Goal: Task Accomplishment & Management: Complete application form

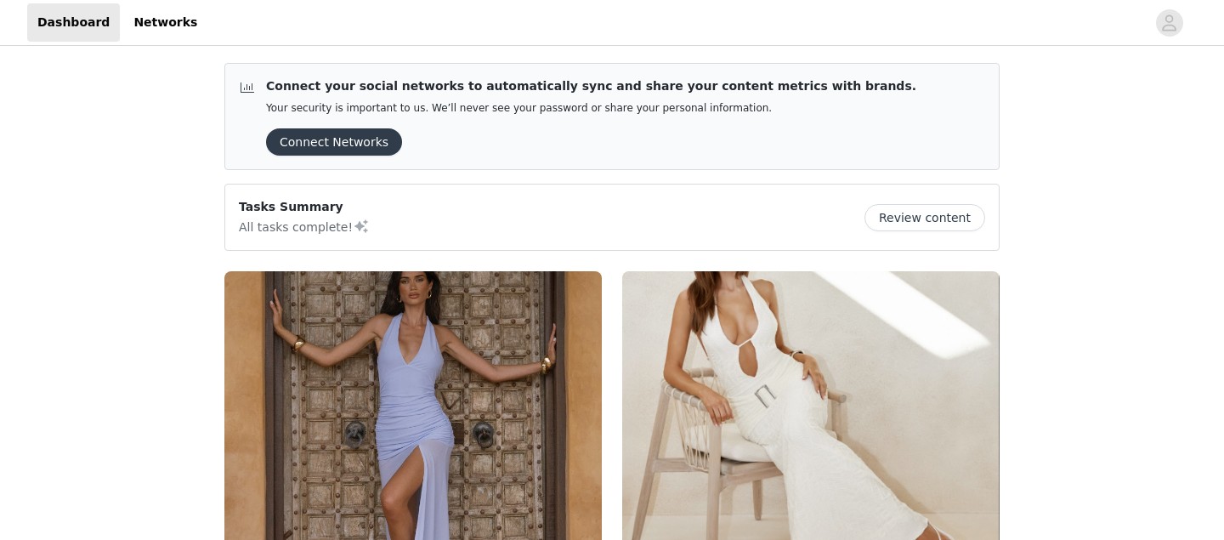
scroll to position [286, 0]
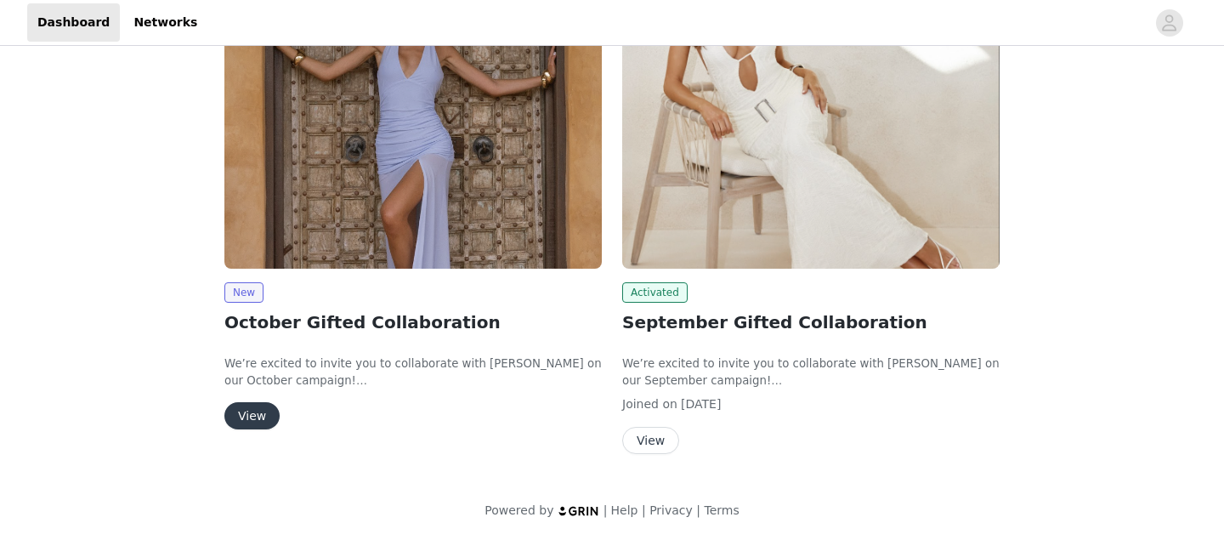
click at [247, 419] on button "View" at bounding box center [251, 415] width 55 height 27
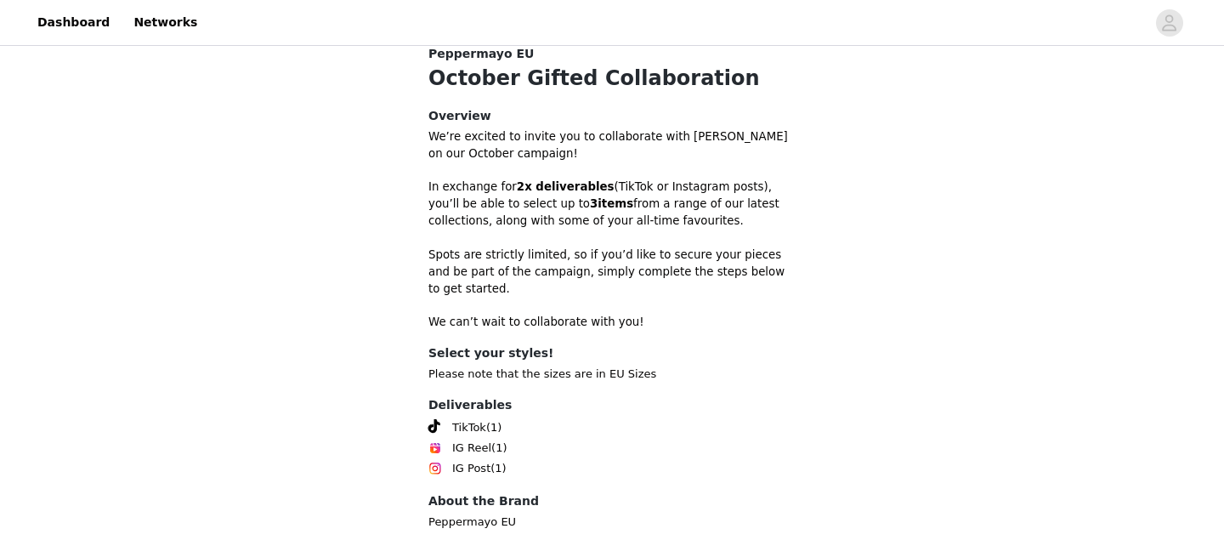
scroll to position [547, 0]
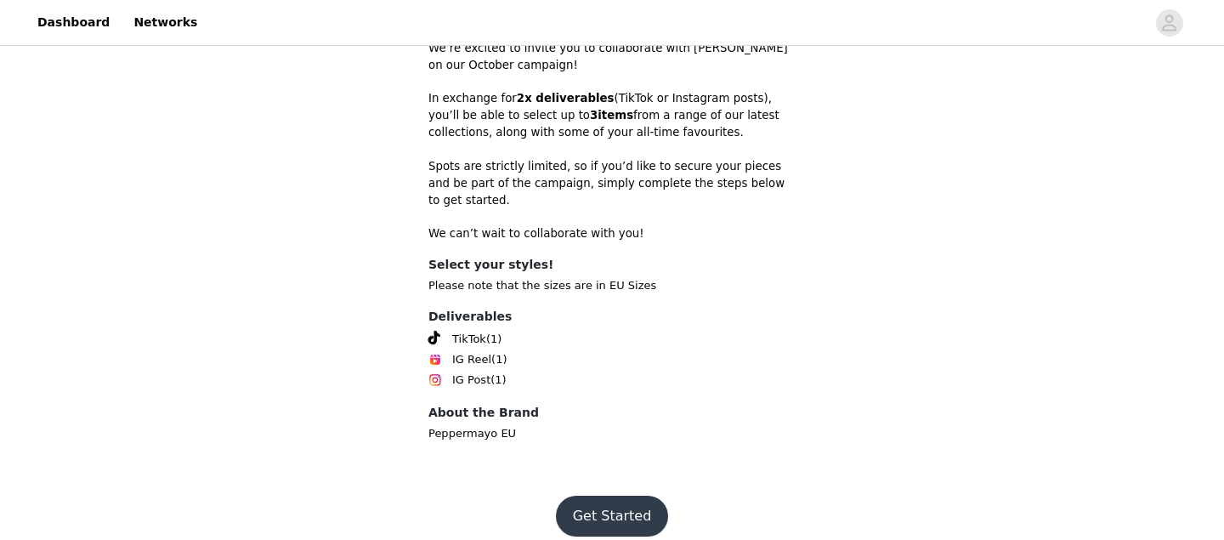
click at [639, 502] on button "Get Started" at bounding box center [612, 516] width 113 height 41
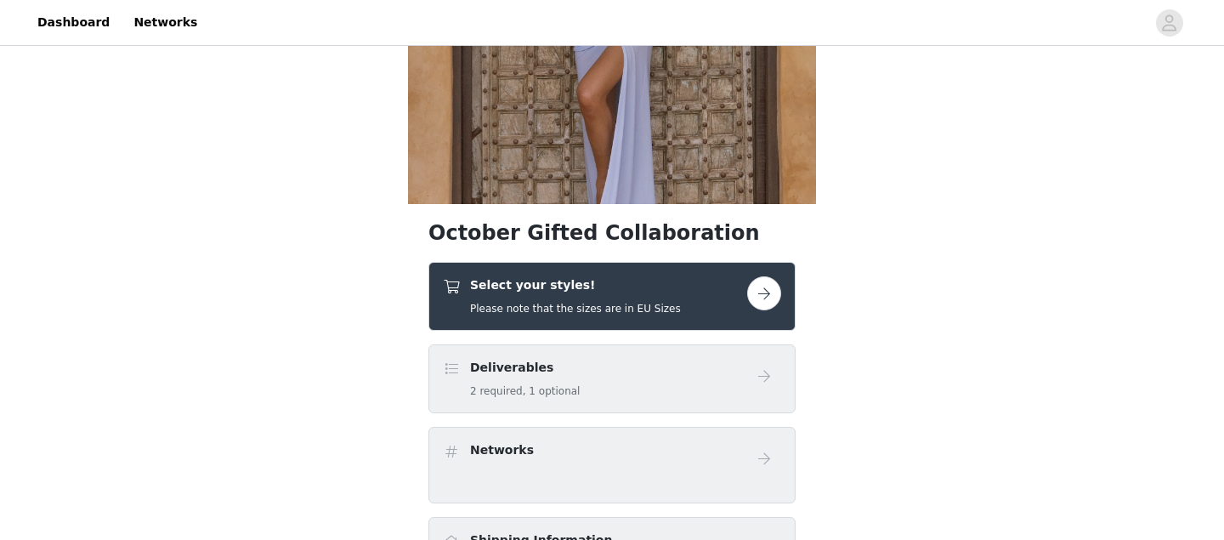
scroll to position [256, 0]
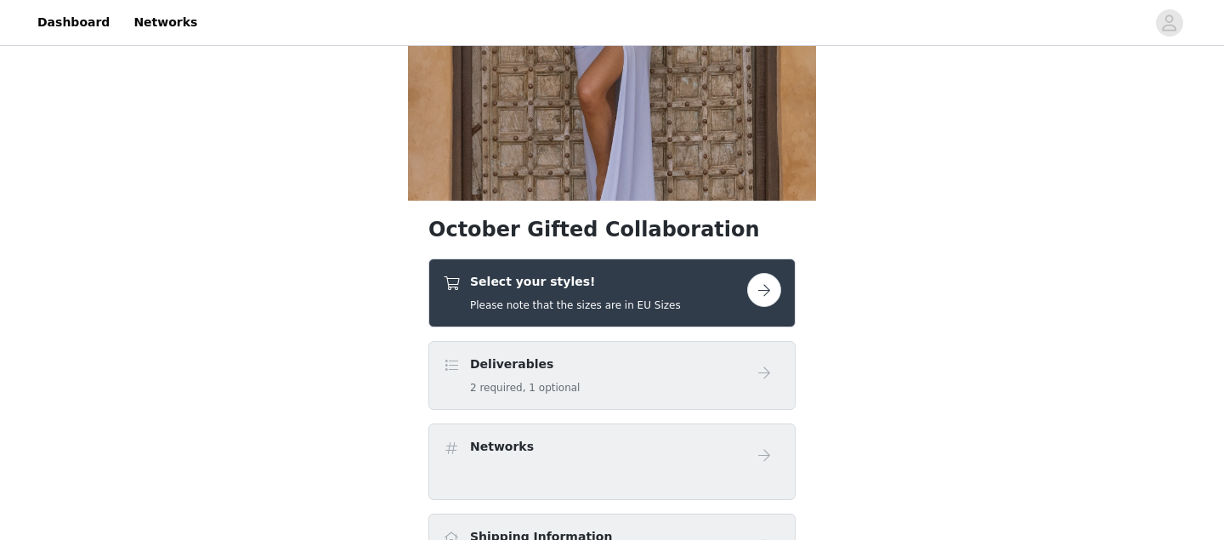
click at [757, 281] on button "button" at bounding box center [764, 290] width 34 height 34
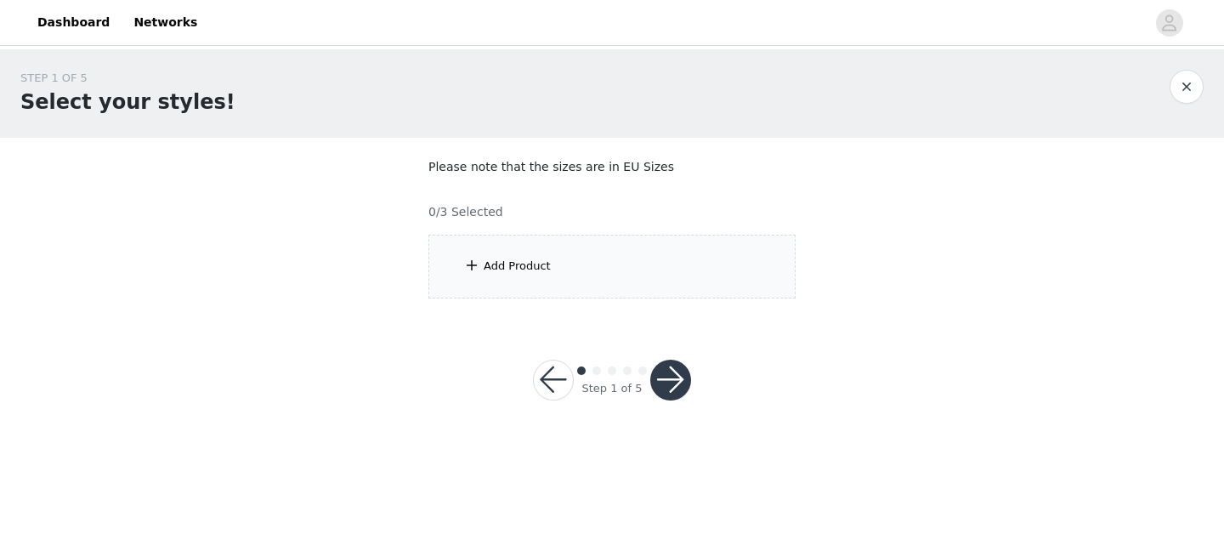
click at [471, 261] on span at bounding box center [471, 265] width 17 height 20
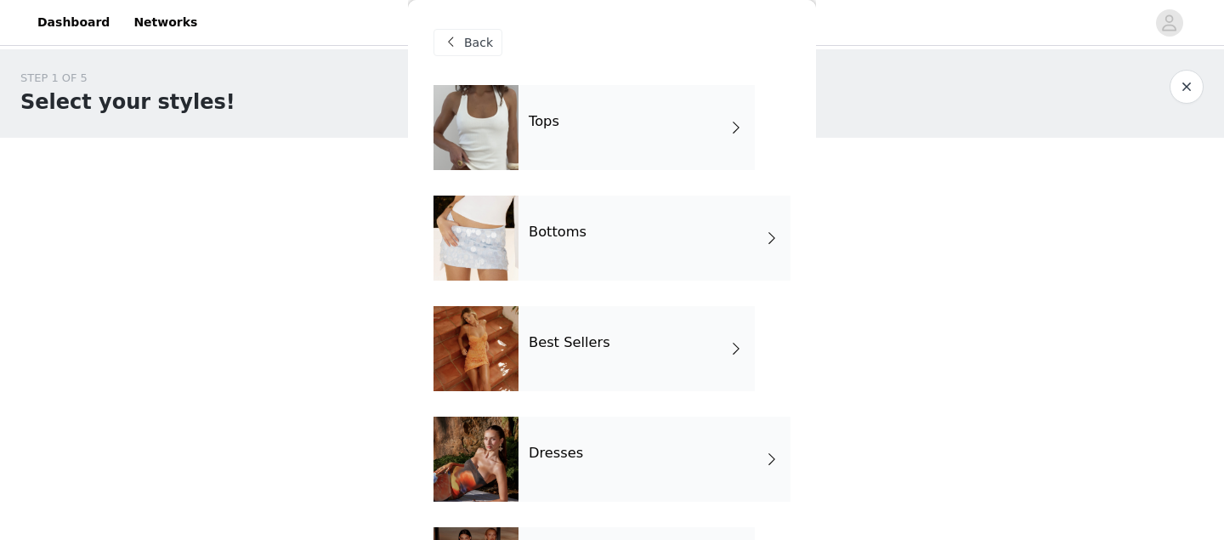
click at [628, 358] on div "Best Sellers" at bounding box center [637, 348] width 236 height 85
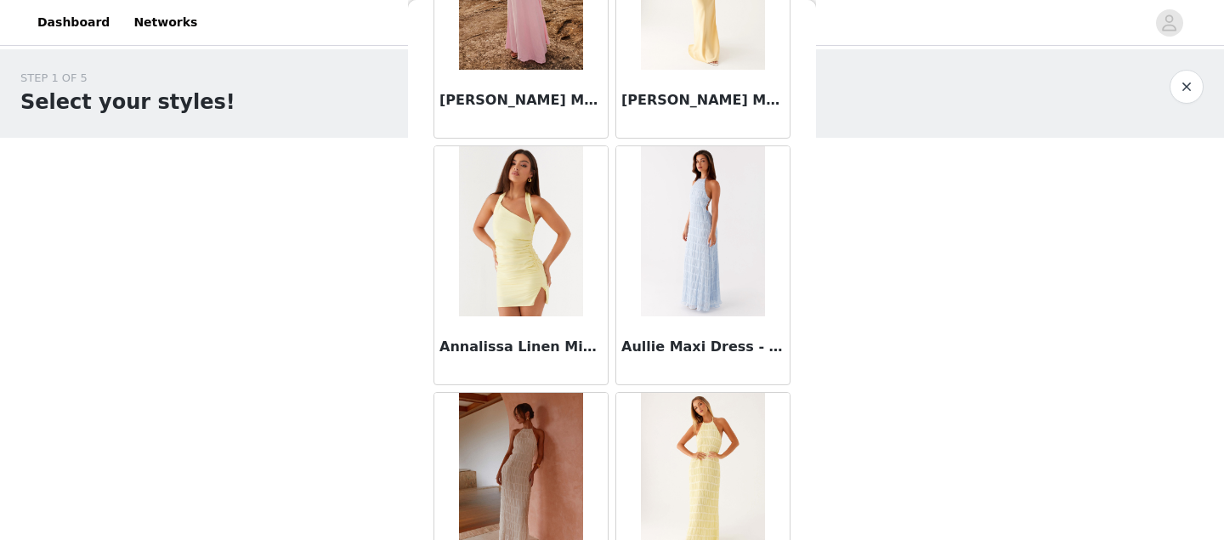
scroll to position [2062, 0]
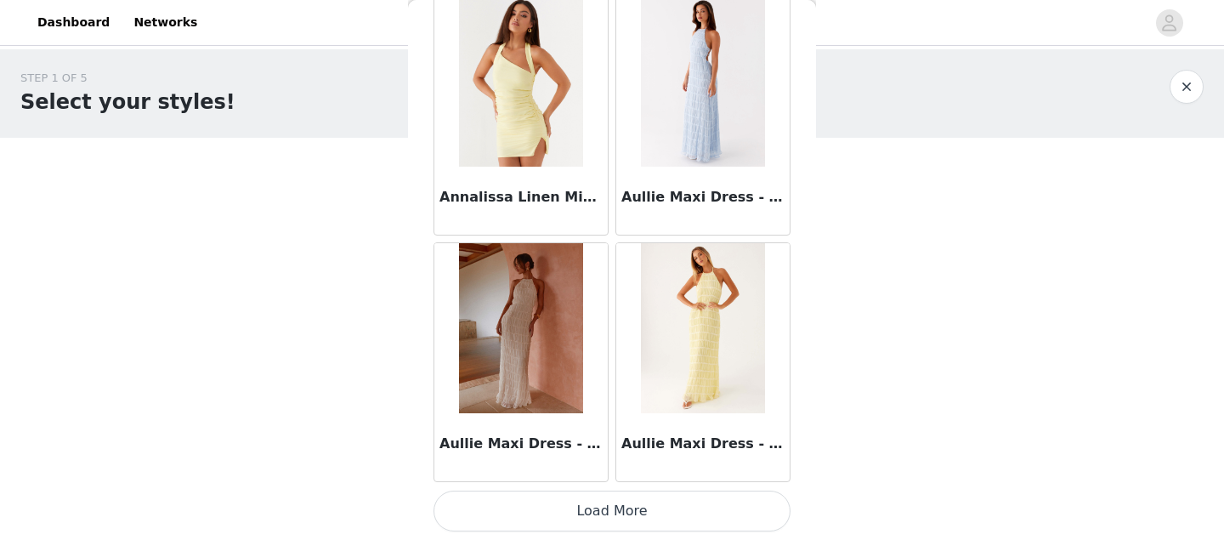
click at [651, 519] on button "Load More" at bounding box center [612, 511] width 357 height 41
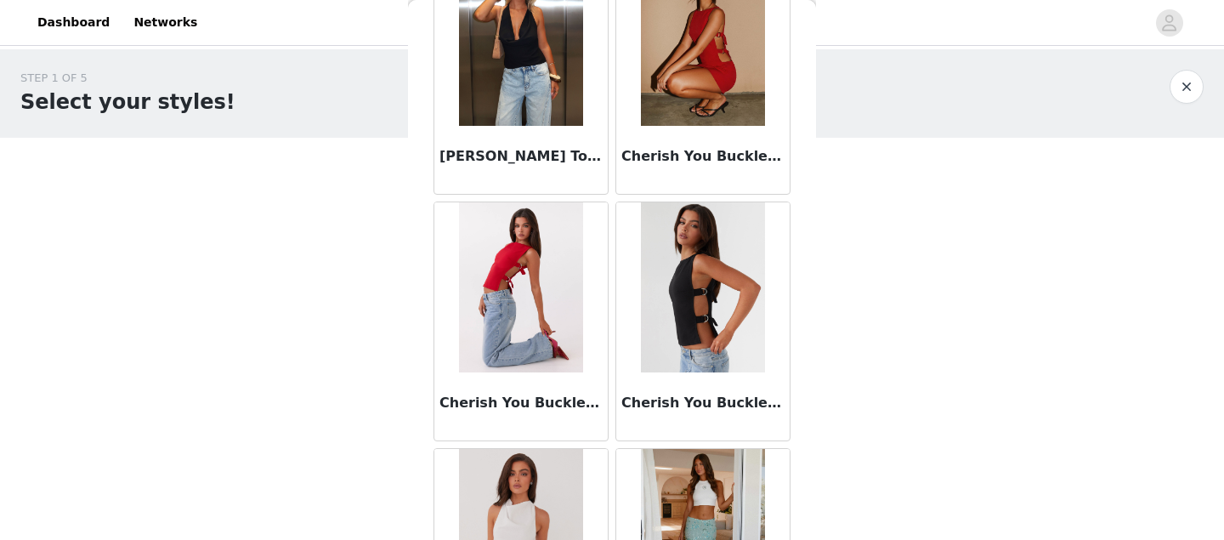
scroll to position [4527, 0]
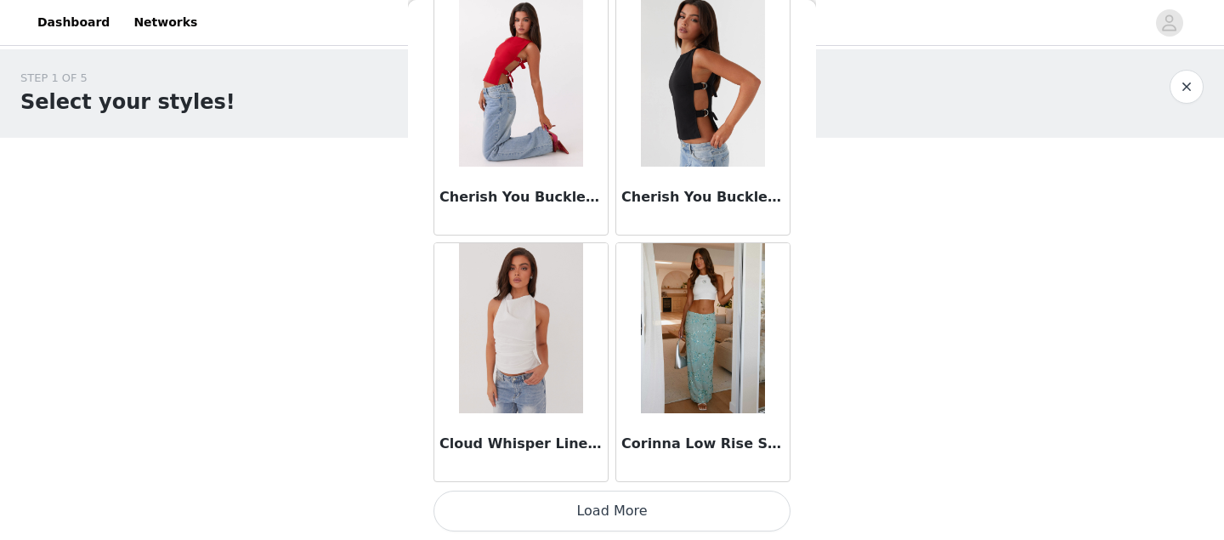
click at [639, 520] on button "Load More" at bounding box center [612, 511] width 357 height 41
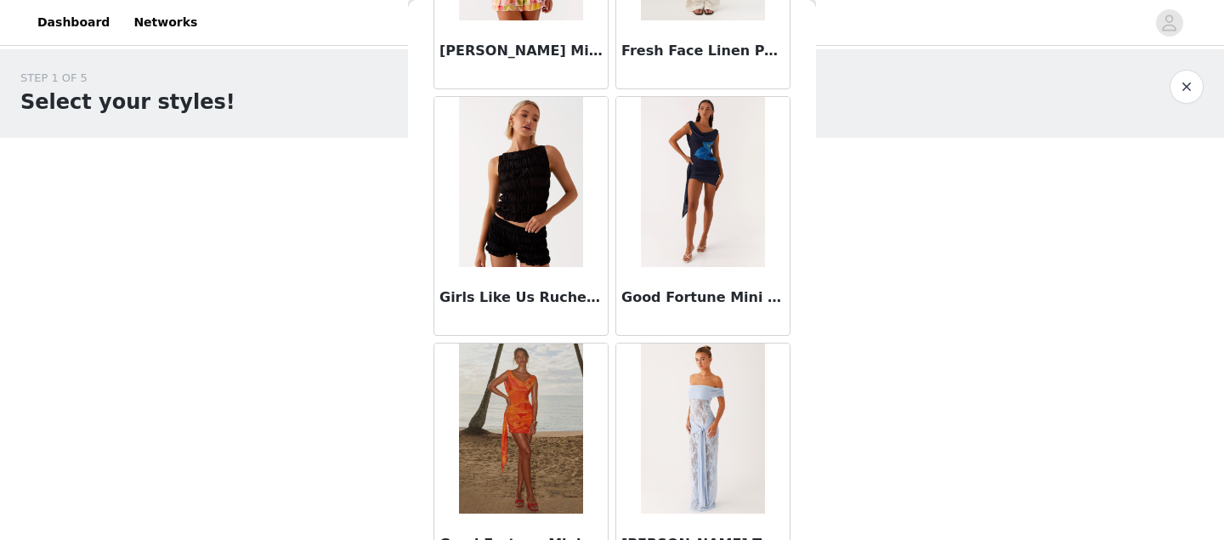
scroll to position [6992, 0]
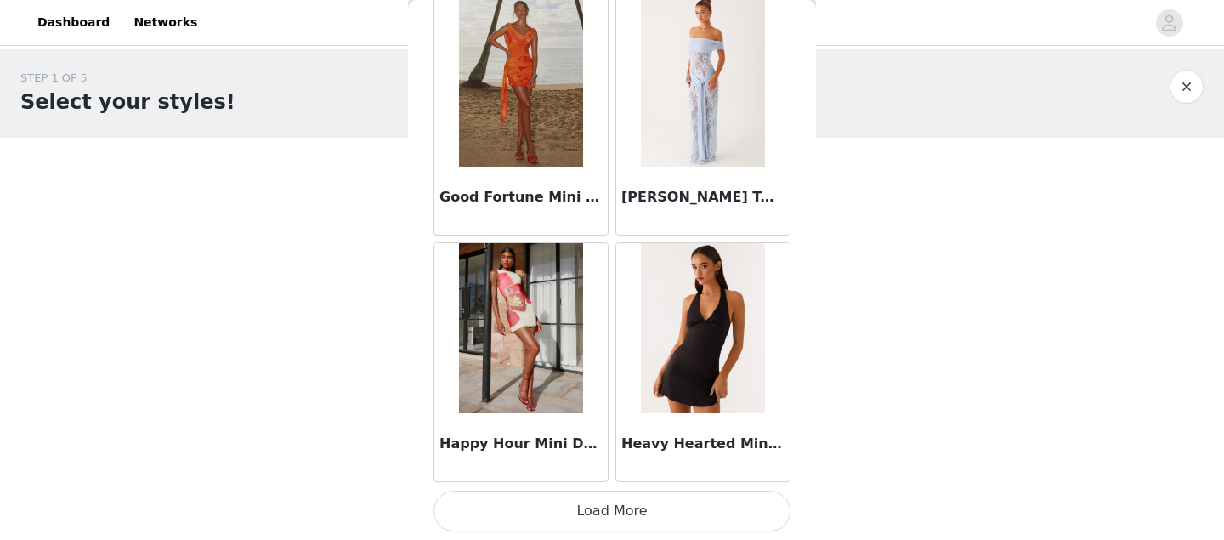
click at [1189, 76] on button "button" at bounding box center [1187, 87] width 34 height 34
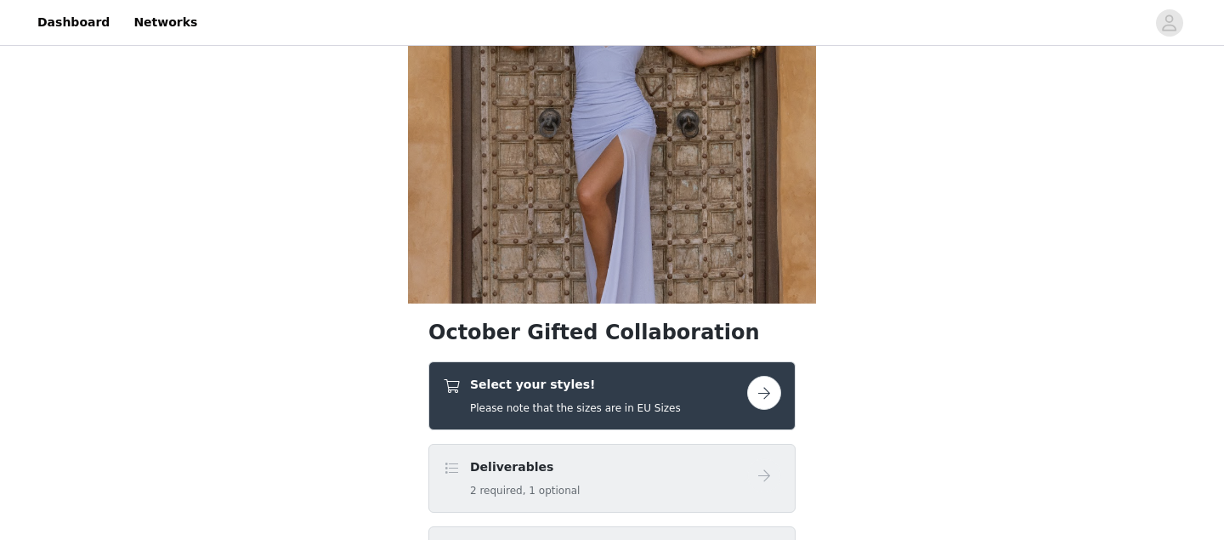
scroll to position [323, 0]
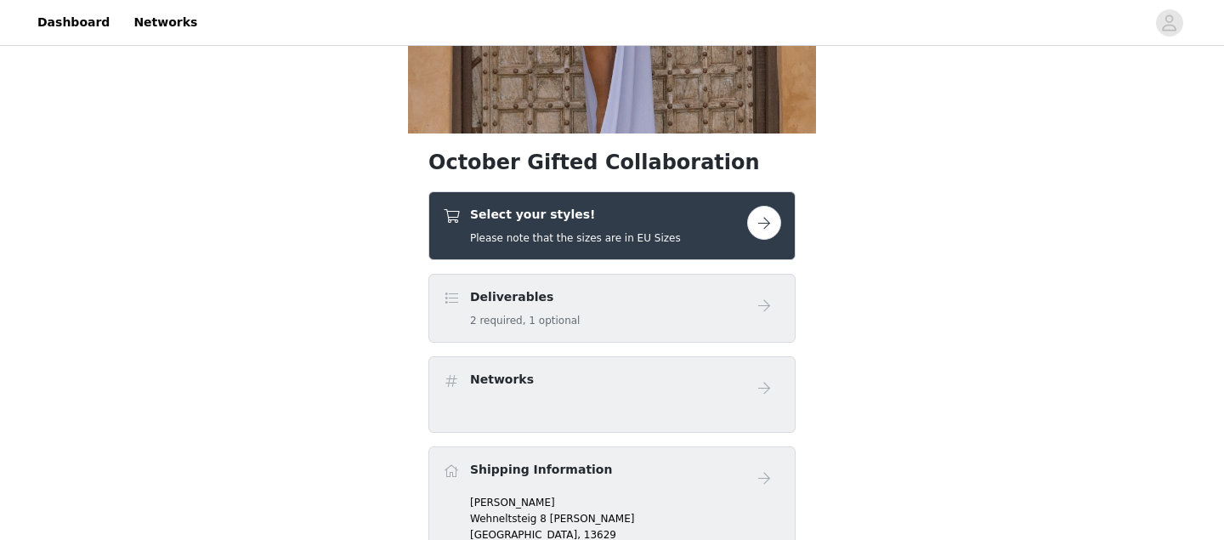
click at [779, 234] on link at bounding box center [764, 223] width 34 height 34
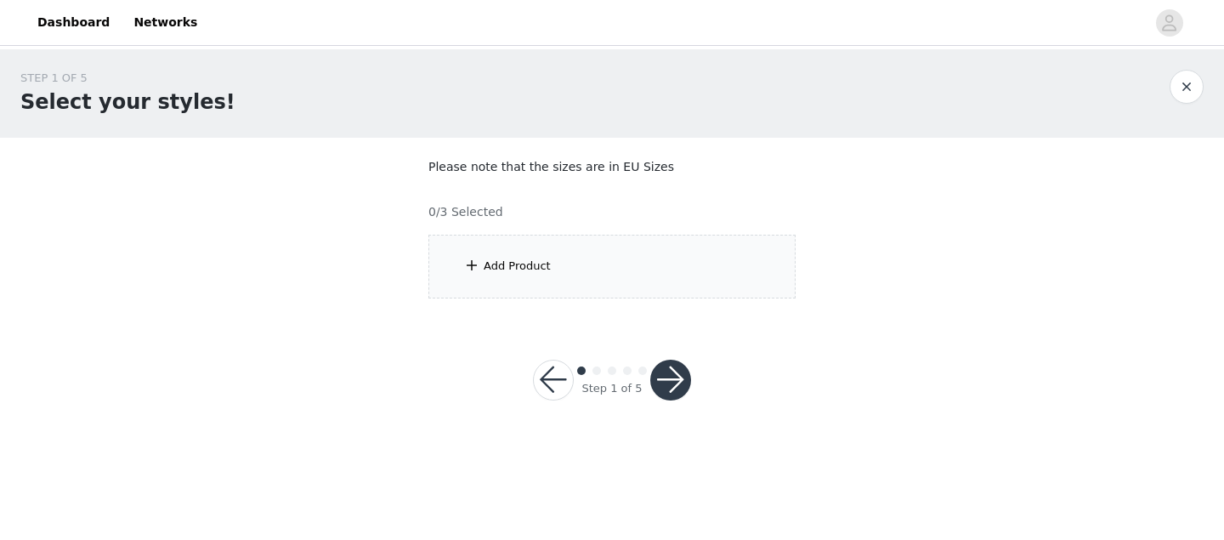
click at [478, 275] on div "Add Product" at bounding box center [611, 267] width 367 height 64
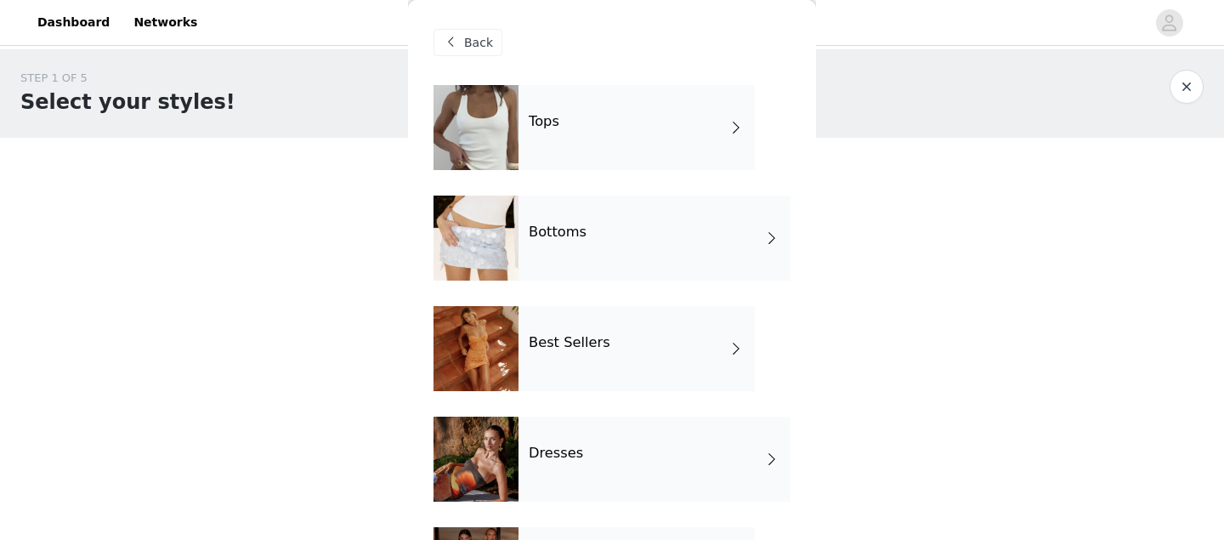
click at [517, 162] on div at bounding box center [476, 127] width 85 height 85
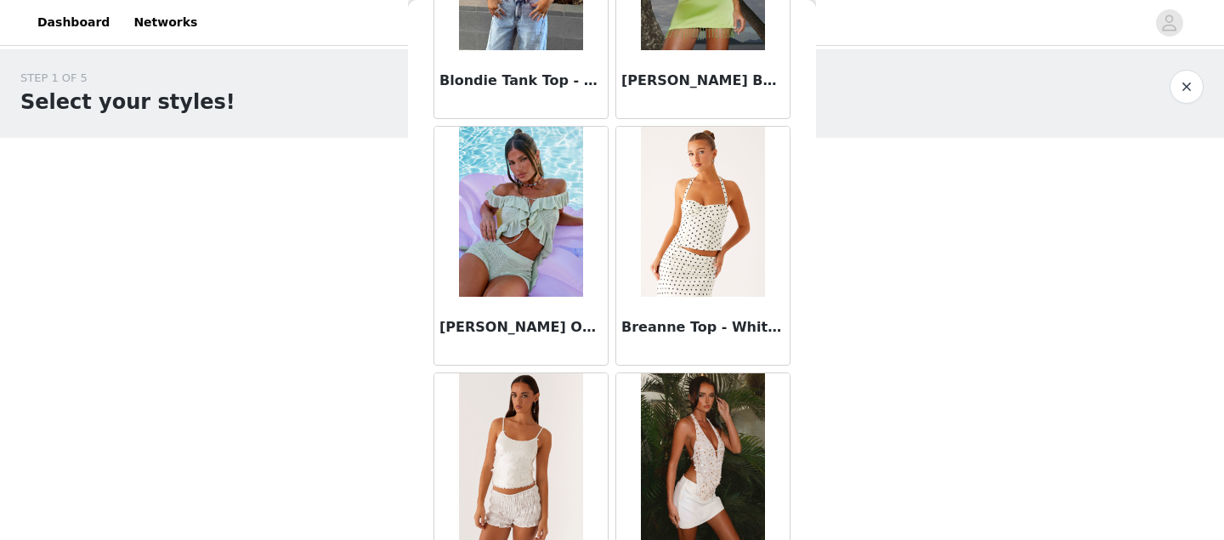
scroll to position [2062, 0]
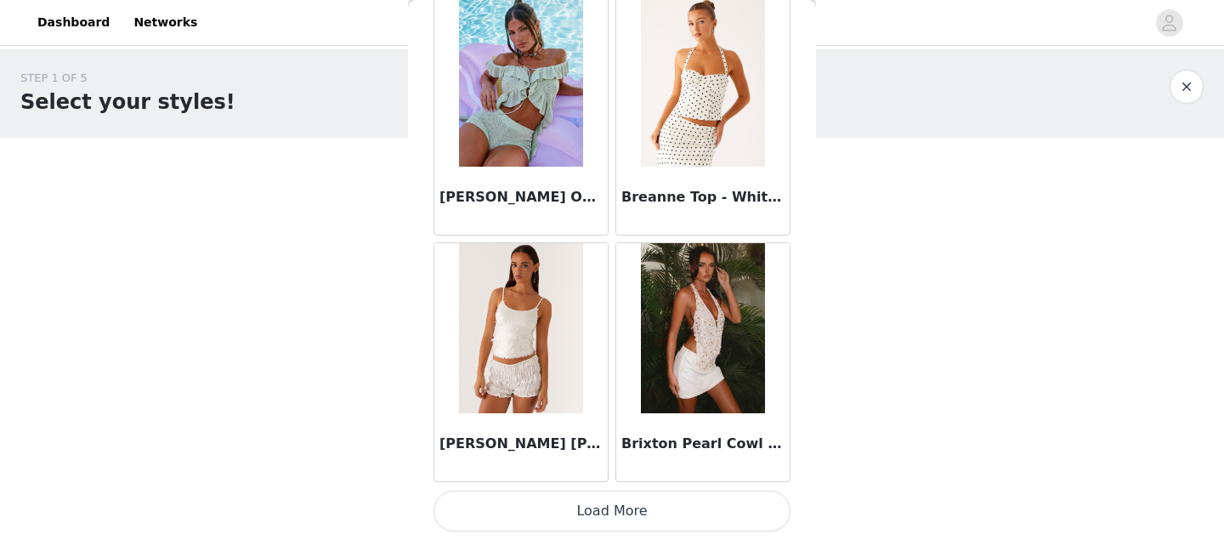
click at [622, 509] on button "Load More" at bounding box center [612, 511] width 357 height 41
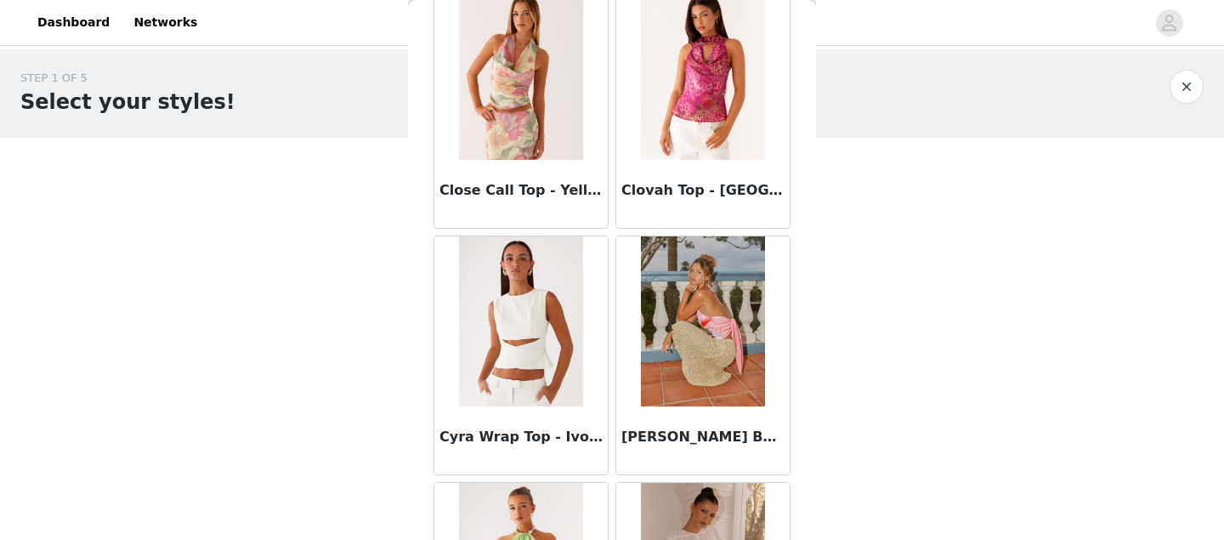
scroll to position [4527, 0]
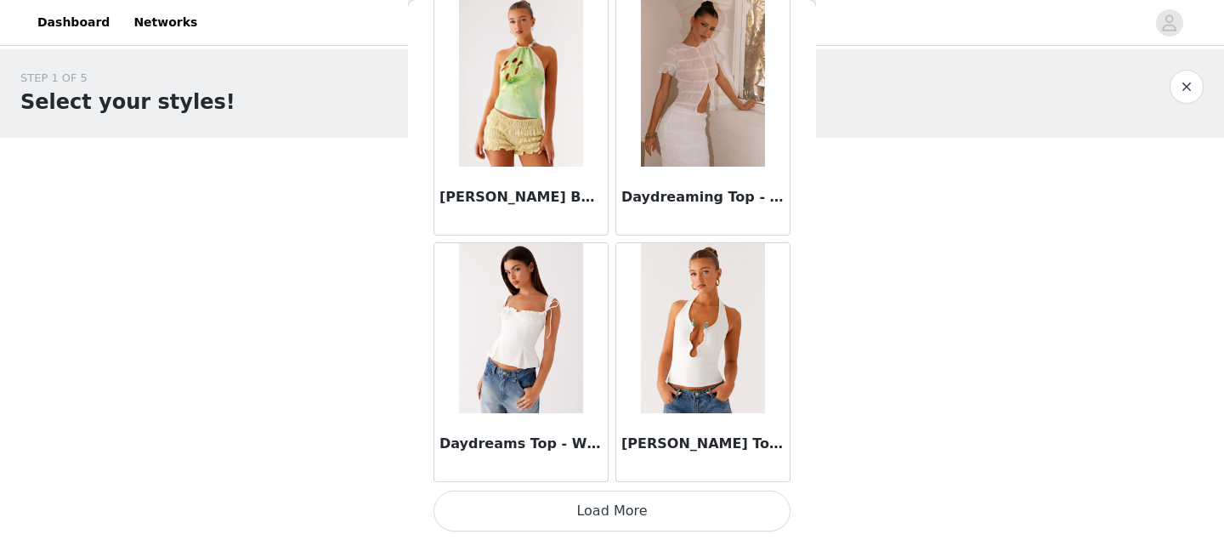
click at [663, 512] on button "Load More" at bounding box center [612, 511] width 357 height 41
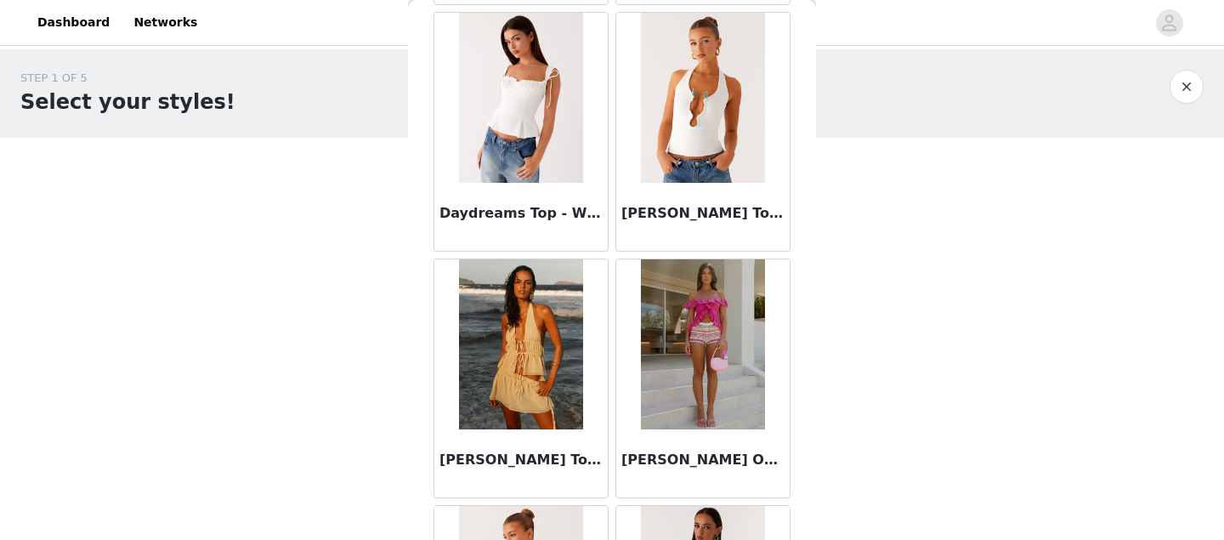
scroll to position [4860, 0]
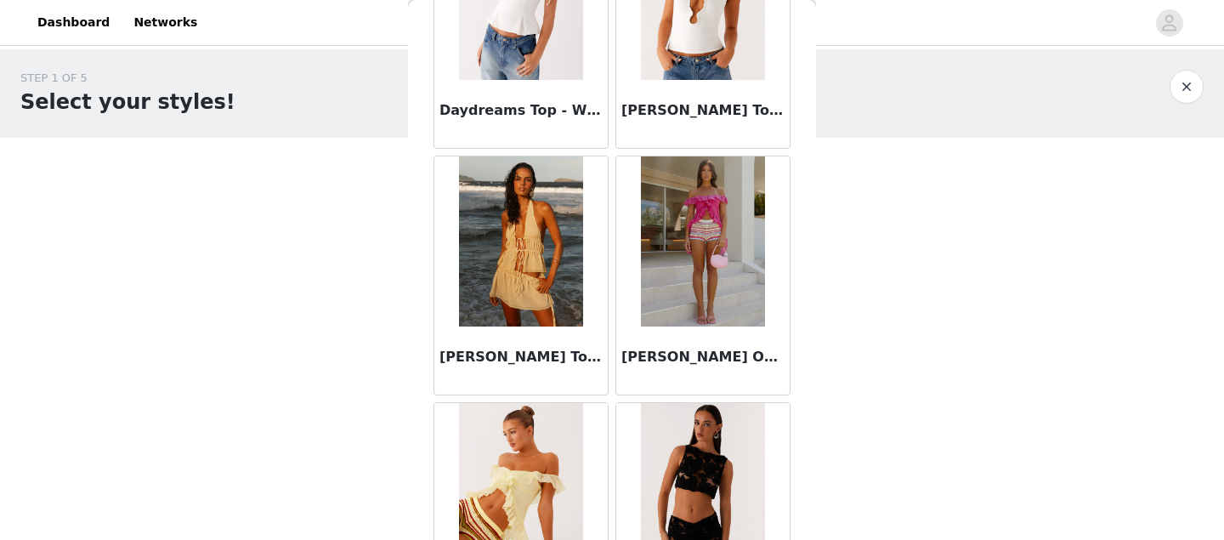
click at [677, 373] on div "[PERSON_NAME] Off Shoulder Top - Fuchsia" at bounding box center [702, 360] width 173 height 68
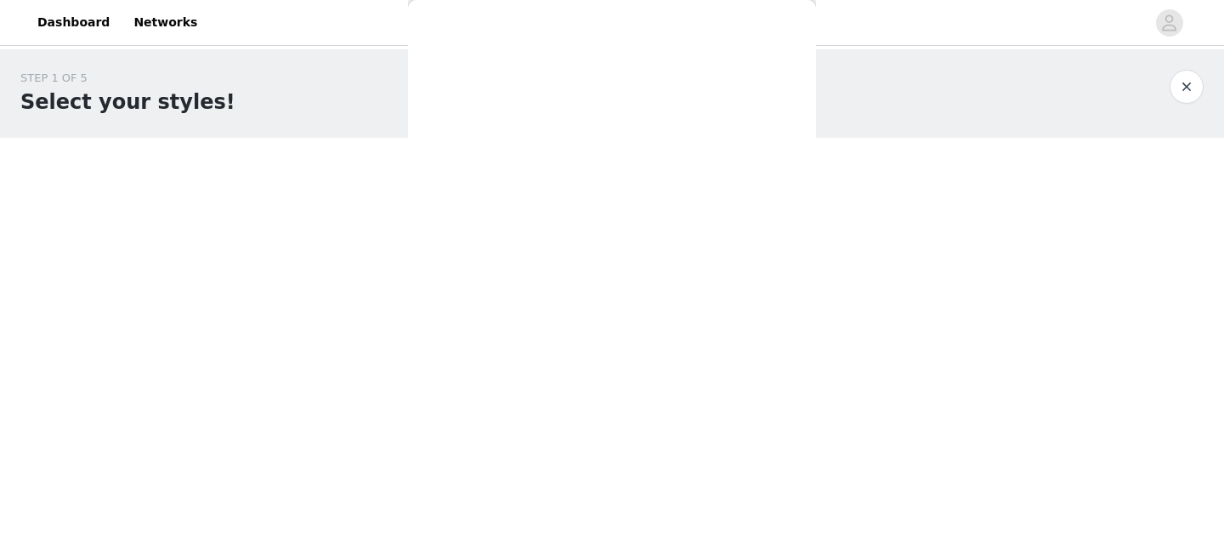
scroll to position [0, 0]
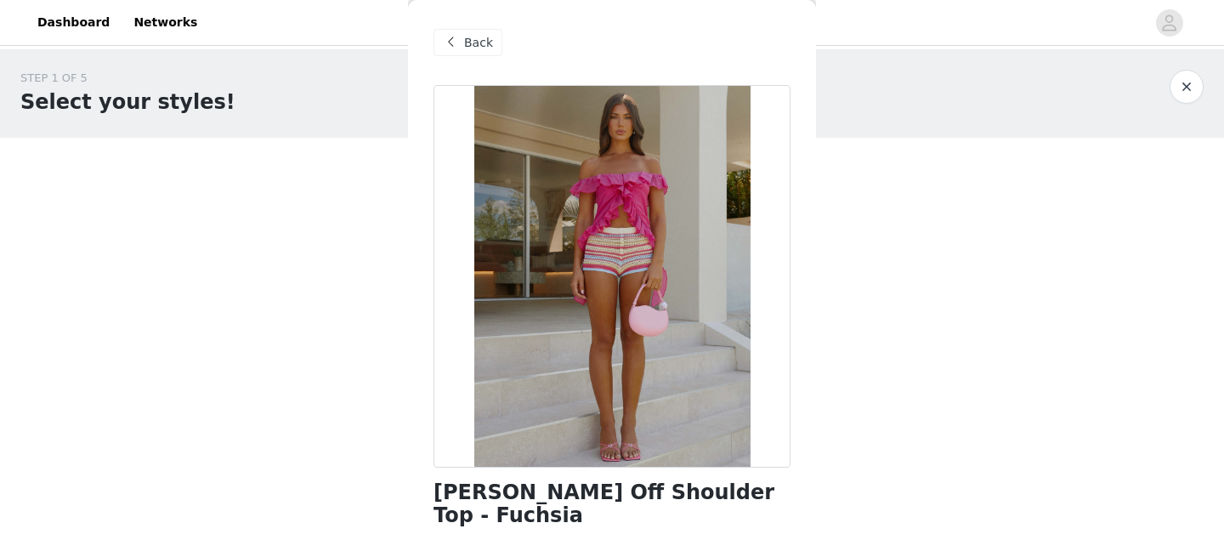
click at [460, 48] on span at bounding box center [450, 42] width 20 height 20
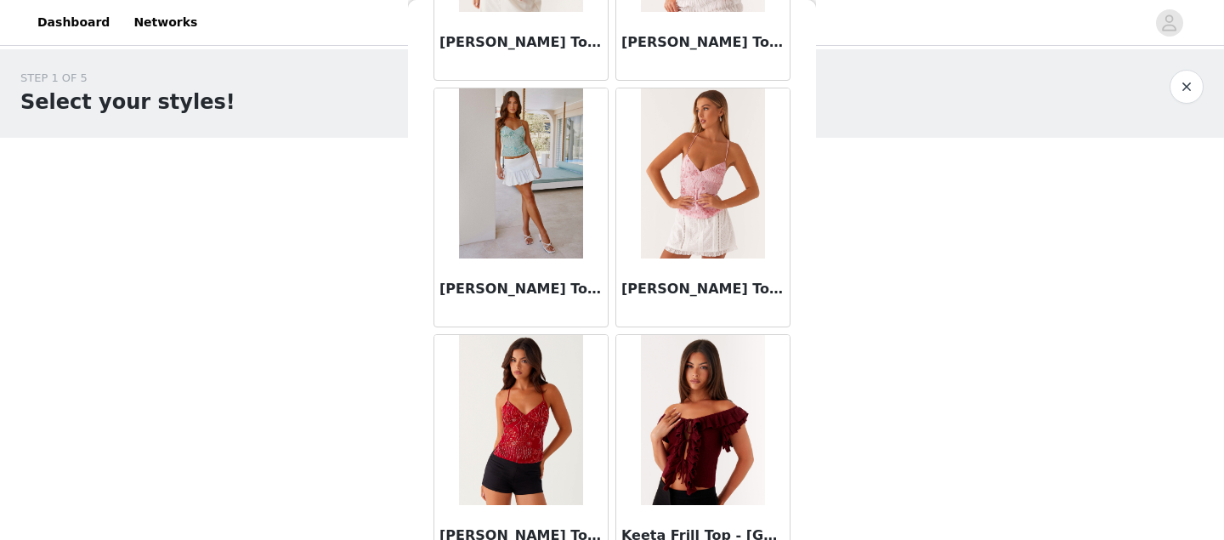
scroll to position [6992, 0]
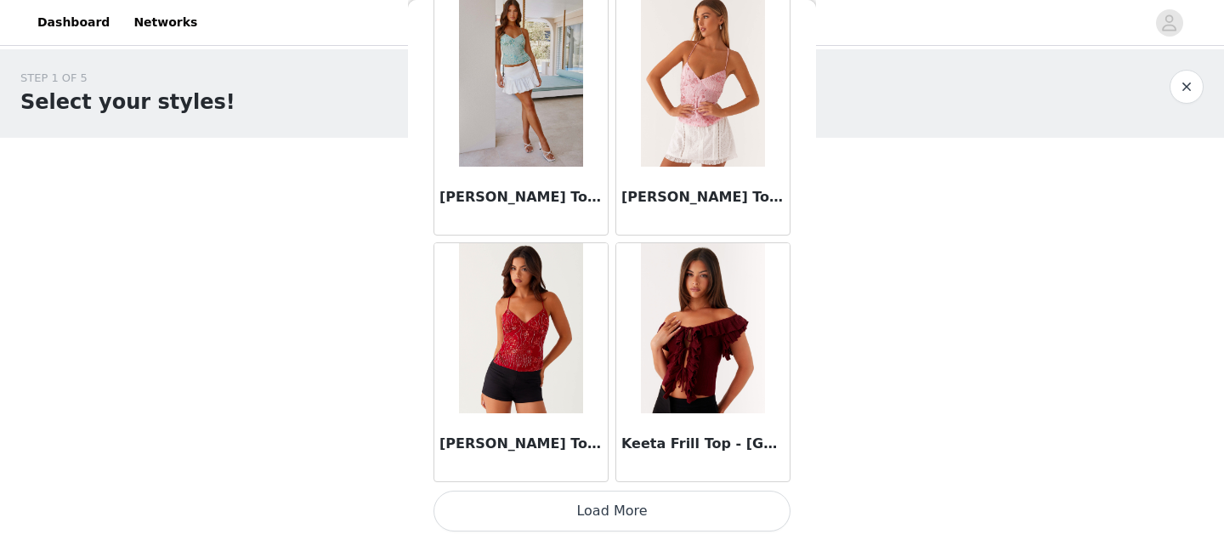
click at [672, 504] on button "Load More" at bounding box center [612, 511] width 357 height 41
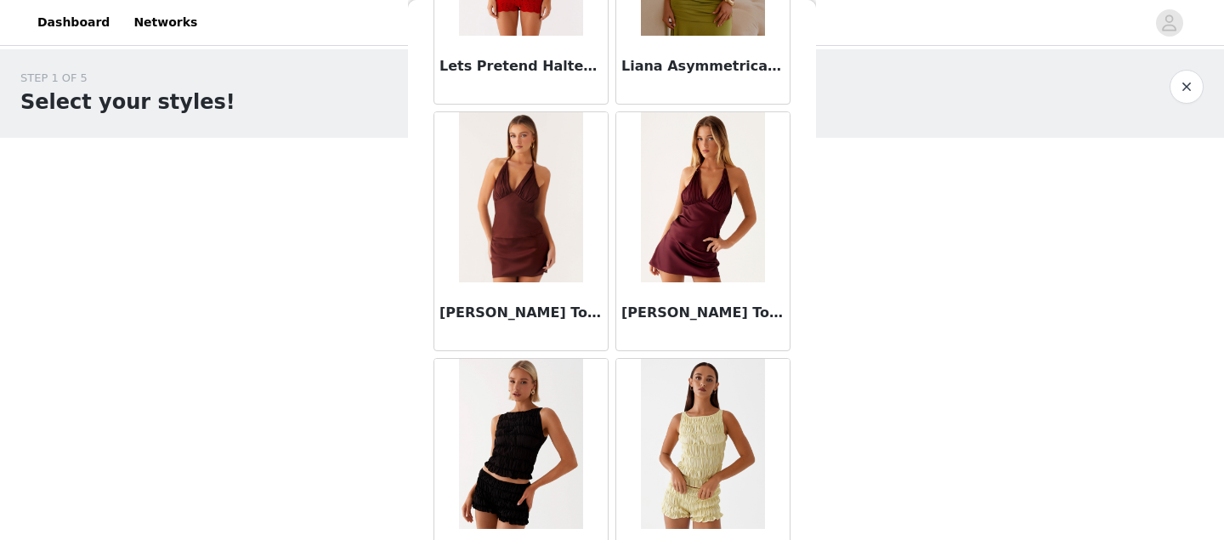
scroll to position [7862, 0]
click at [556, 185] on img at bounding box center [520, 198] width 123 height 170
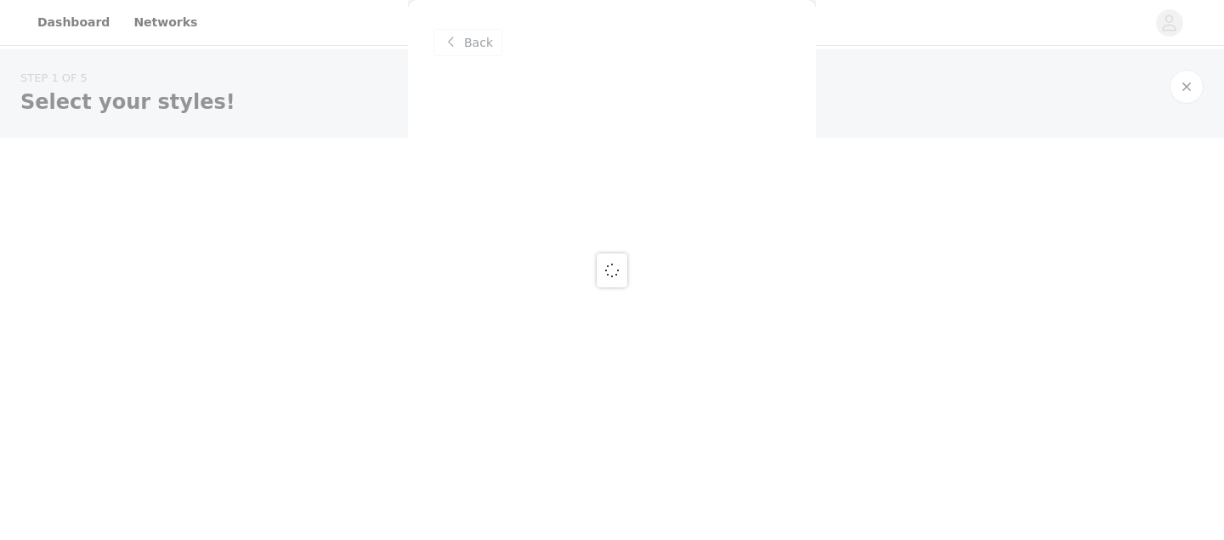
click at [556, 185] on div "Back" at bounding box center [612, 270] width 408 height 540
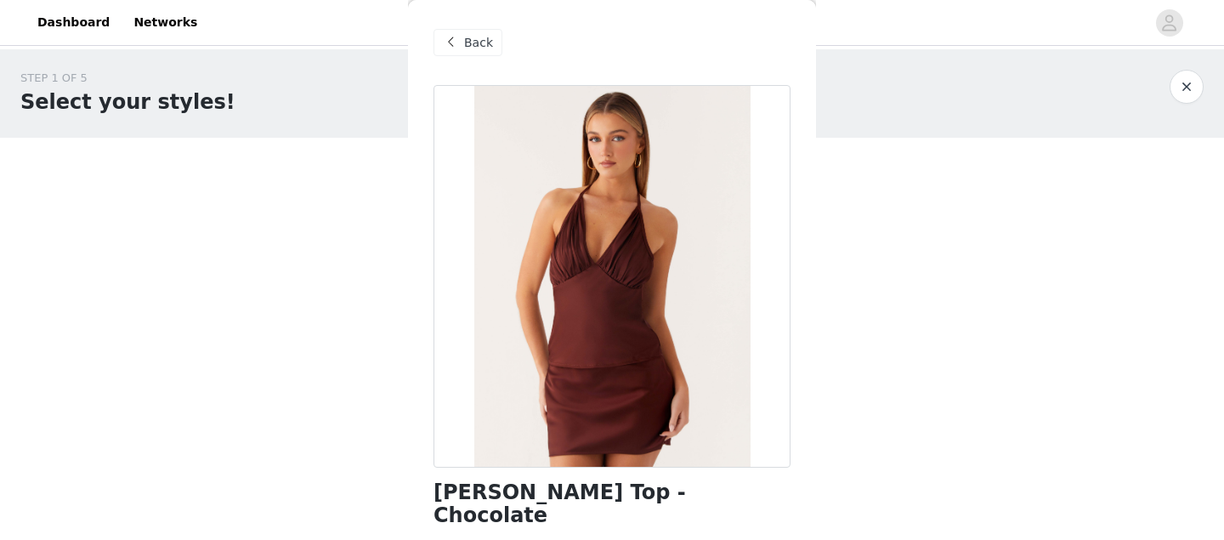
click at [465, 38] on span "Back" at bounding box center [478, 43] width 29 height 18
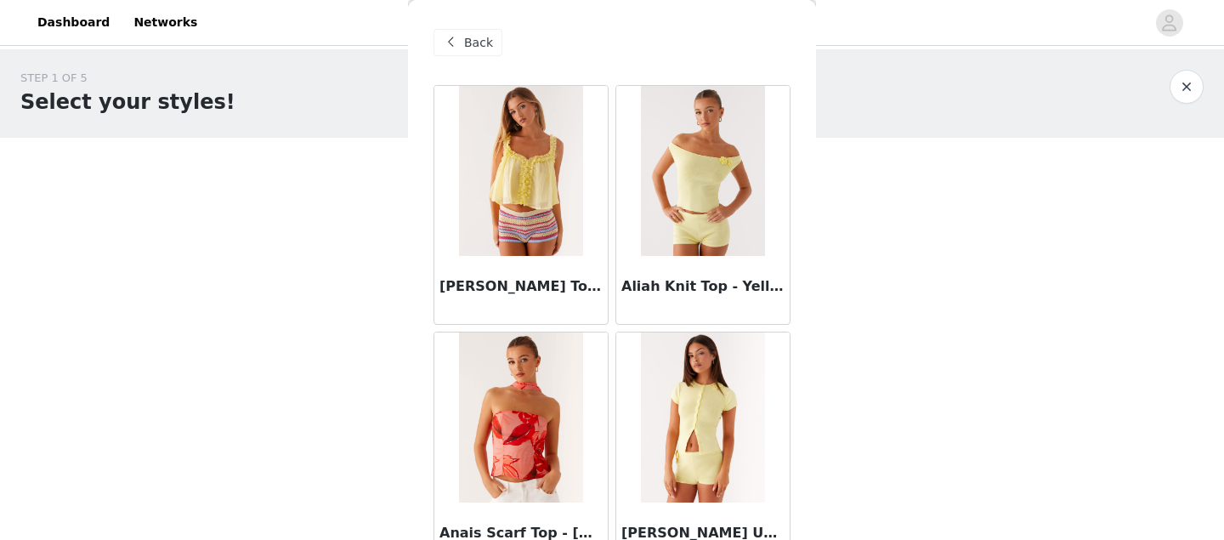
click at [465, 39] on span "Back" at bounding box center [478, 43] width 29 height 18
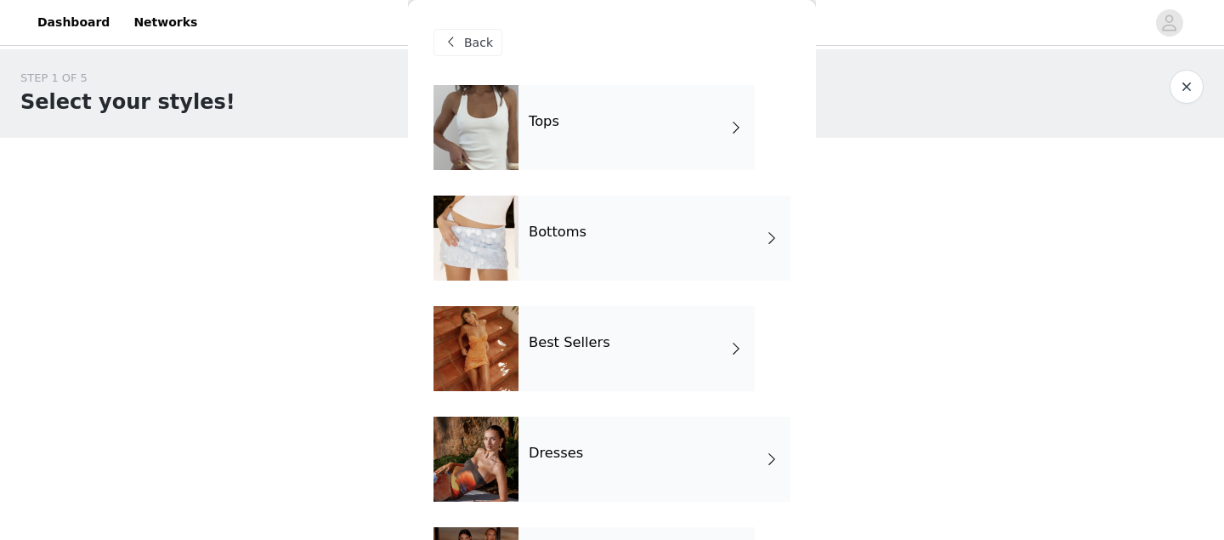
click at [640, 240] on div "Bottoms" at bounding box center [655, 238] width 272 height 85
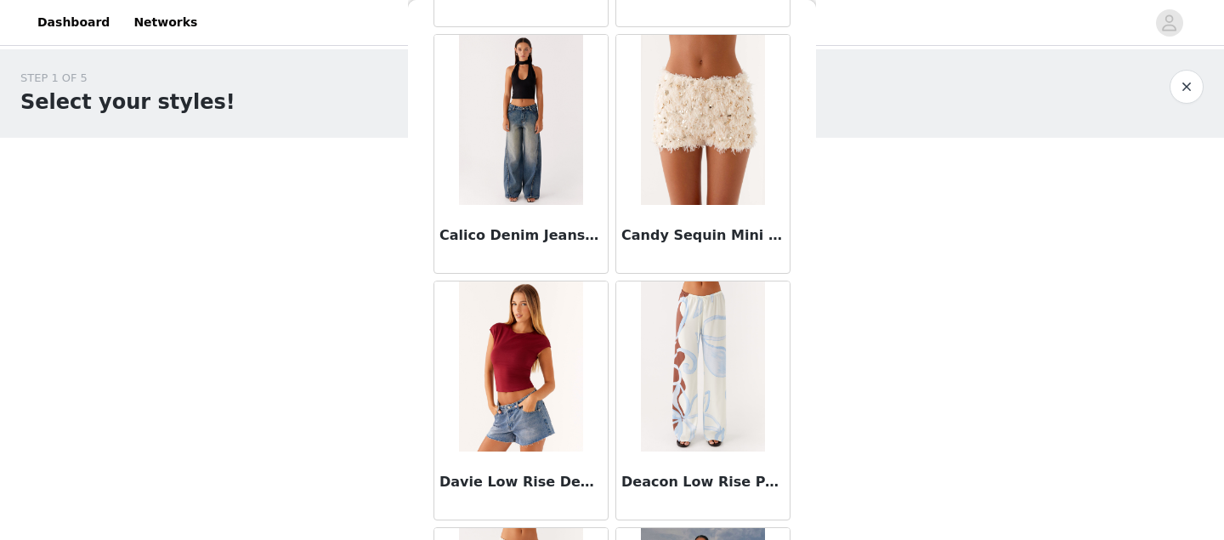
scroll to position [545, 0]
click at [558, 122] on img at bounding box center [520, 119] width 123 height 170
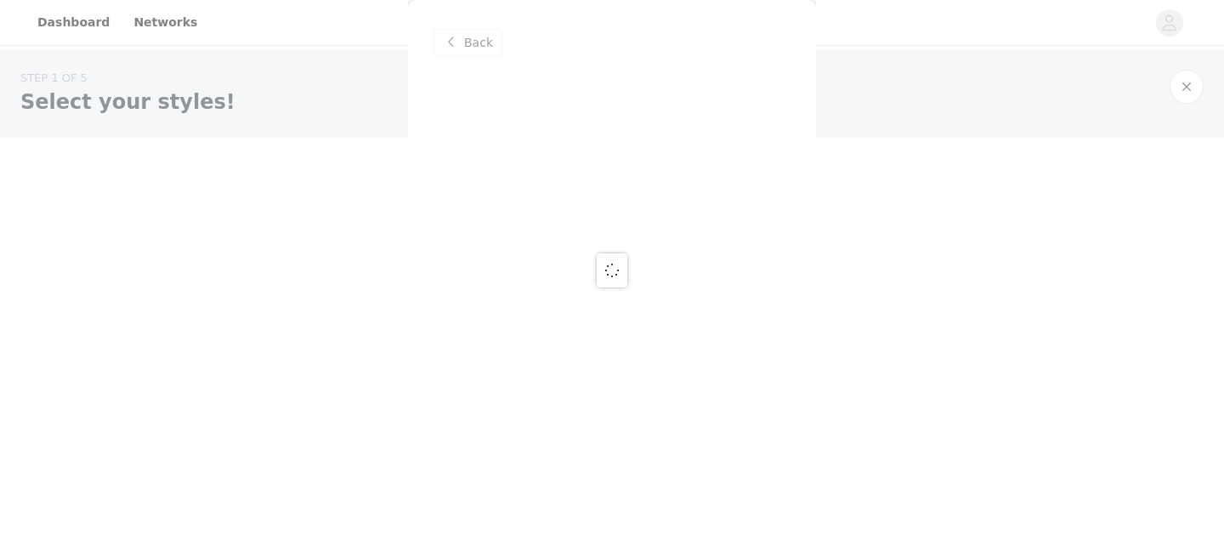
scroll to position [0, 0]
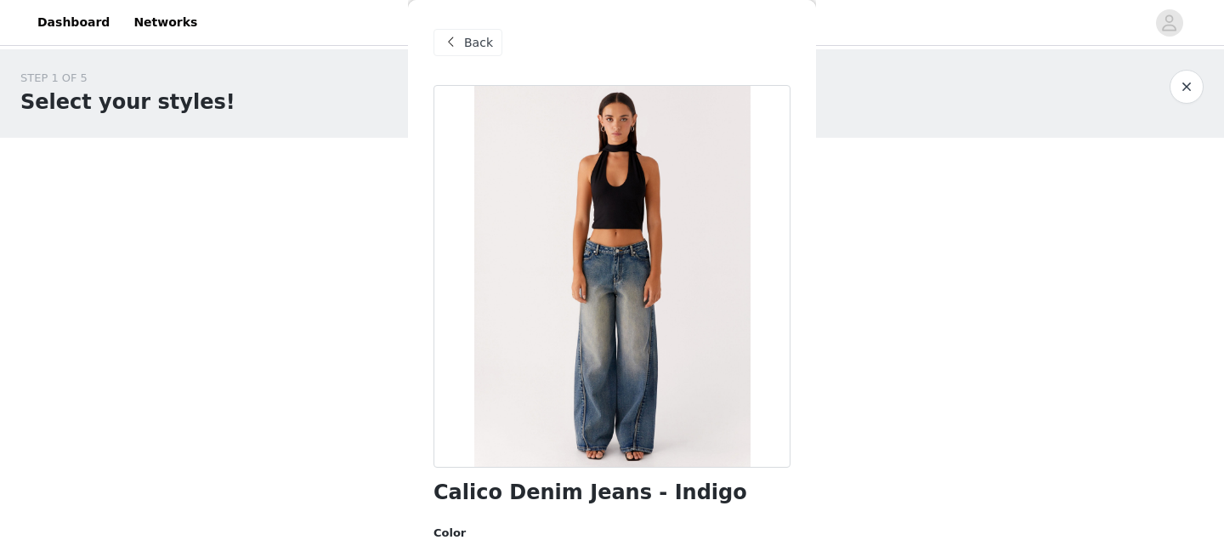
click at [478, 43] on span "Back" at bounding box center [478, 43] width 29 height 18
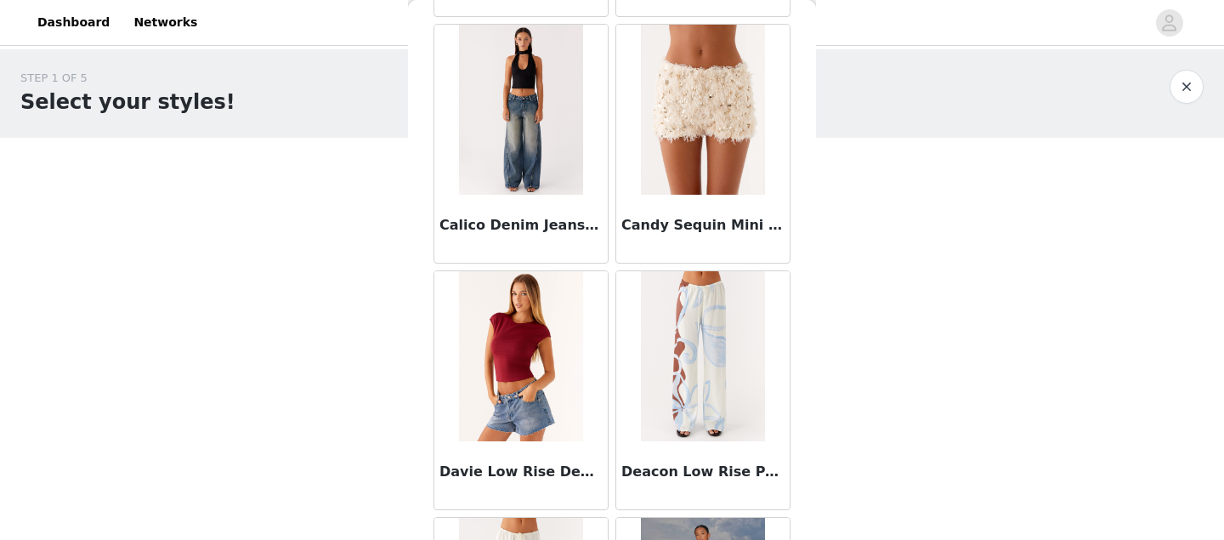
scroll to position [906, 0]
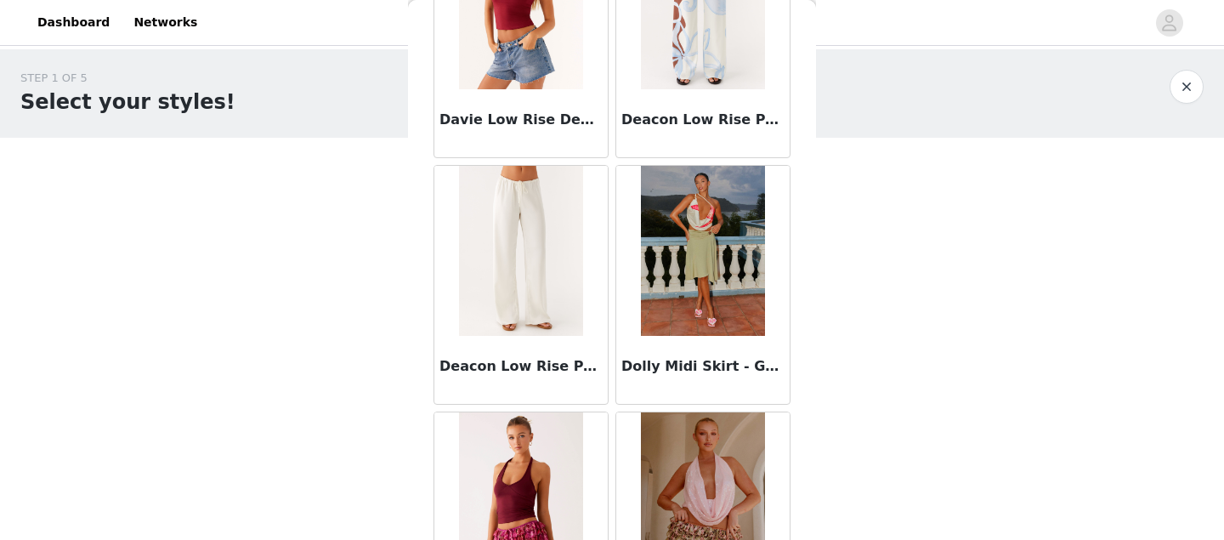
click at [661, 437] on img at bounding box center [702, 497] width 123 height 170
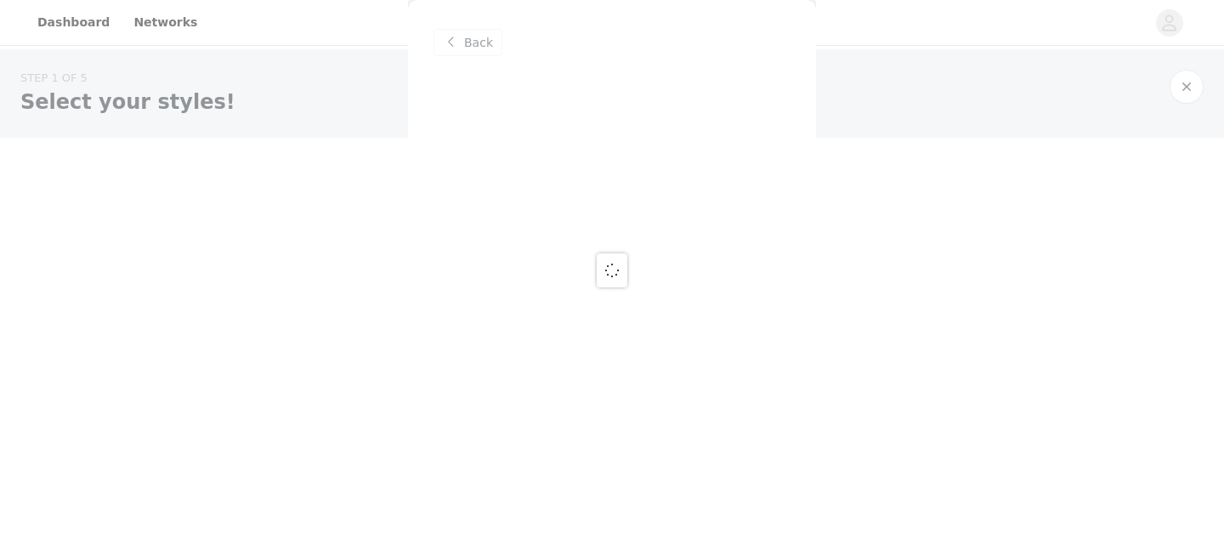
scroll to position [0, 0]
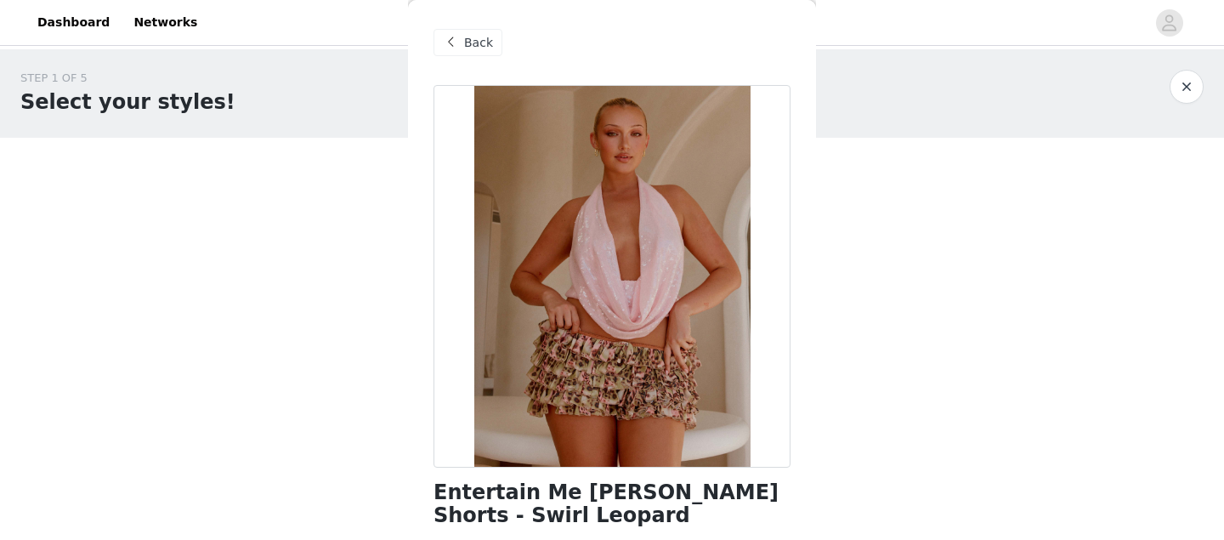
click at [458, 32] on span at bounding box center [450, 42] width 20 height 20
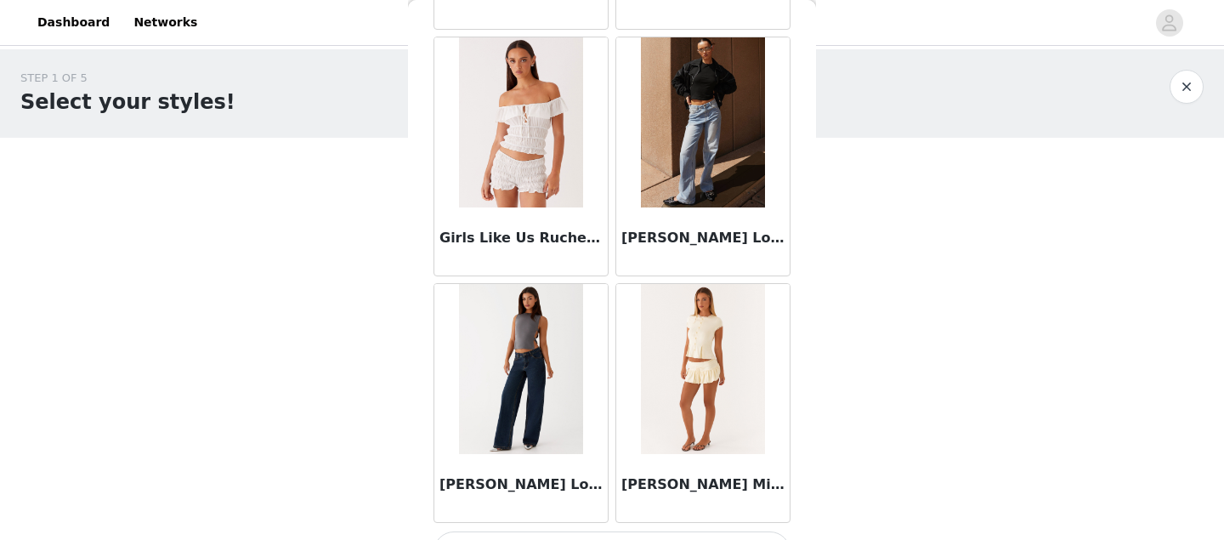
scroll to position [2062, 0]
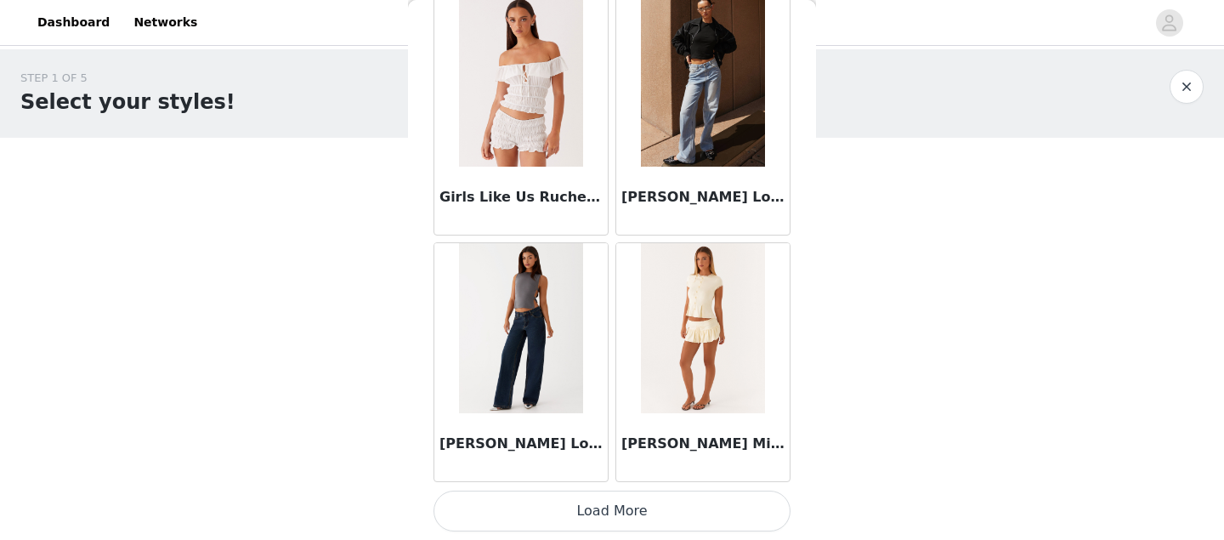
click at [624, 500] on button "Load More" at bounding box center [612, 511] width 357 height 41
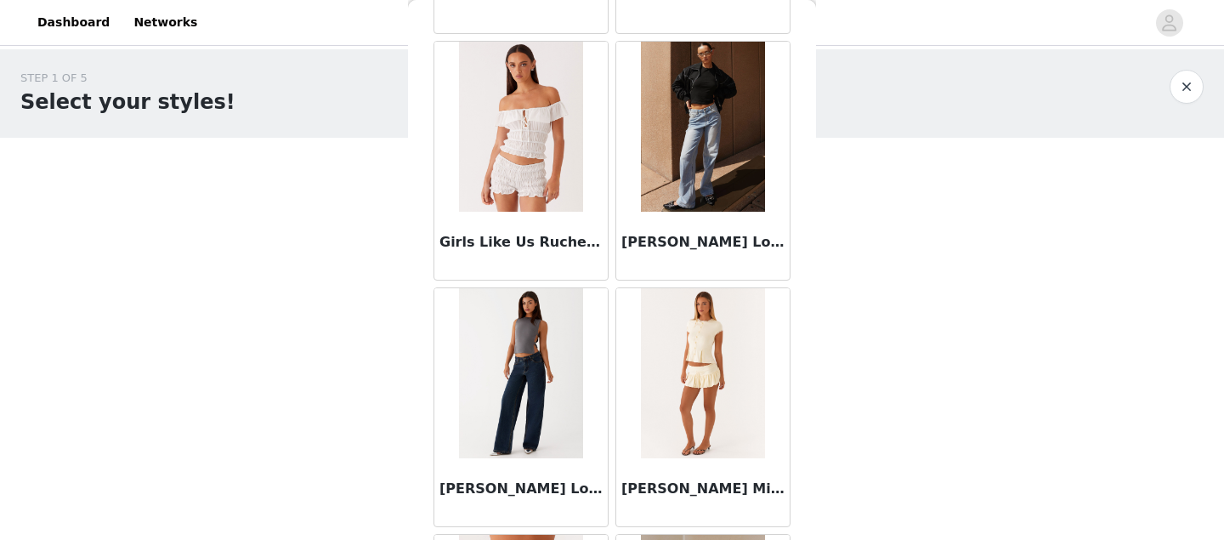
scroll to position [1755, 0]
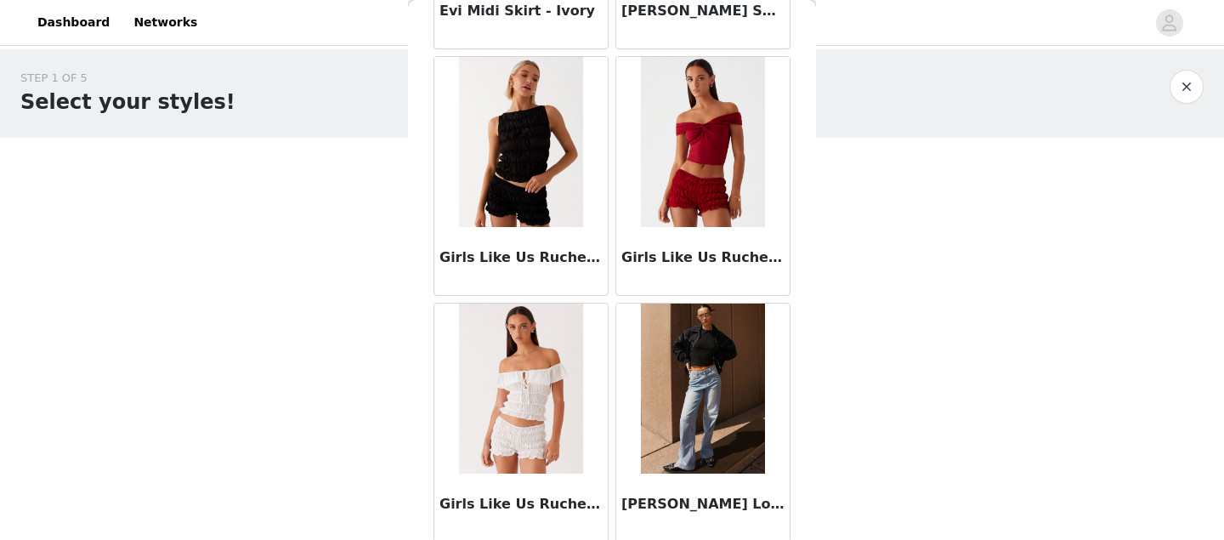
click at [722, 416] on img at bounding box center [702, 388] width 123 height 170
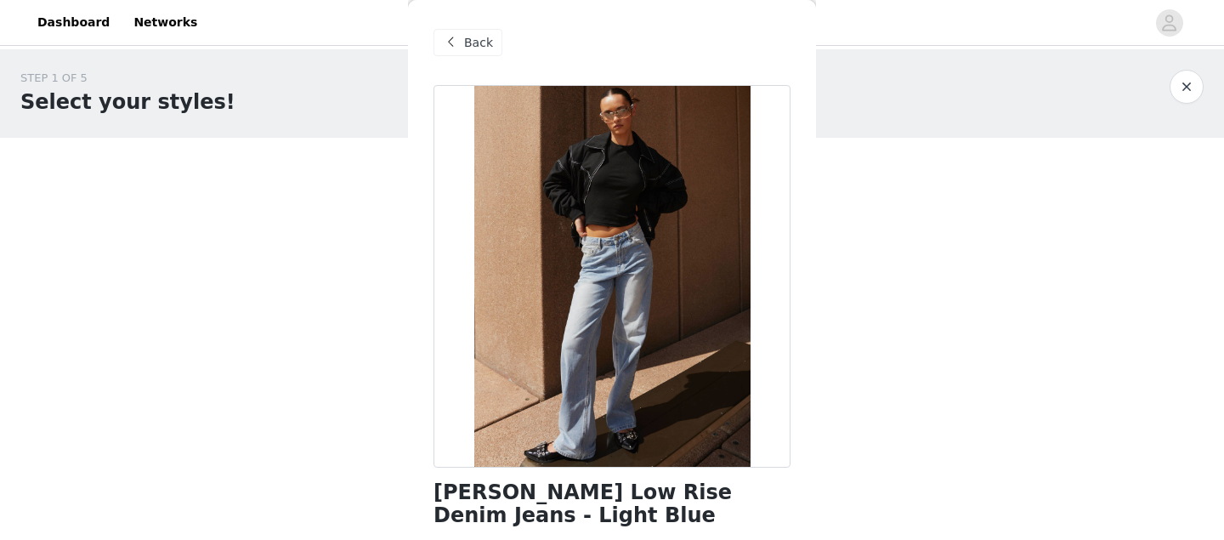
scroll to position [326, 0]
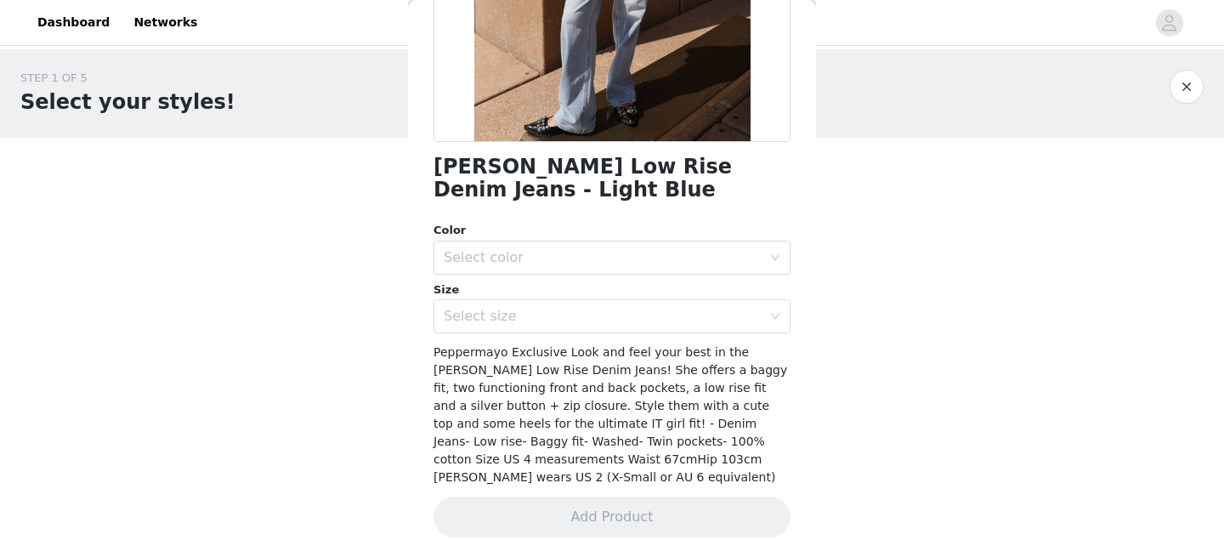
click at [503, 236] on div "Color" at bounding box center [612, 230] width 357 height 17
click at [517, 263] on div "Select color" at bounding box center [603, 257] width 318 height 17
click at [513, 287] on li "Light Blue" at bounding box center [612, 294] width 357 height 27
click at [519, 316] on div "Select size" at bounding box center [603, 316] width 318 height 17
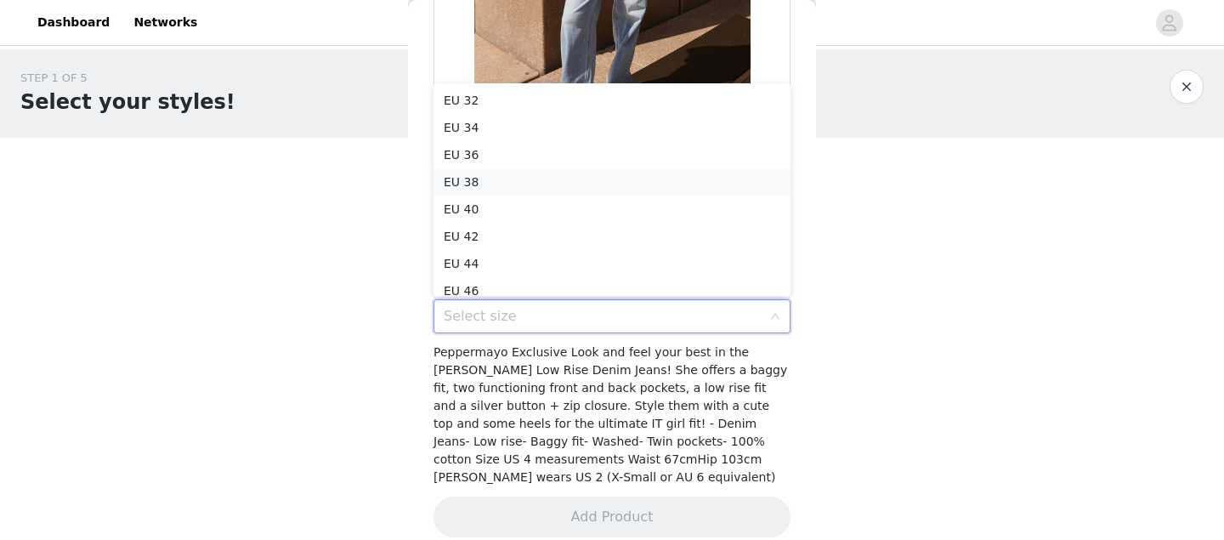
scroll to position [9, 0]
click at [481, 139] on li "EU 36" at bounding box center [612, 146] width 357 height 27
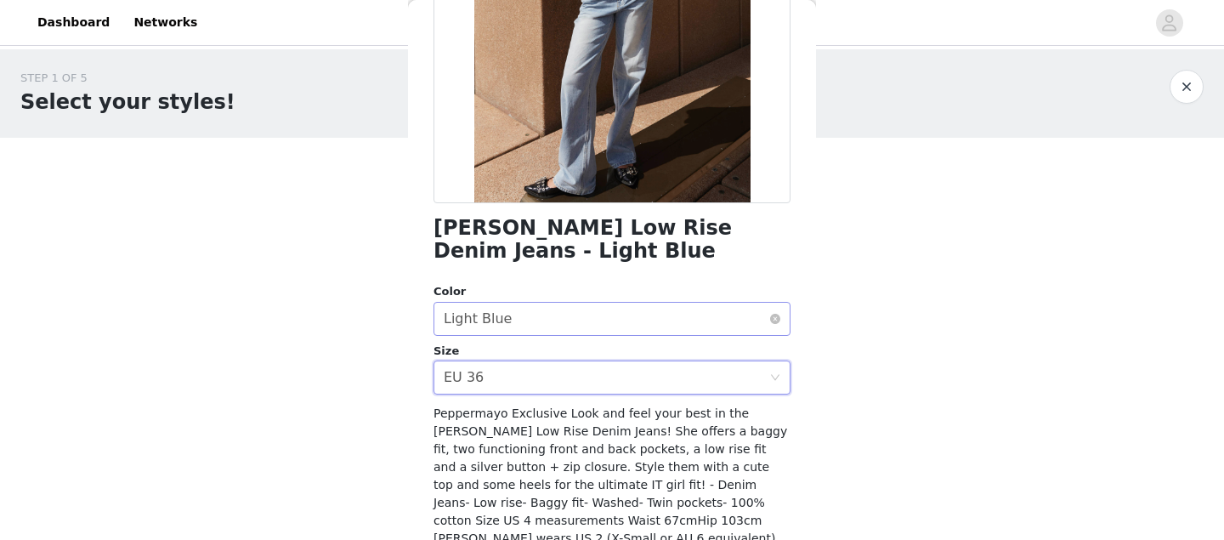
scroll to position [264, 0]
click at [459, 372] on div "EU 36" at bounding box center [464, 377] width 40 height 32
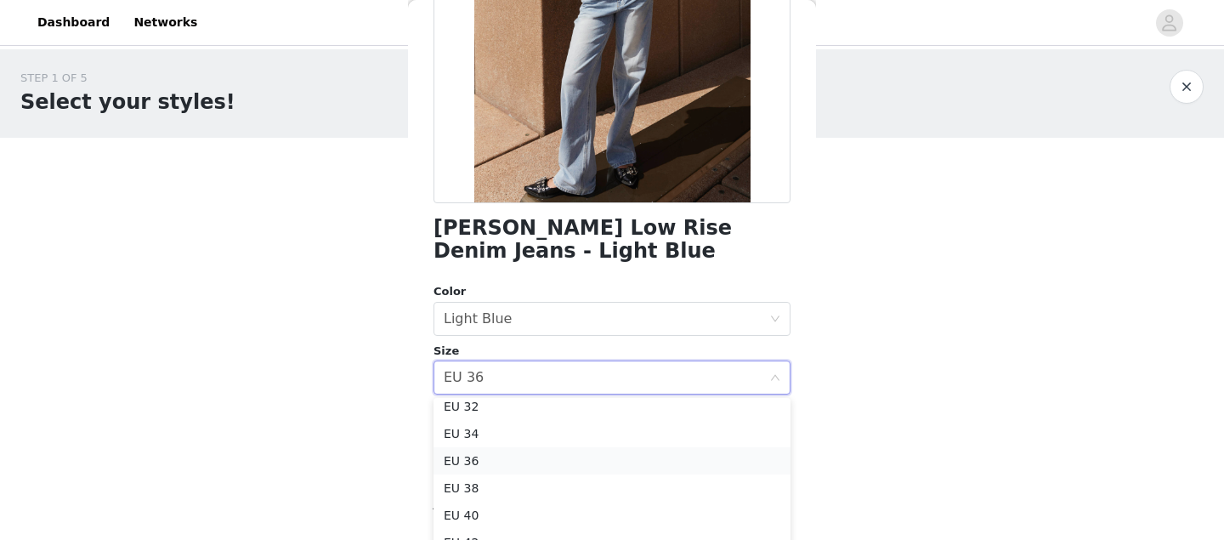
scroll to position [3, 0]
click at [491, 477] on li "EU 36" at bounding box center [612, 465] width 357 height 27
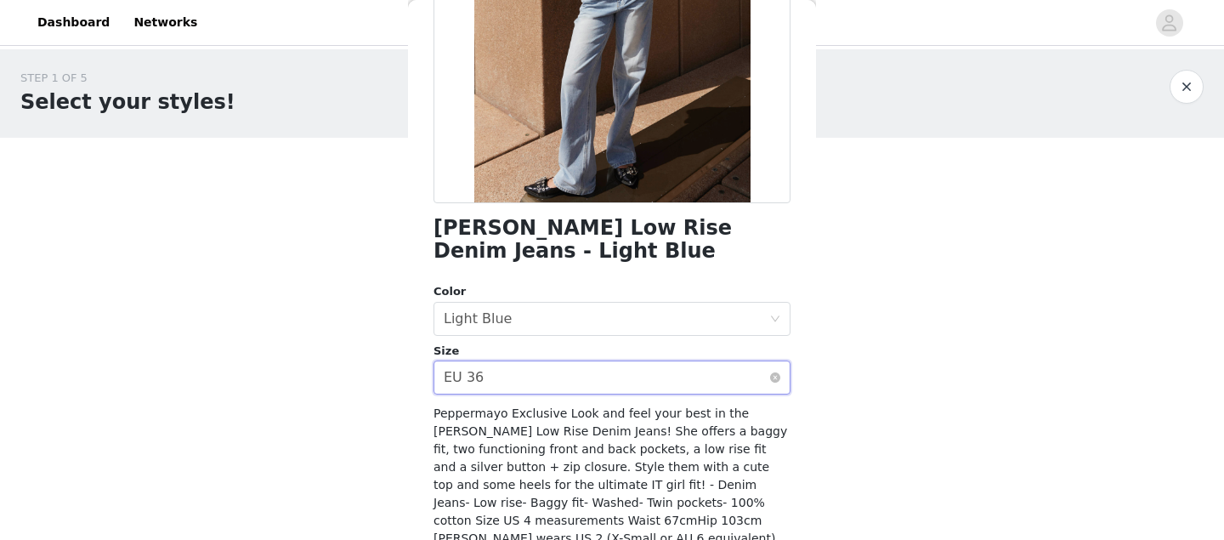
click at [481, 381] on div "EU 36" at bounding box center [464, 377] width 40 height 32
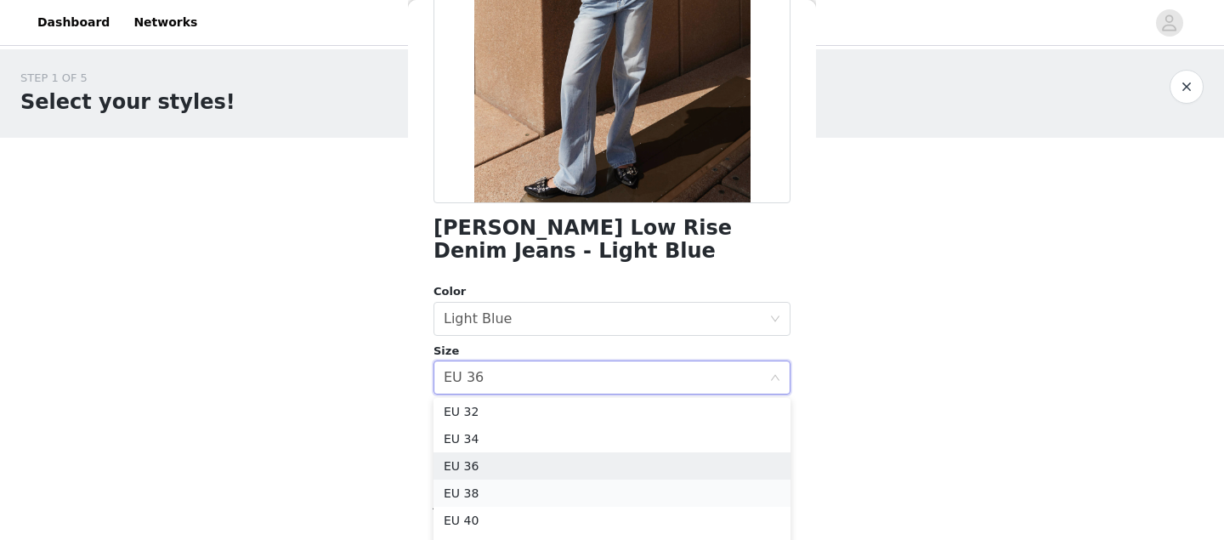
click at [488, 489] on li "EU 38" at bounding box center [612, 492] width 357 height 27
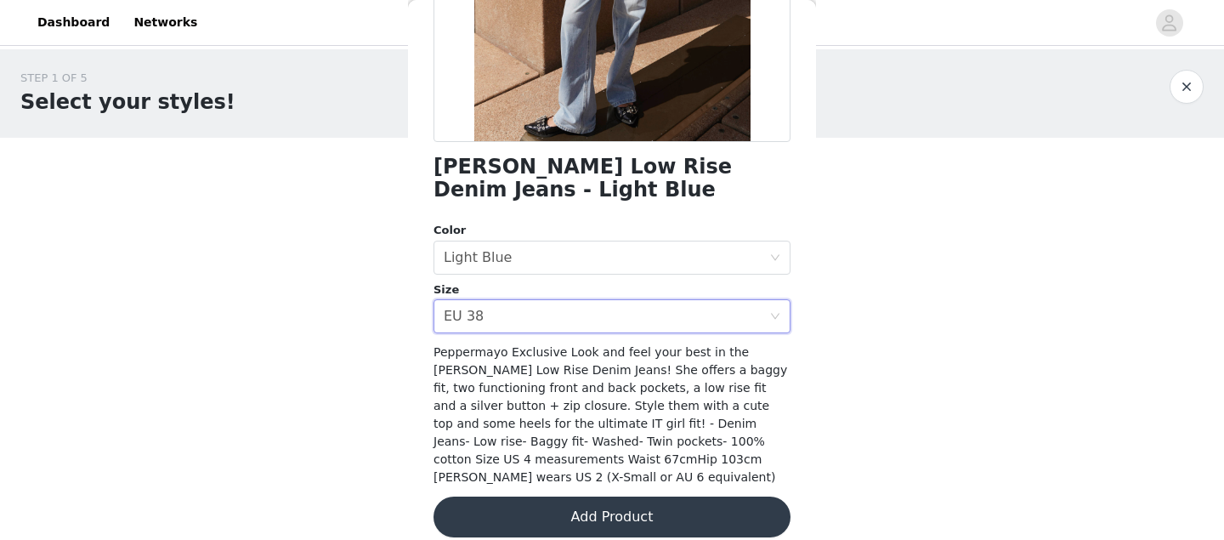
scroll to position [324, 0]
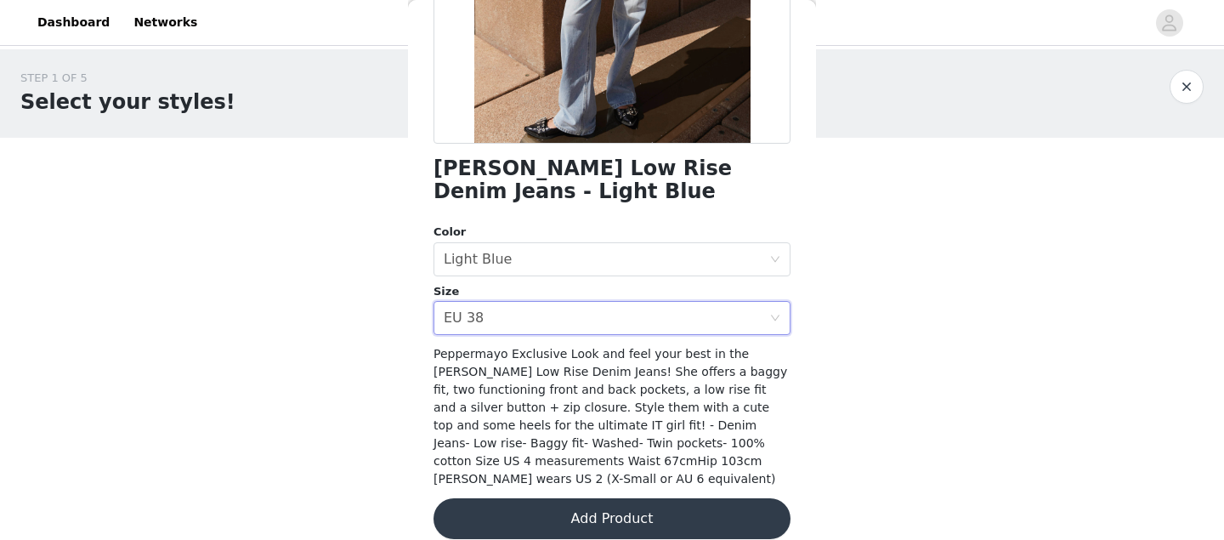
click at [617, 499] on button "Add Product" at bounding box center [612, 518] width 357 height 41
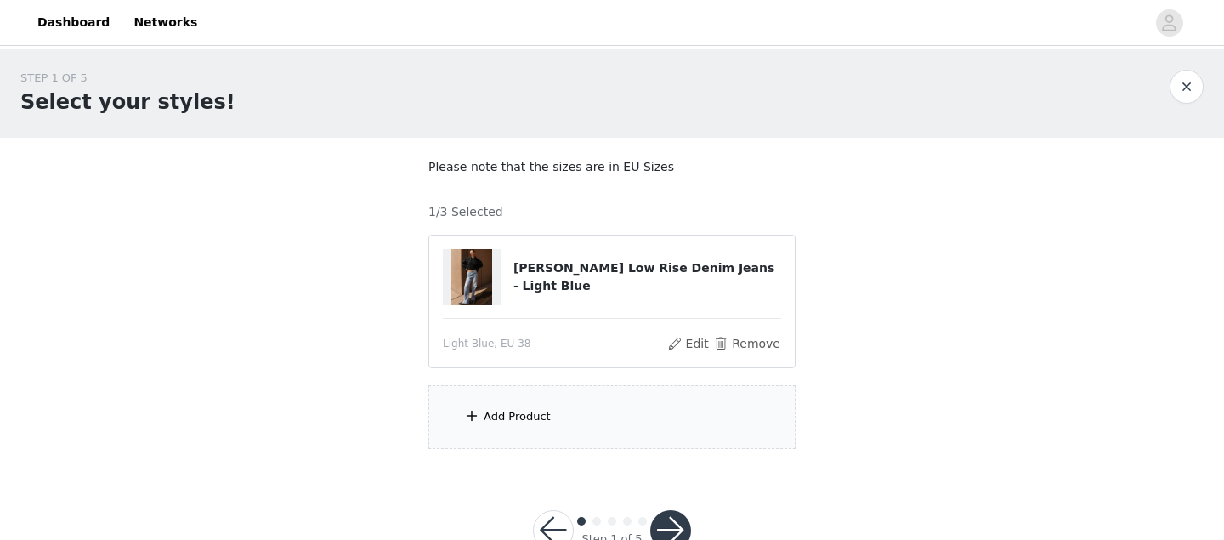
click at [578, 420] on div "Add Product" at bounding box center [611, 417] width 367 height 64
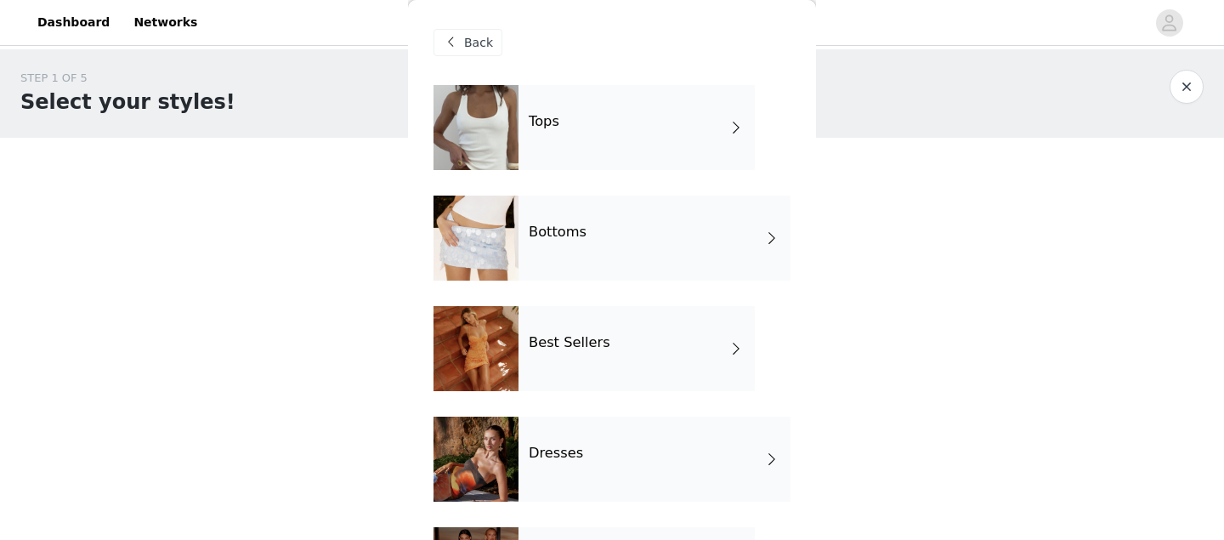
click at [608, 219] on div "Bottoms" at bounding box center [655, 238] width 272 height 85
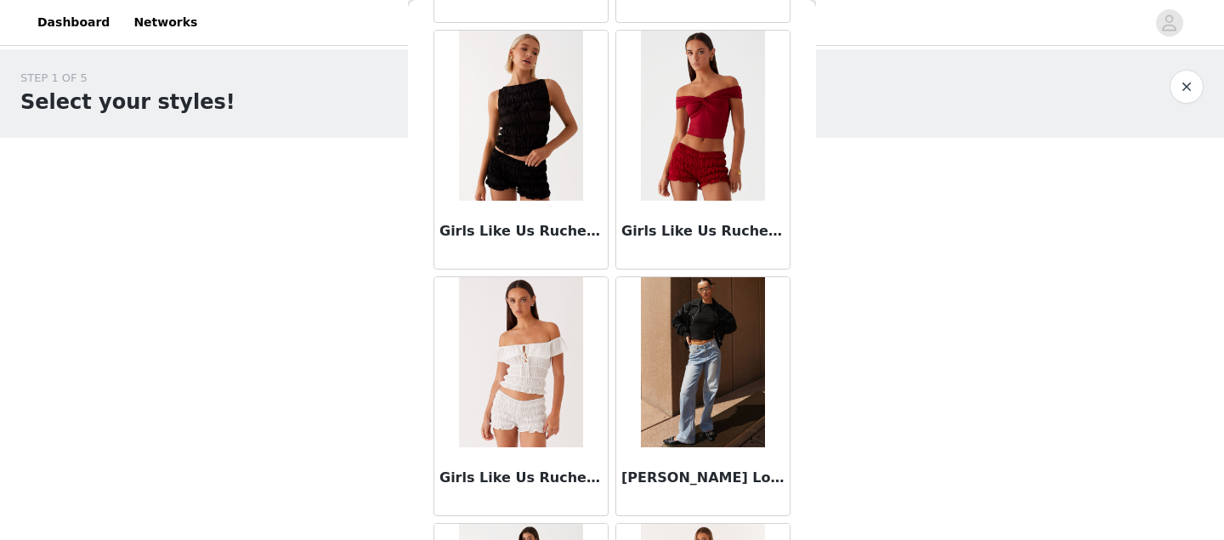
scroll to position [2062, 0]
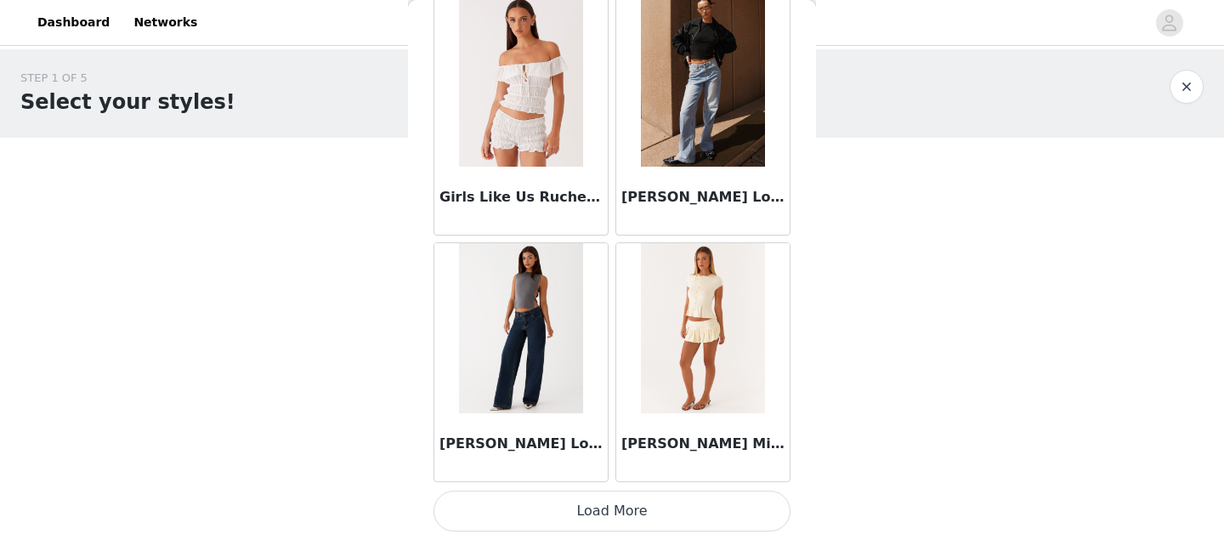
click at [697, 519] on button "Load More" at bounding box center [612, 511] width 357 height 41
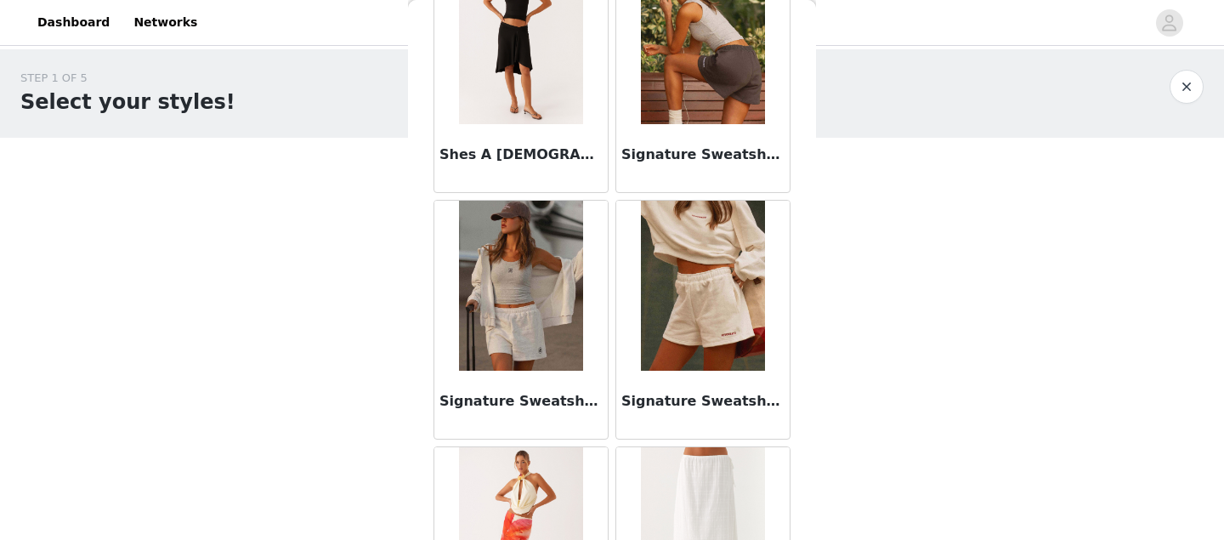
scroll to position [4527, 0]
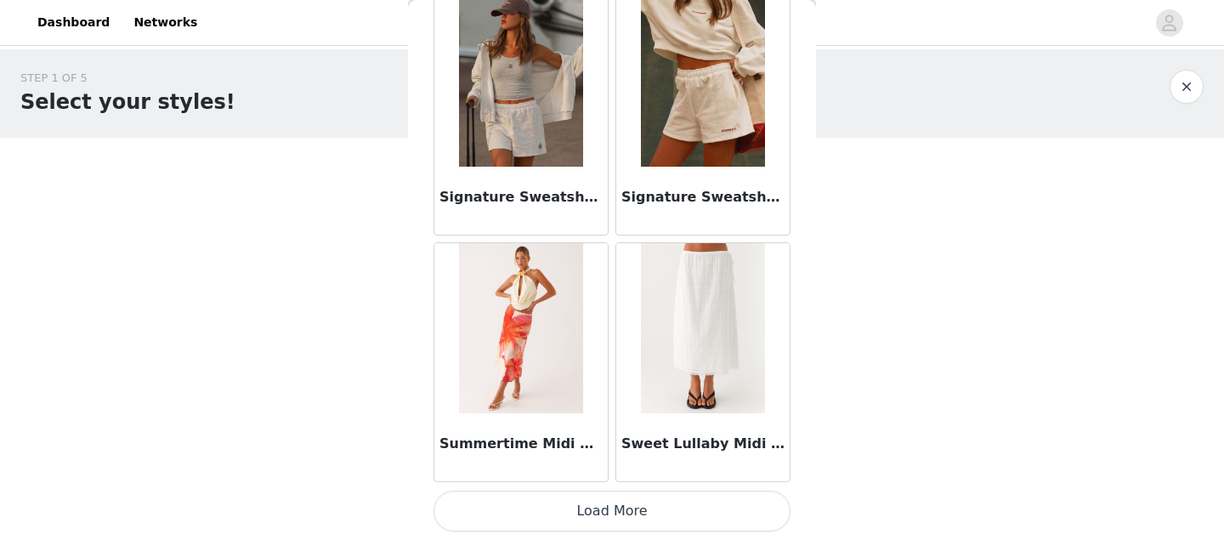
click at [631, 513] on button "Load More" at bounding box center [612, 511] width 357 height 41
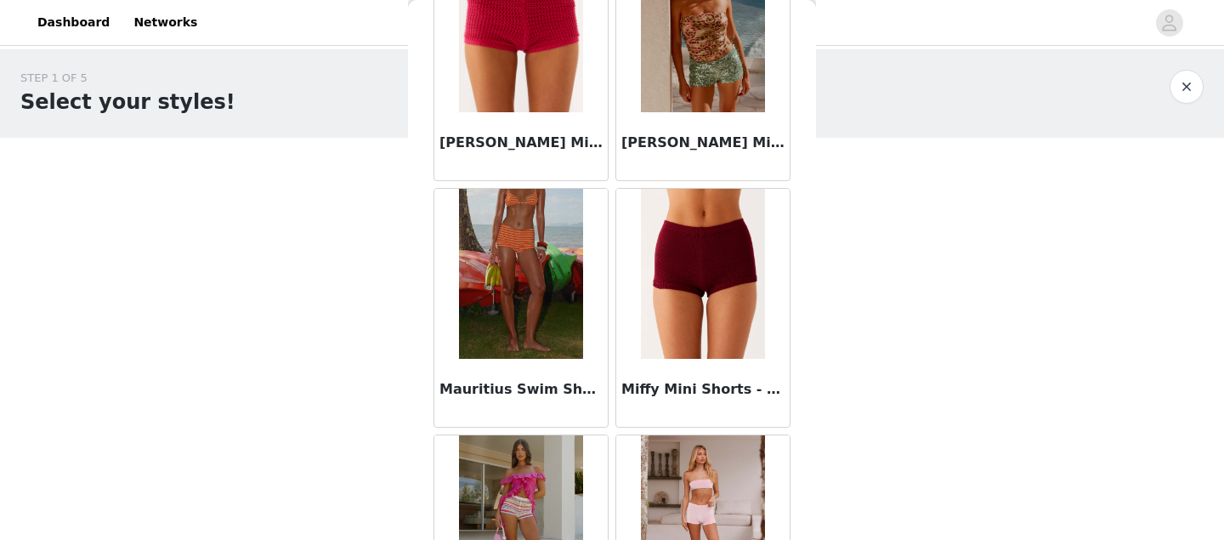
scroll to position [0, 0]
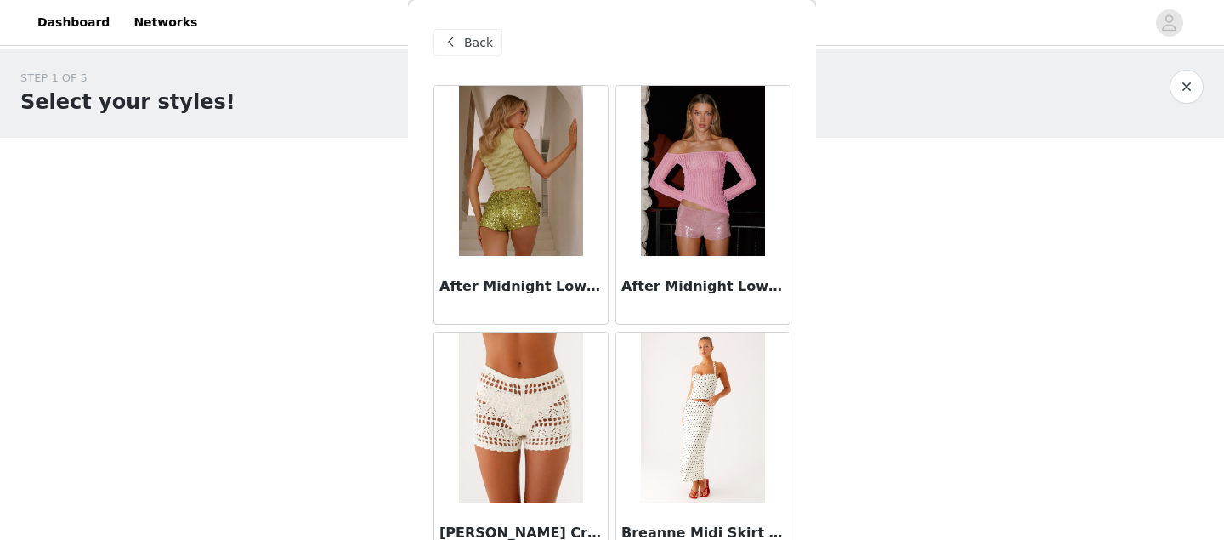
click at [479, 40] on span "Back" at bounding box center [478, 43] width 29 height 18
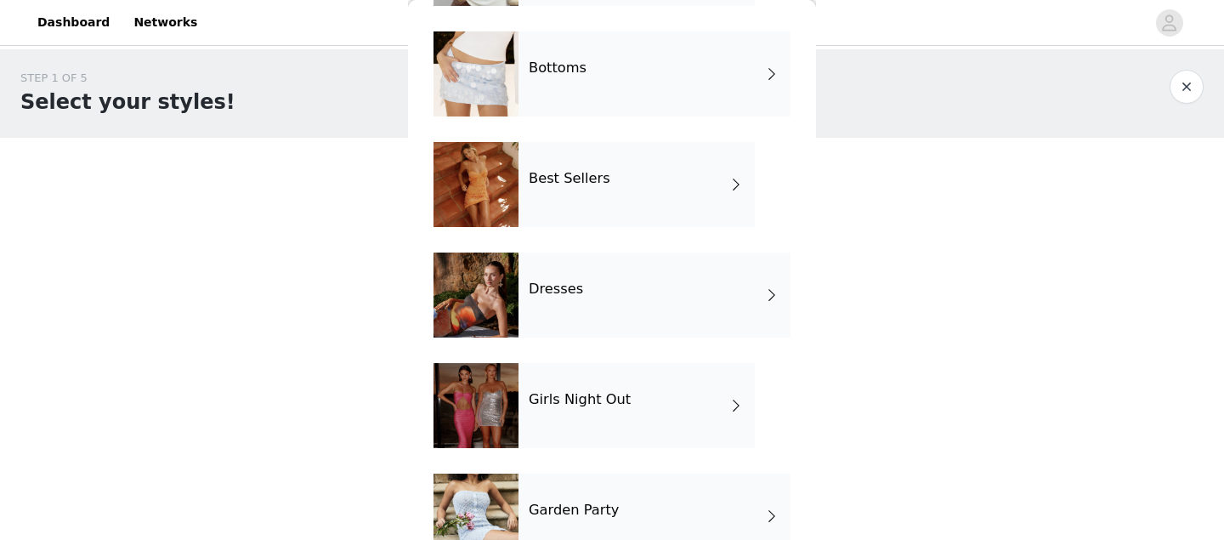
scroll to position [319, 0]
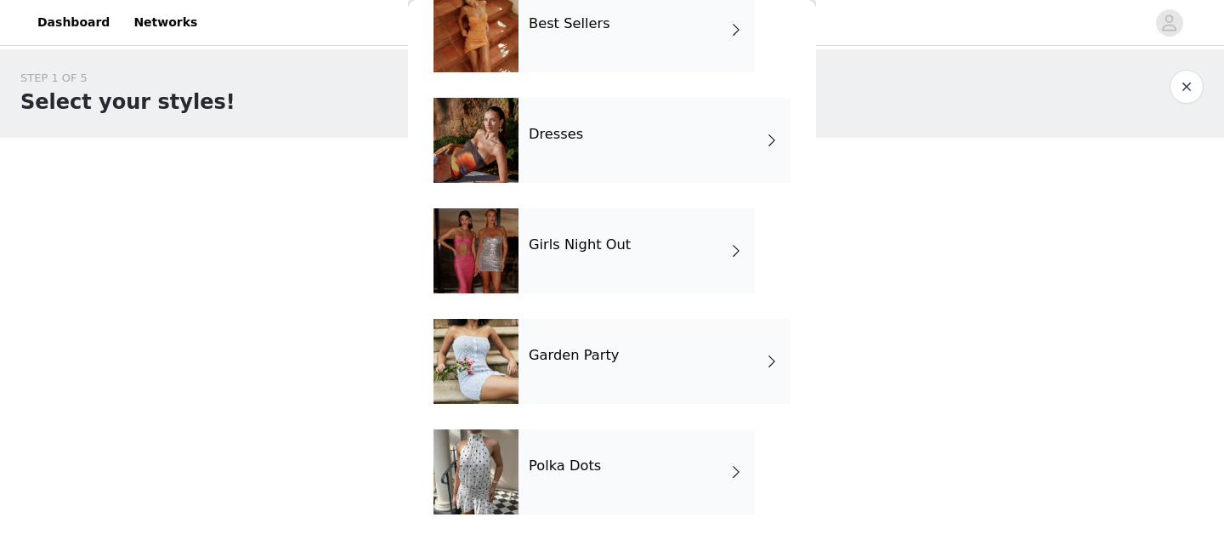
click at [610, 445] on div "Polka Dots" at bounding box center [637, 471] width 236 height 85
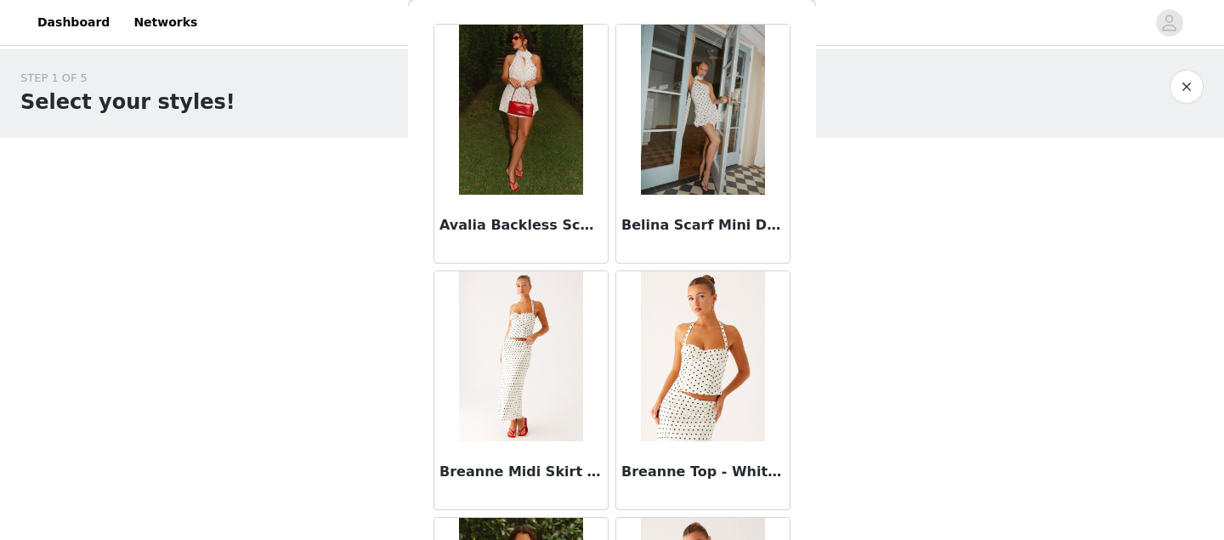
scroll to position [260, 0]
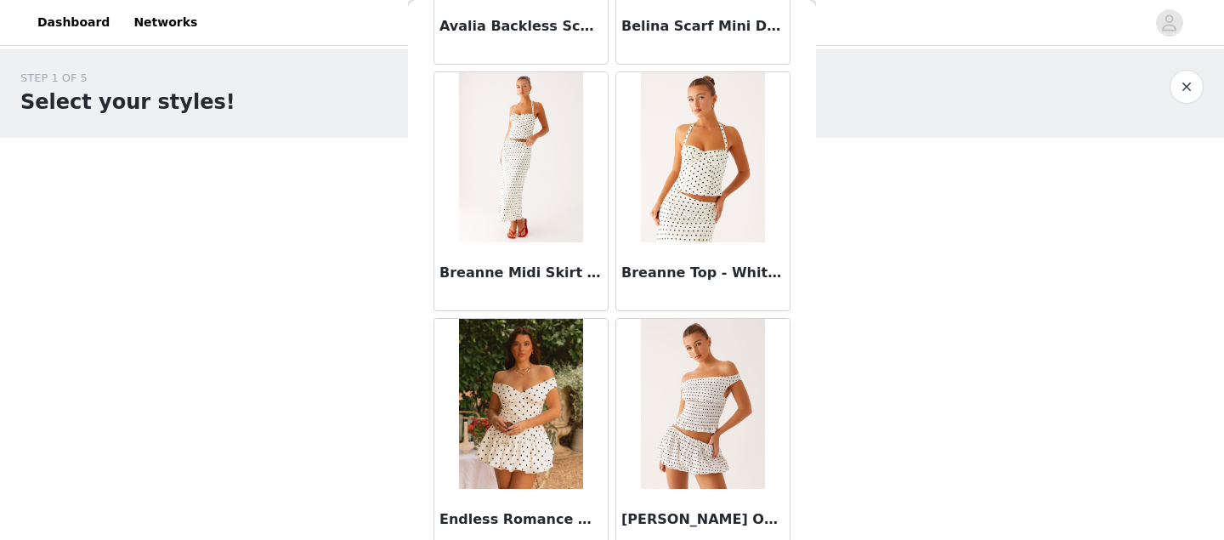
click at [703, 208] on img at bounding box center [702, 157] width 123 height 170
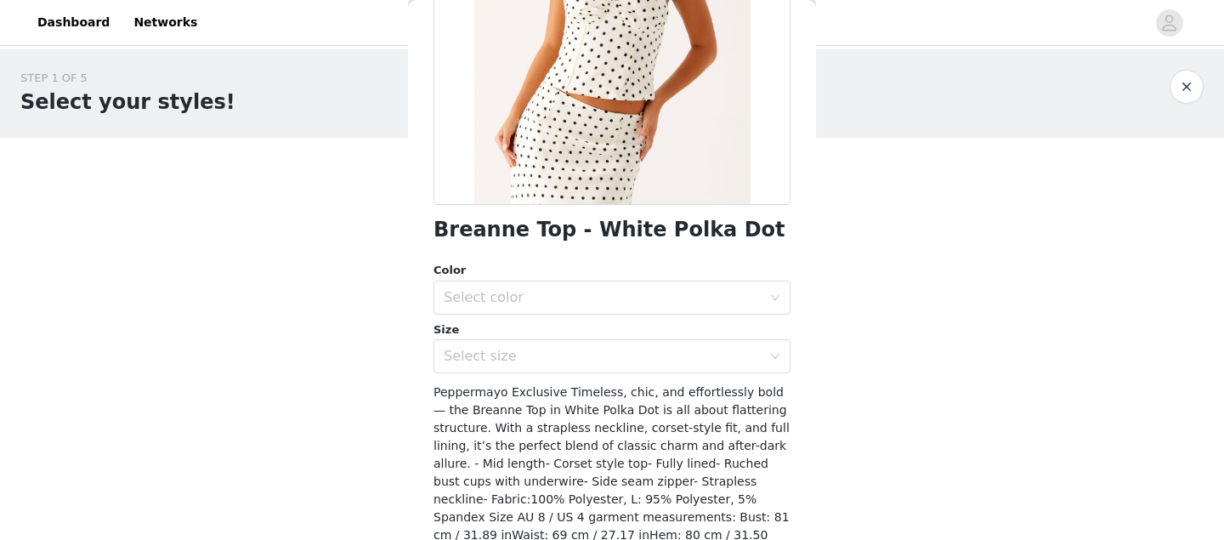
scroll to position [356, 0]
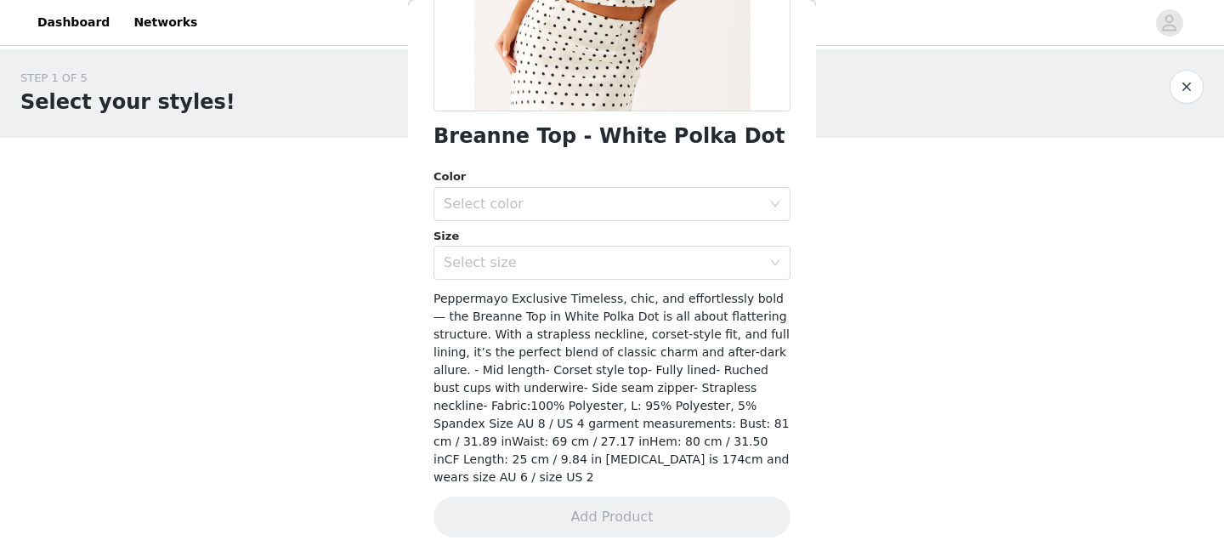
click at [703, 207] on div "Select color" at bounding box center [603, 204] width 318 height 17
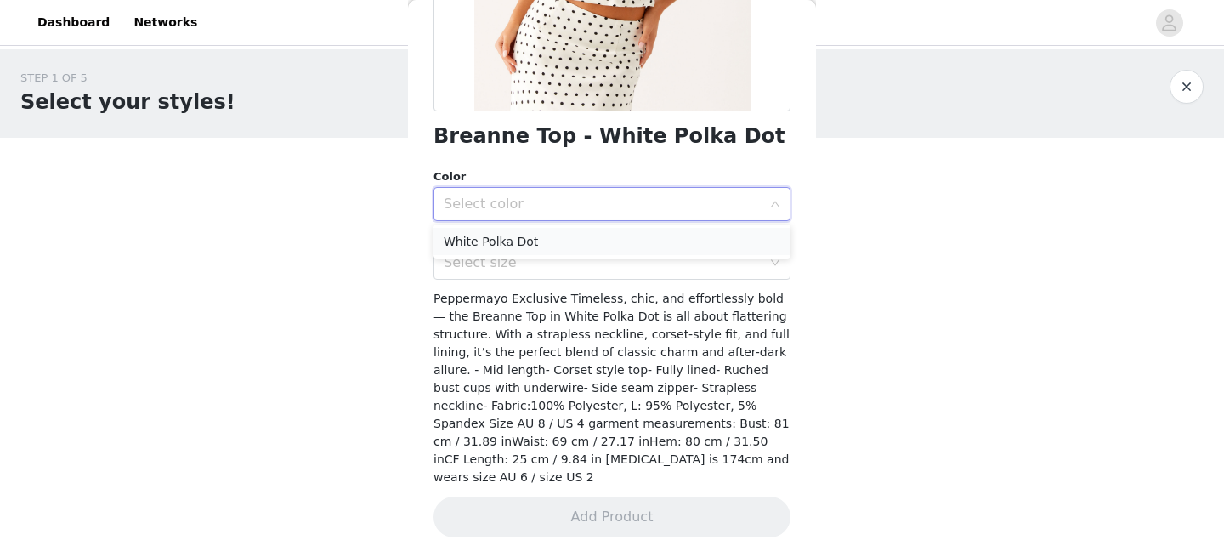
click at [637, 241] on li "White Polka Dot" at bounding box center [612, 241] width 357 height 27
click at [628, 254] on div "Select size" at bounding box center [603, 262] width 318 height 17
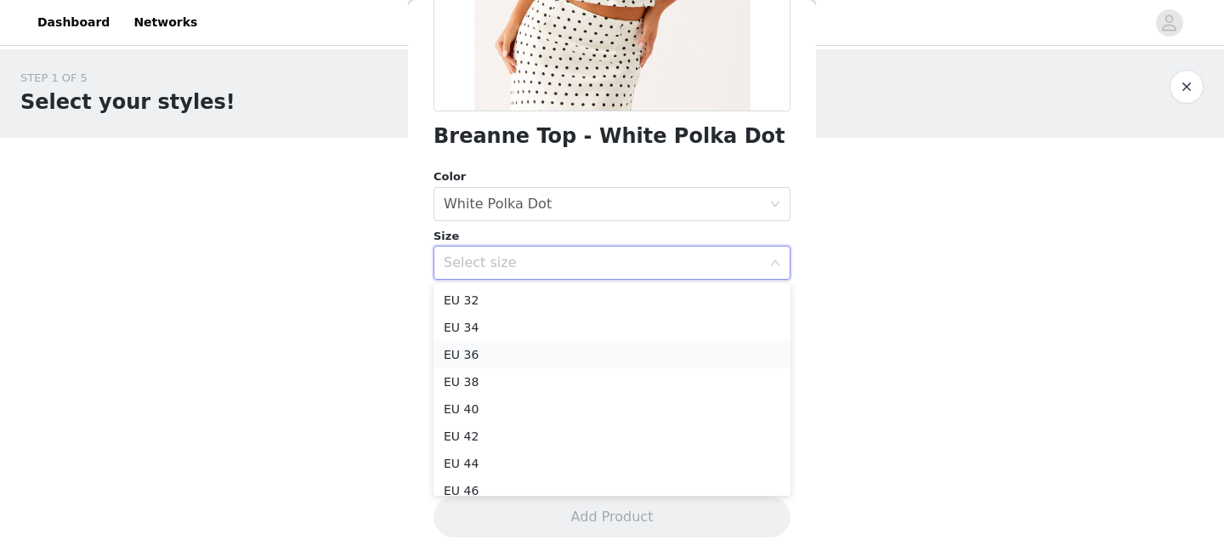
click at [581, 366] on li "EU 36" at bounding box center [612, 354] width 357 height 27
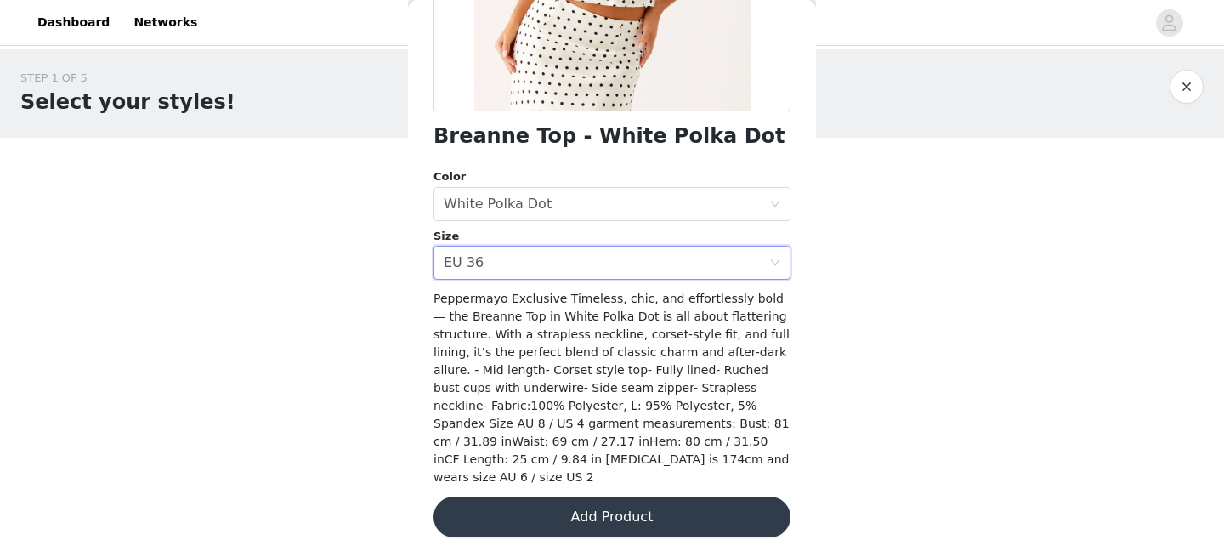
click at [605, 497] on button "Add Product" at bounding box center [612, 516] width 357 height 41
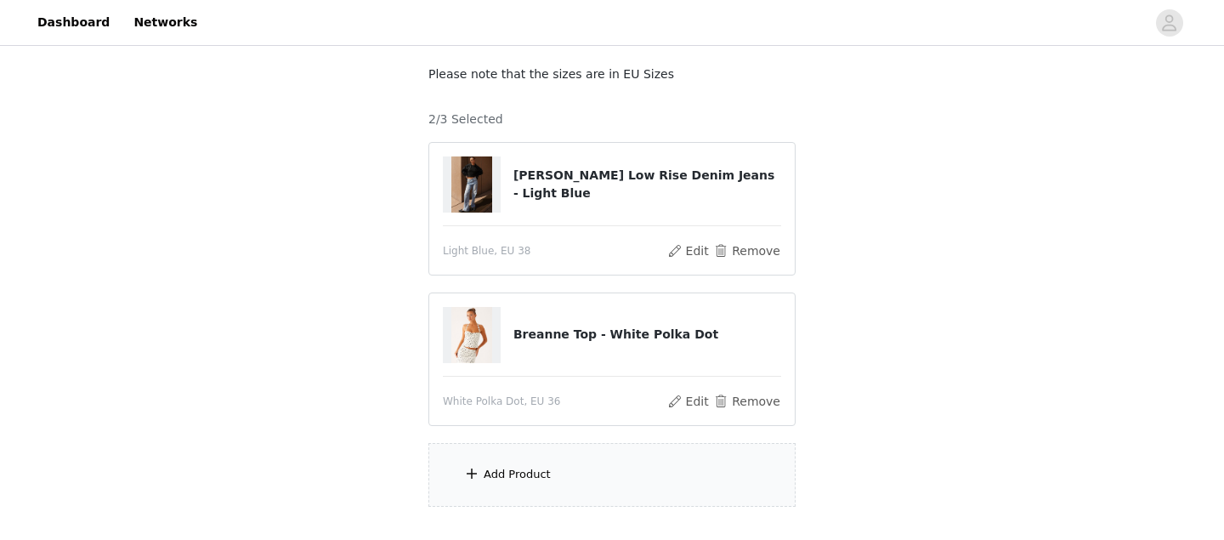
scroll to position [201, 0]
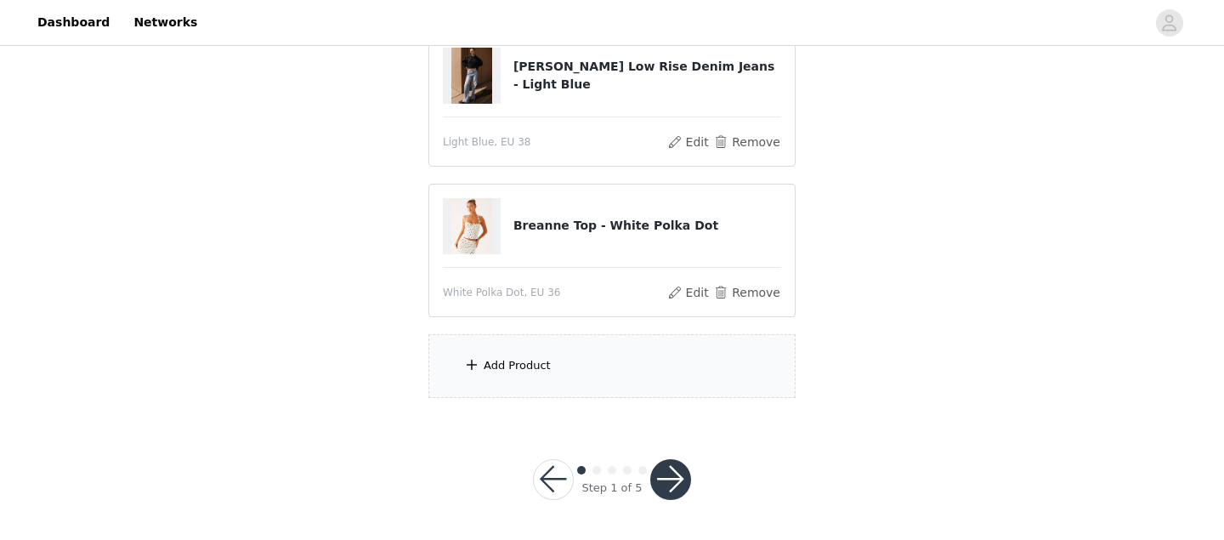
click at [514, 366] on div "Add Product" at bounding box center [517, 365] width 67 height 17
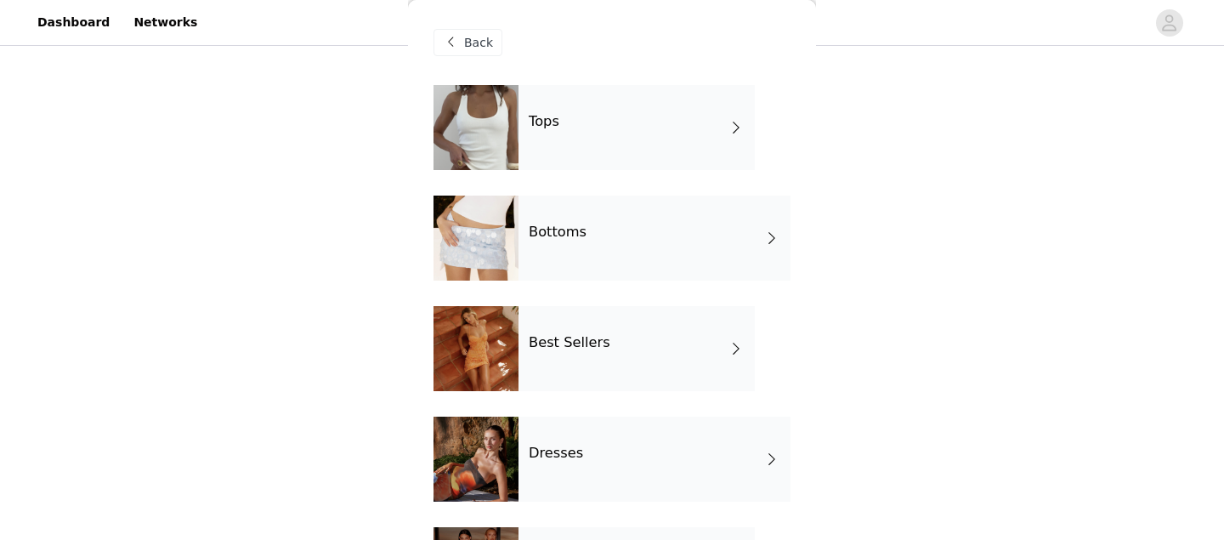
click at [626, 337] on div "Best Sellers" at bounding box center [637, 348] width 236 height 85
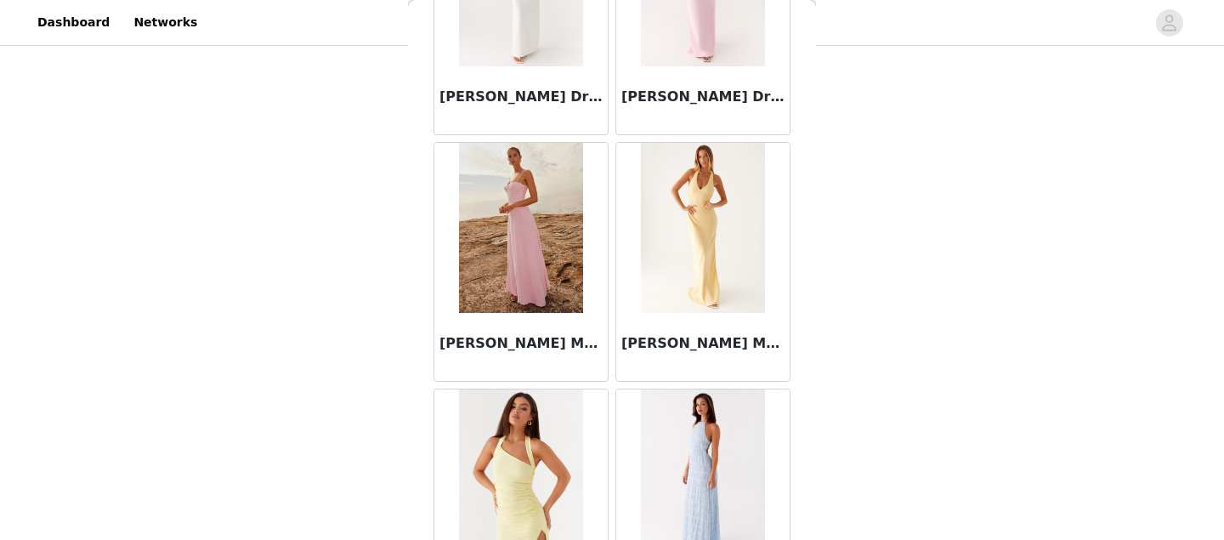
scroll to position [2062, 0]
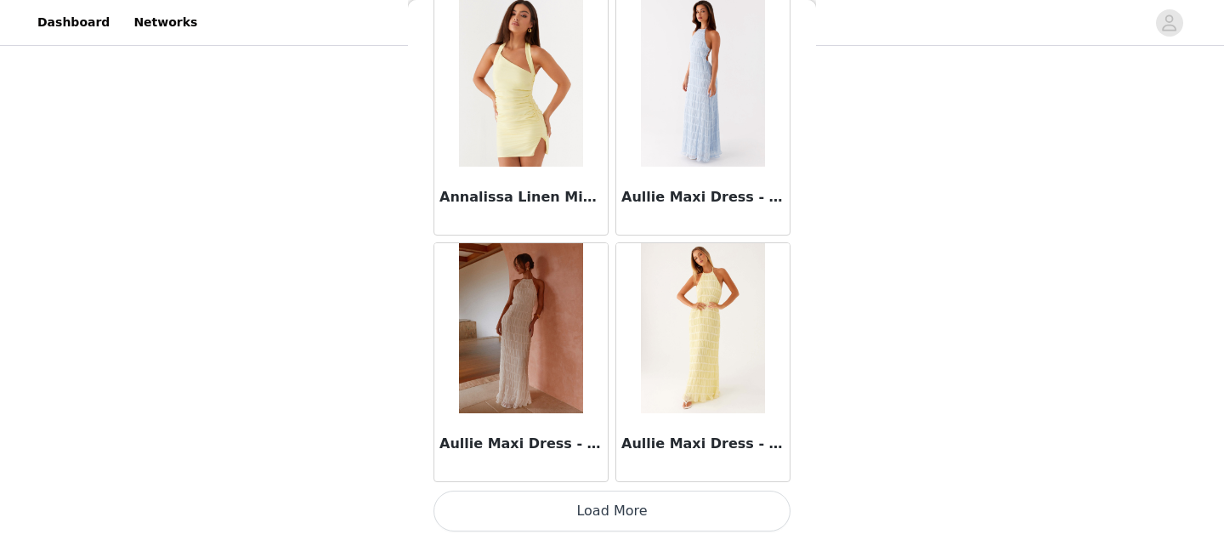
click at [641, 519] on button "Load More" at bounding box center [612, 511] width 357 height 41
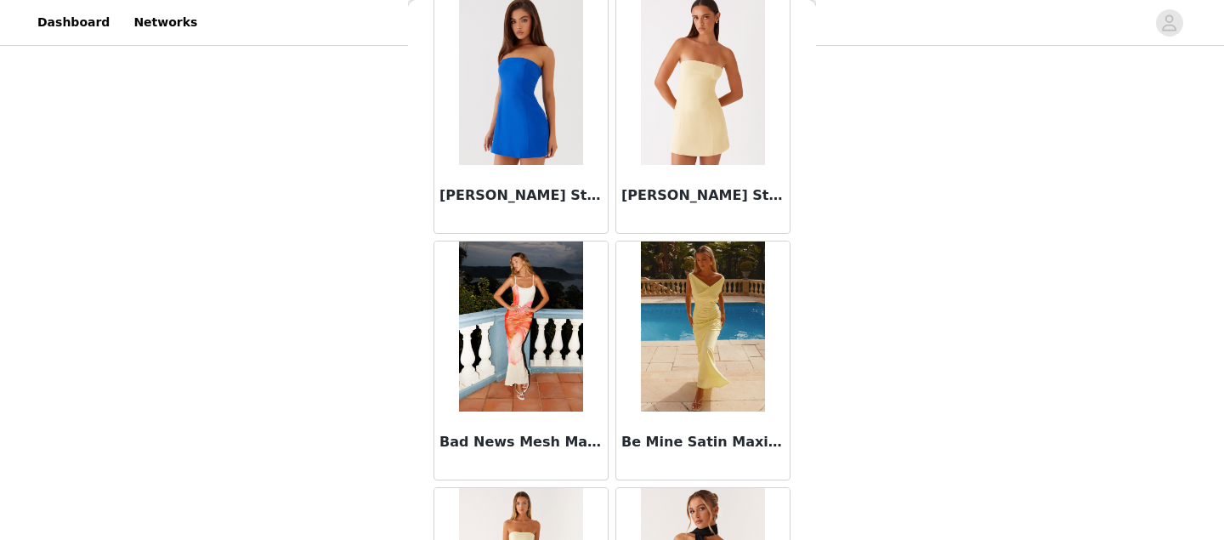
scroll to position [2600, 0]
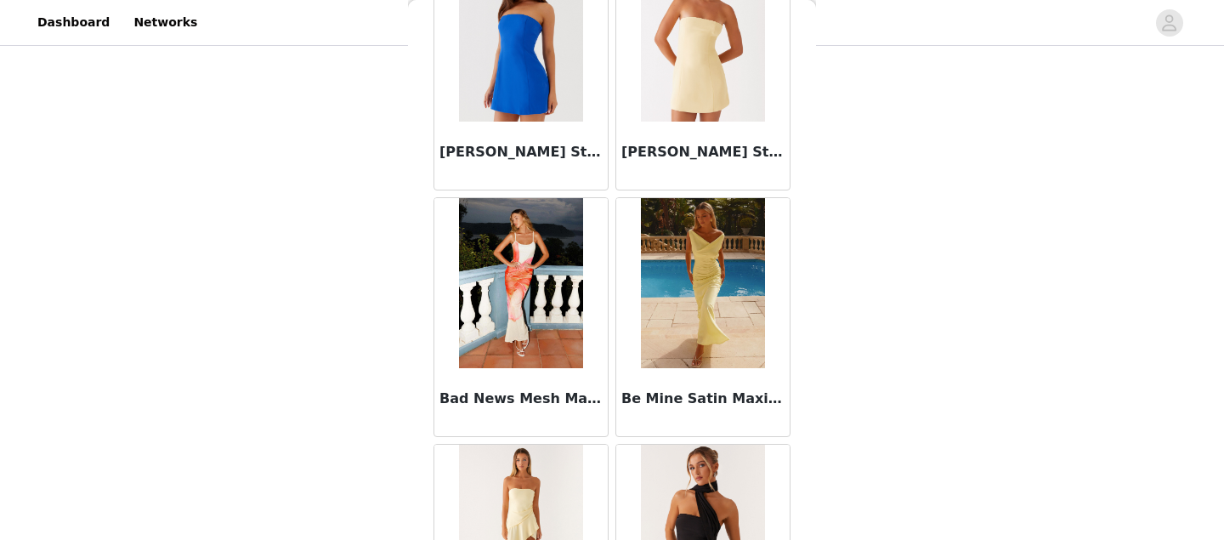
click at [690, 450] on img at bounding box center [702, 530] width 123 height 170
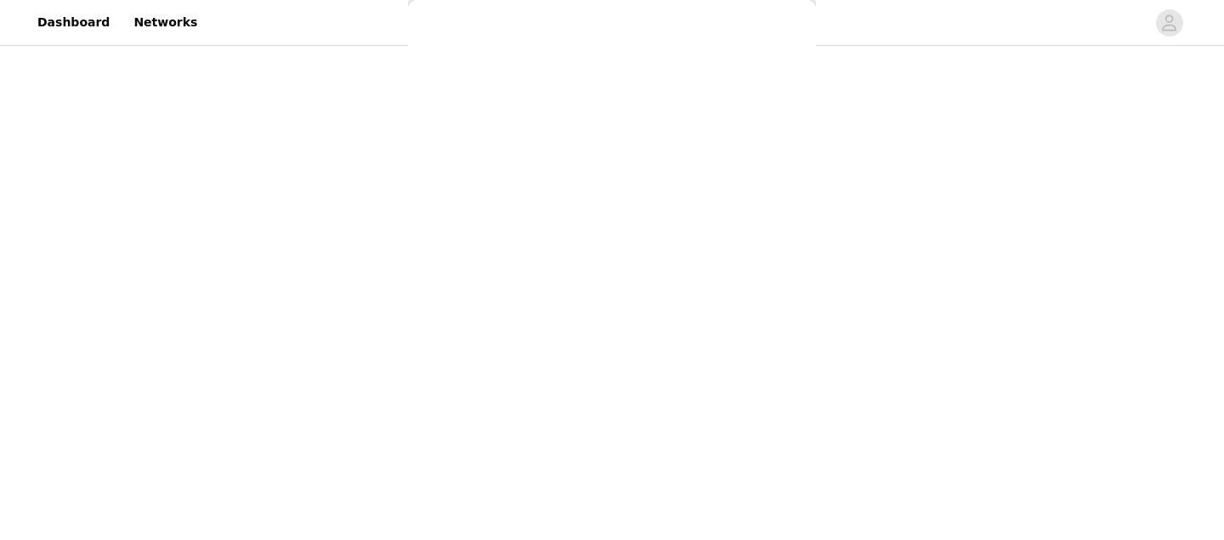
scroll to position [0, 0]
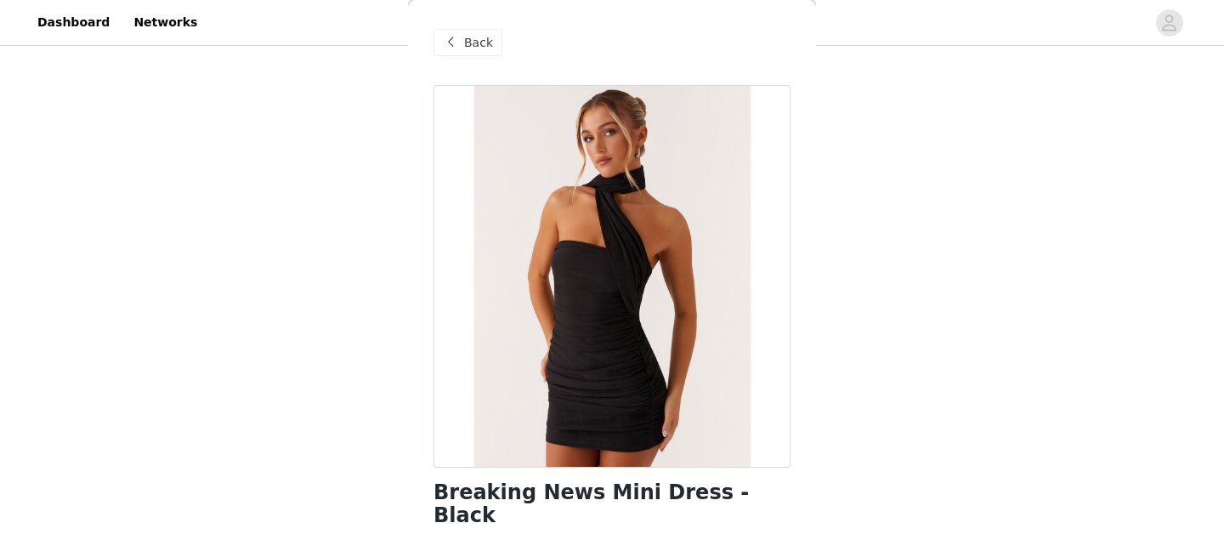
click at [477, 43] on span "Back" at bounding box center [478, 43] width 29 height 18
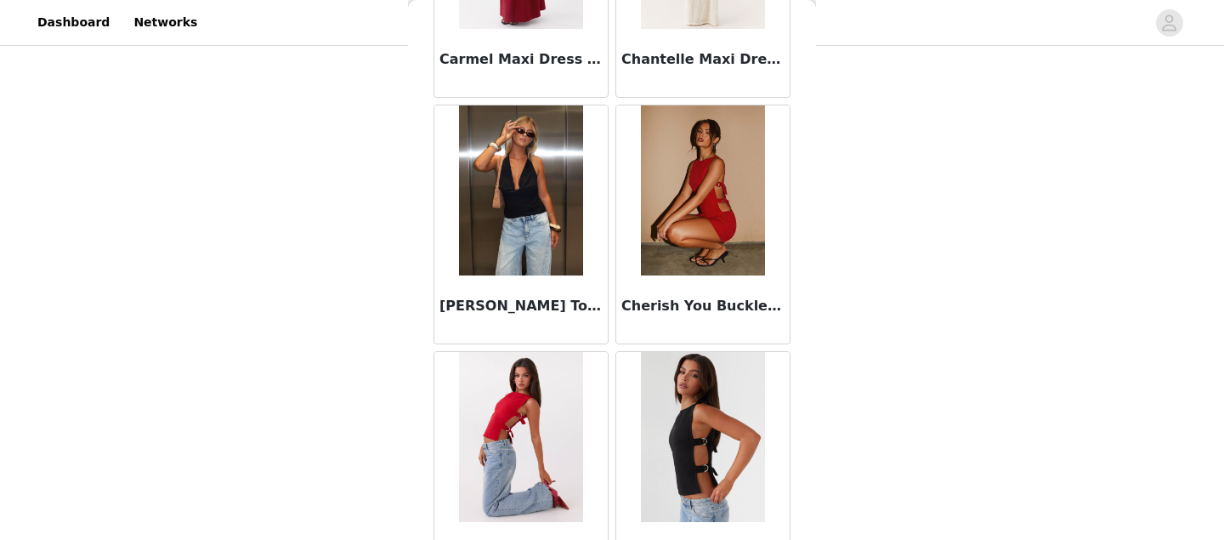
scroll to position [4199, 0]
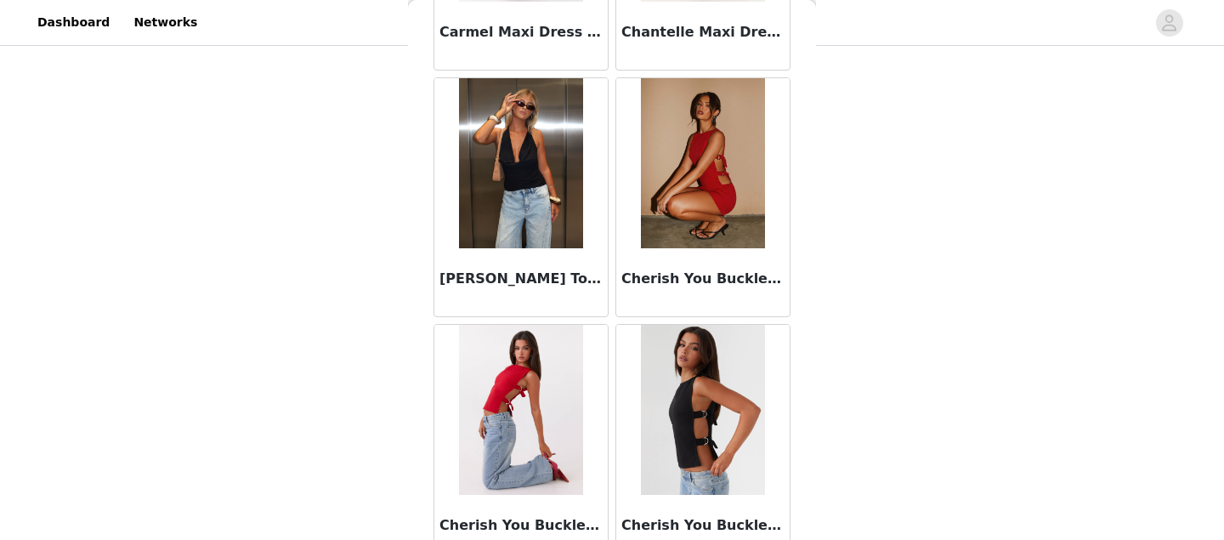
click at [522, 164] on img at bounding box center [520, 163] width 123 height 170
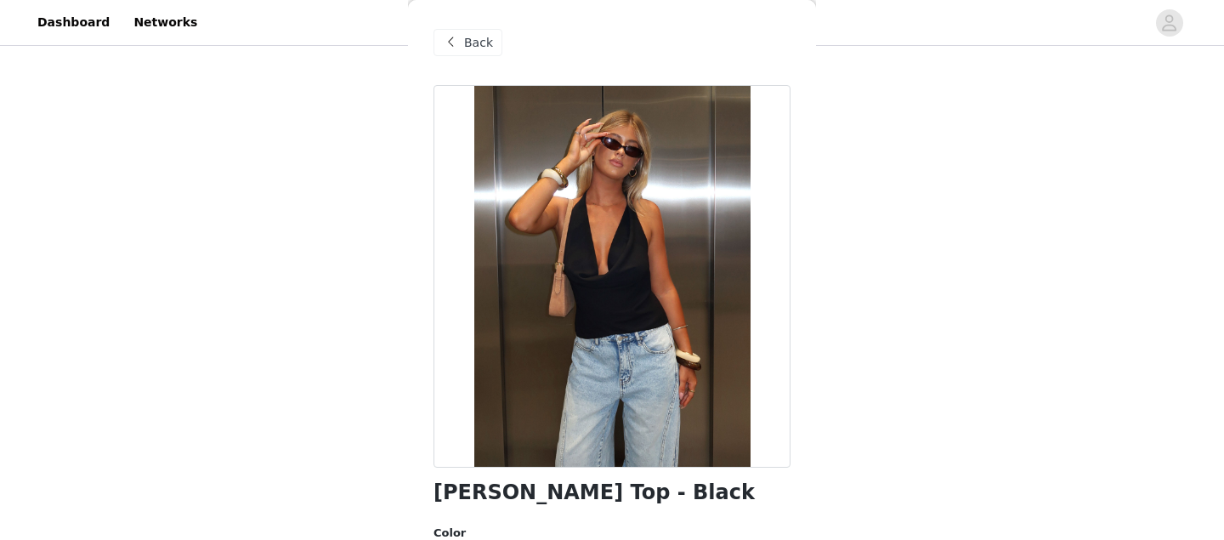
scroll to position [338, 0]
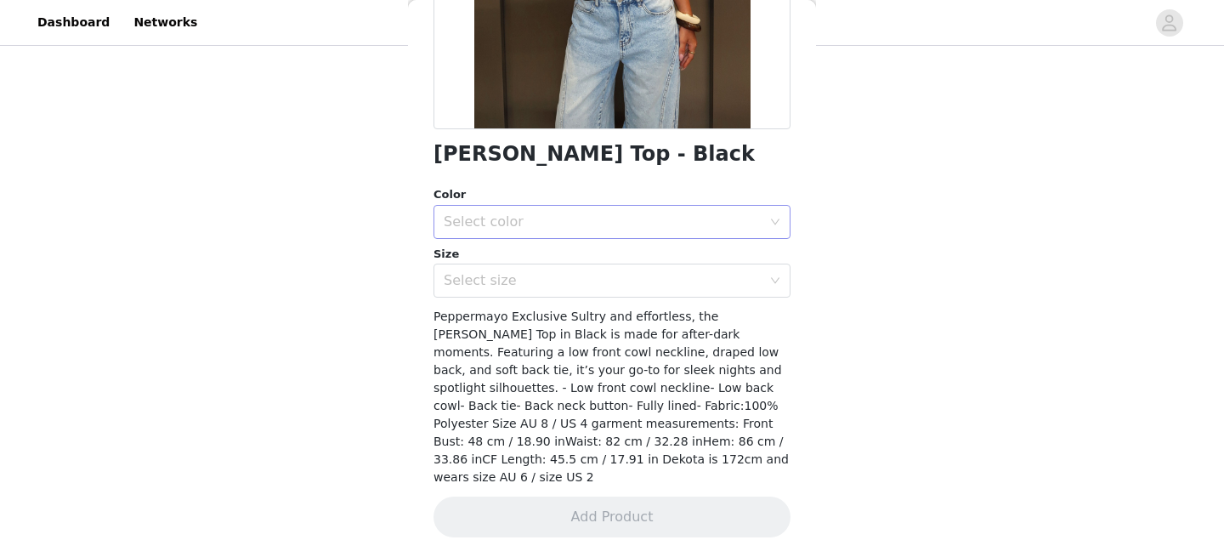
click at [591, 222] on div "Select color" at bounding box center [603, 221] width 318 height 17
click at [517, 262] on li "Black" at bounding box center [612, 259] width 357 height 27
click at [517, 294] on div "Select size" at bounding box center [607, 280] width 326 height 32
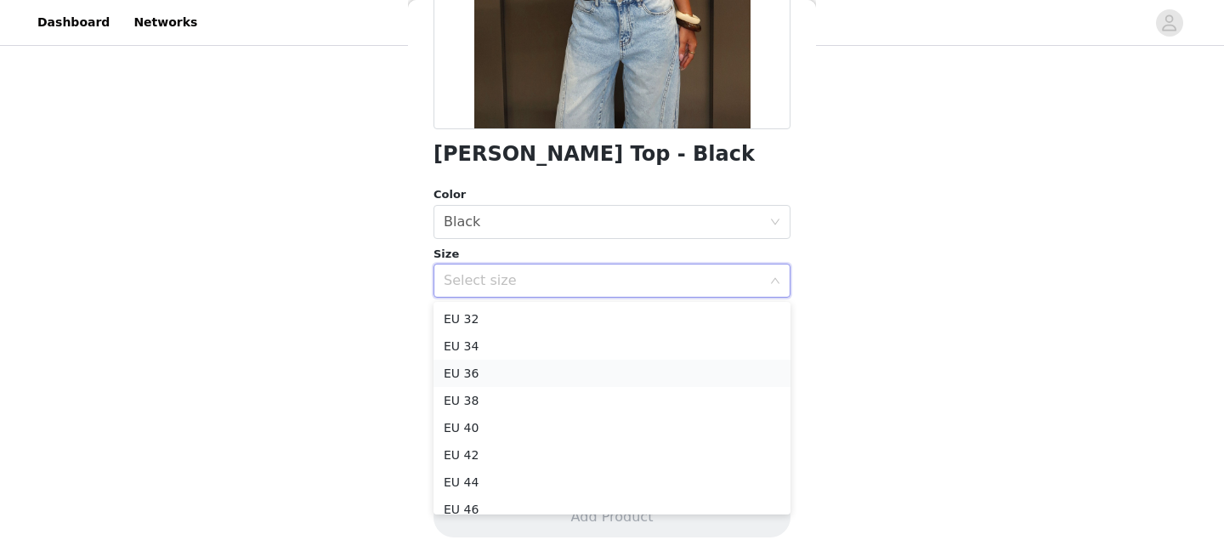
click at [515, 374] on li "EU 36" at bounding box center [612, 373] width 357 height 27
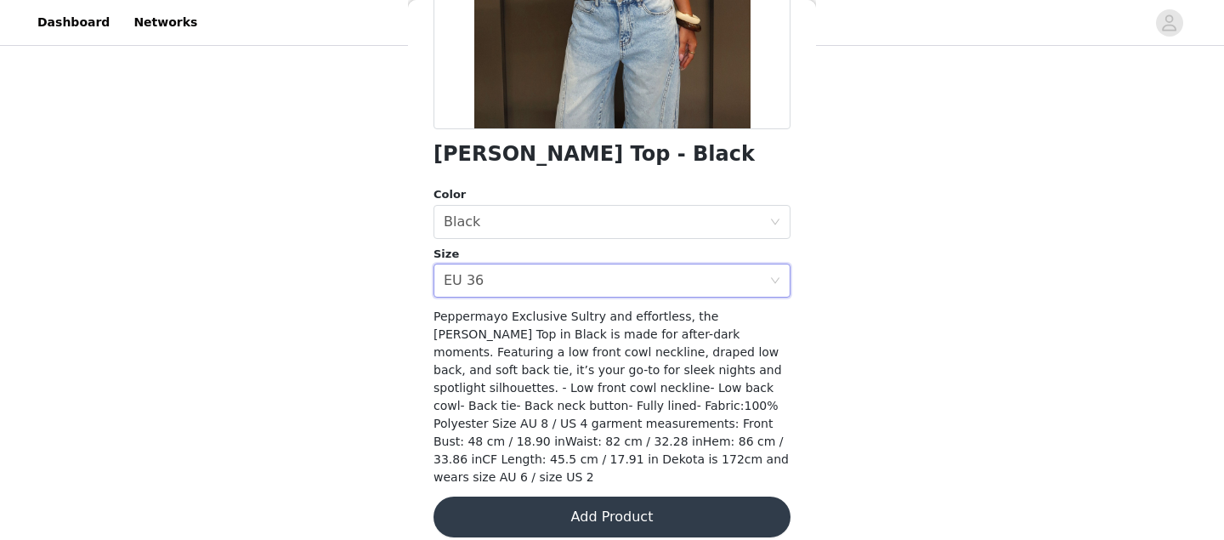
click at [613, 499] on button "Add Product" at bounding box center [612, 516] width 357 height 41
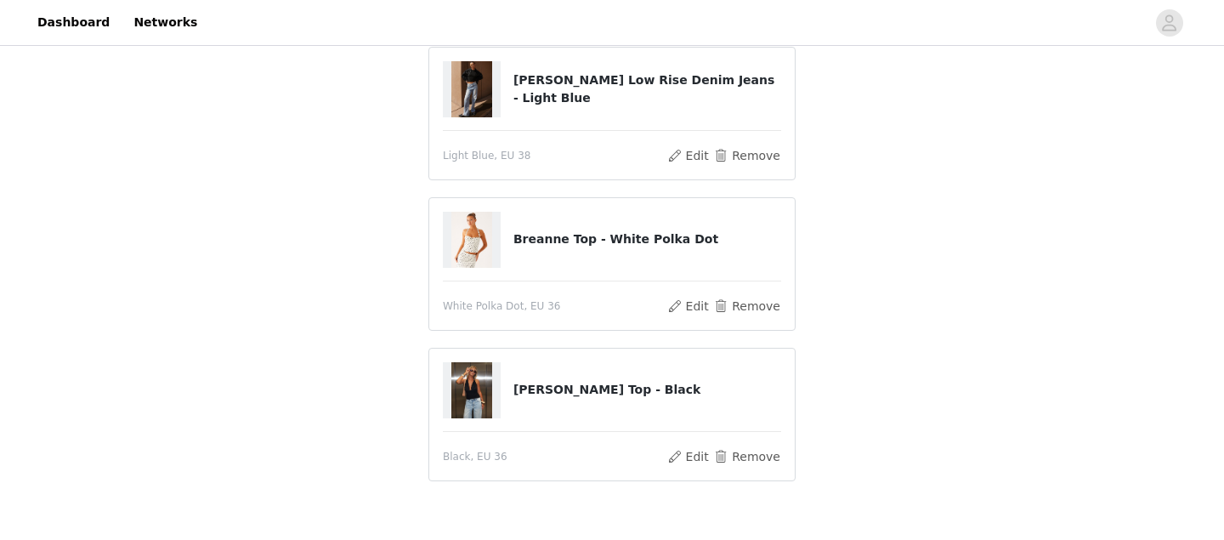
scroll to position [242, 0]
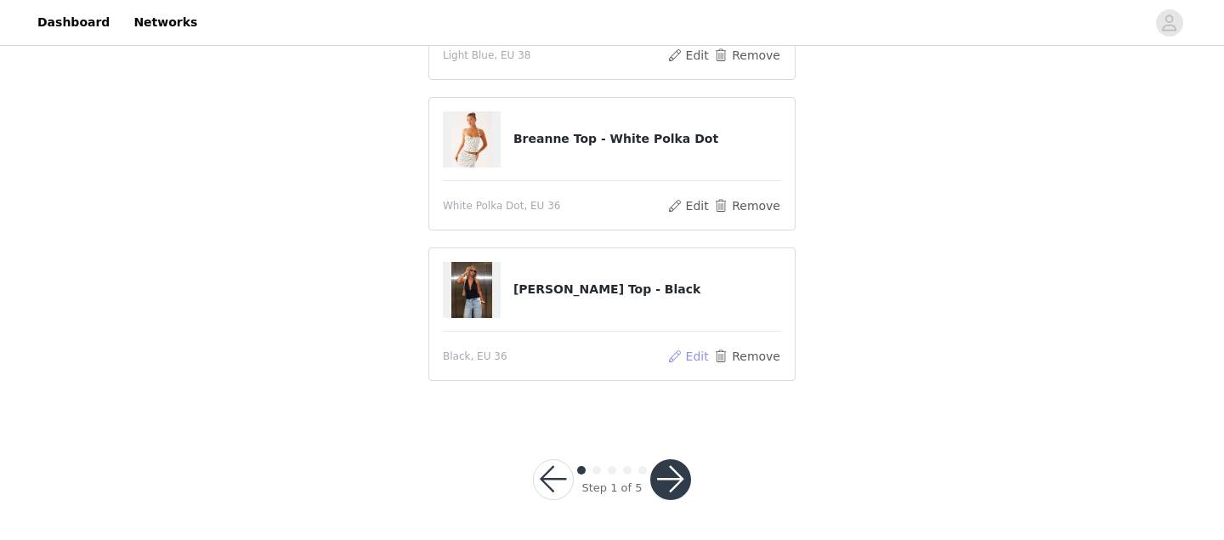
click at [689, 357] on button "Edit" at bounding box center [687, 356] width 43 height 20
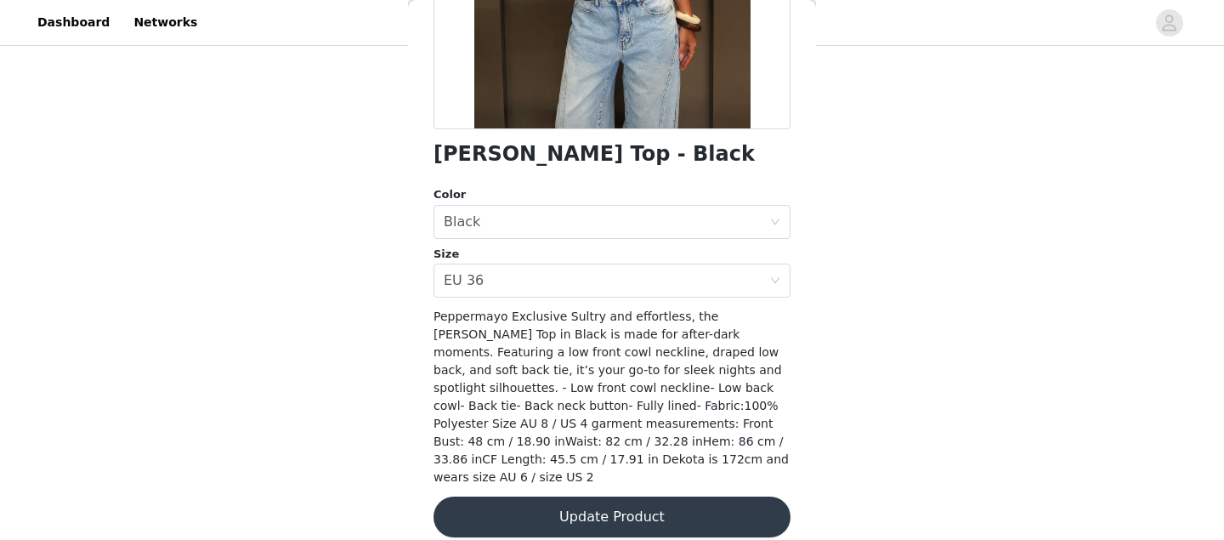
scroll to position [0, 0]
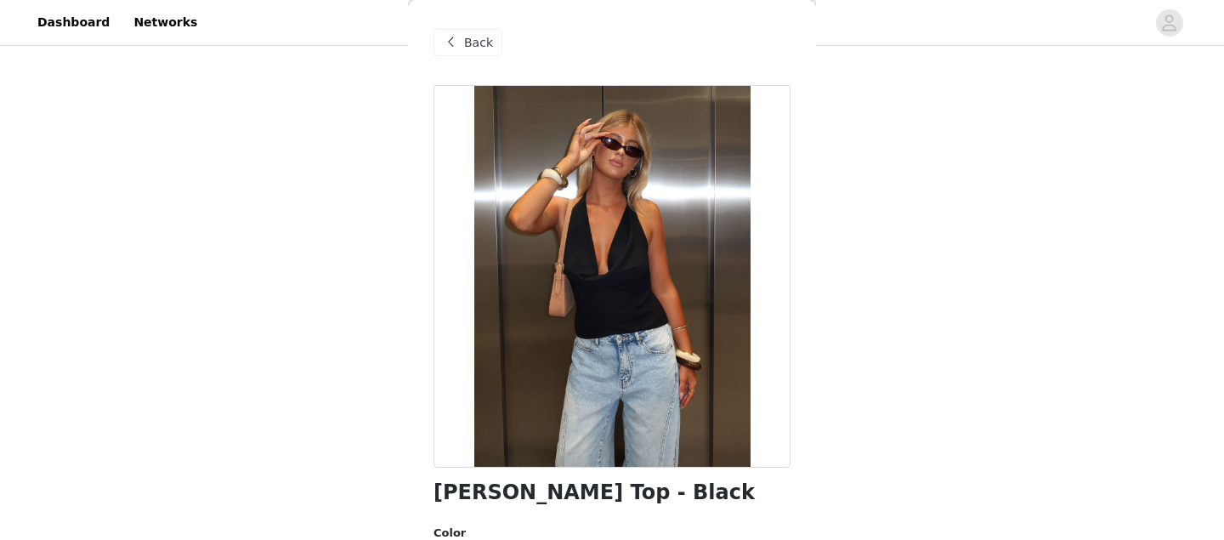
click at [459, 36] on span at bounding box center [450, 42] width 20 height 20
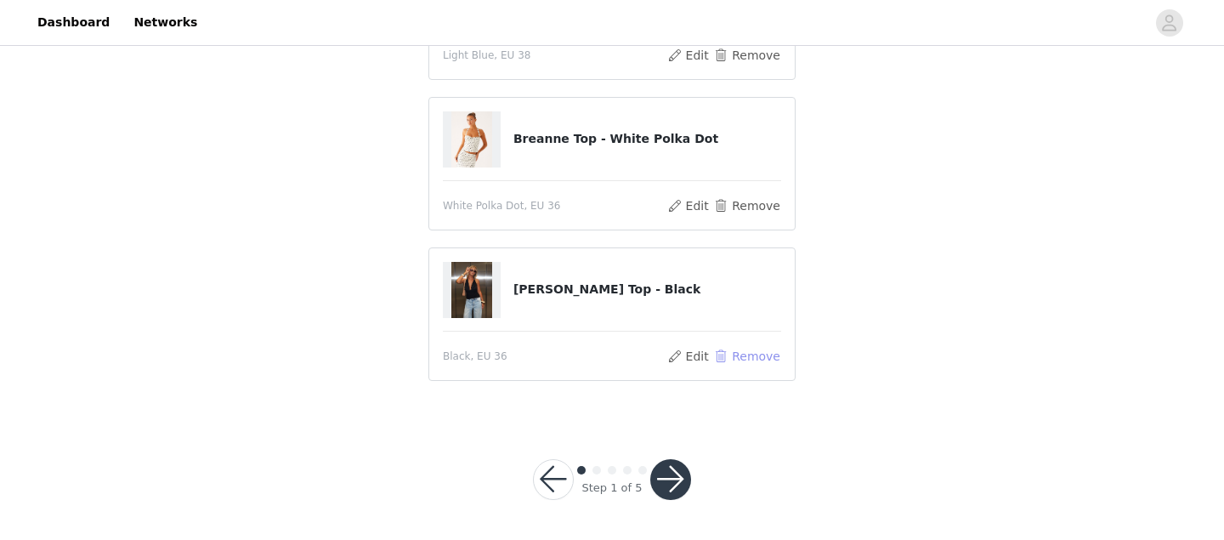
click at [733, 348] on button "Remove" at bounding box center [747, 356] width 68 height 20
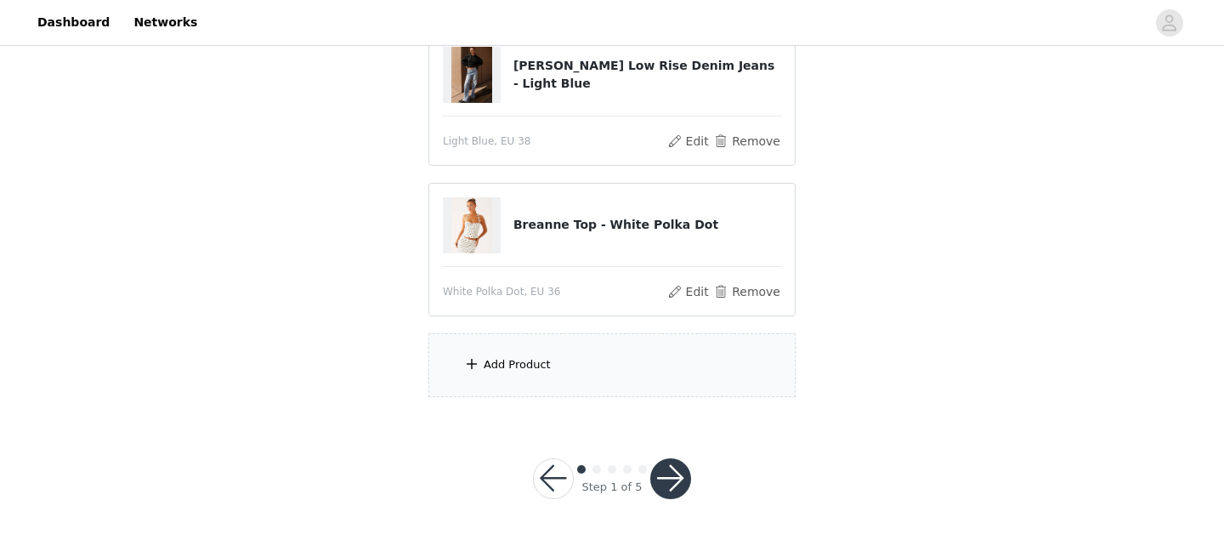
scroll to position [201, 0]
click at [610, 375] on div "Add Product" at bounding box center [611, 366] width 367 height 64
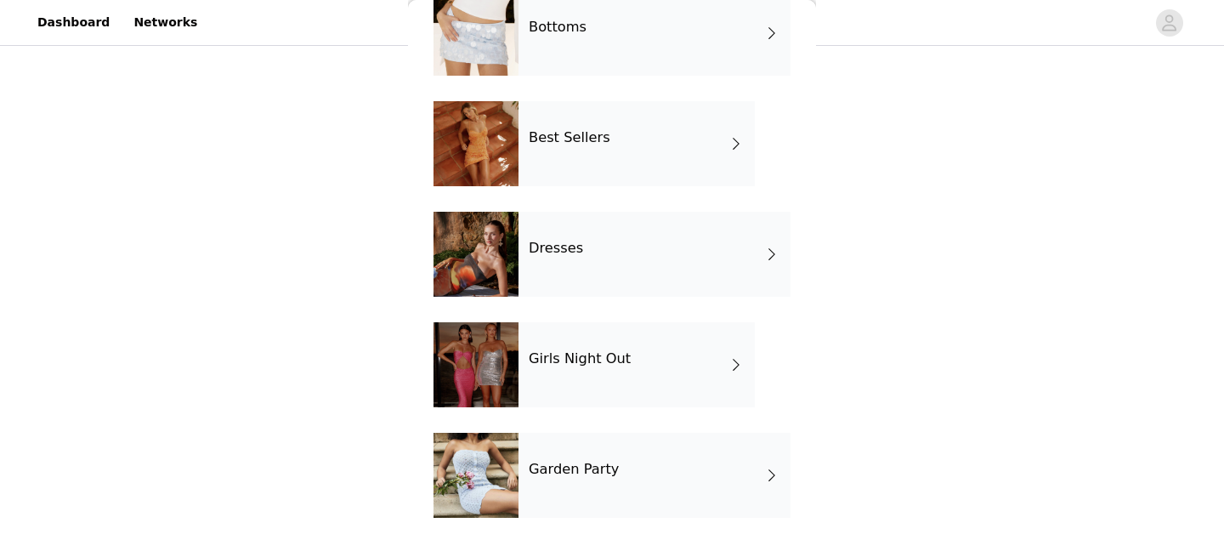
scroll to position [319, 0]
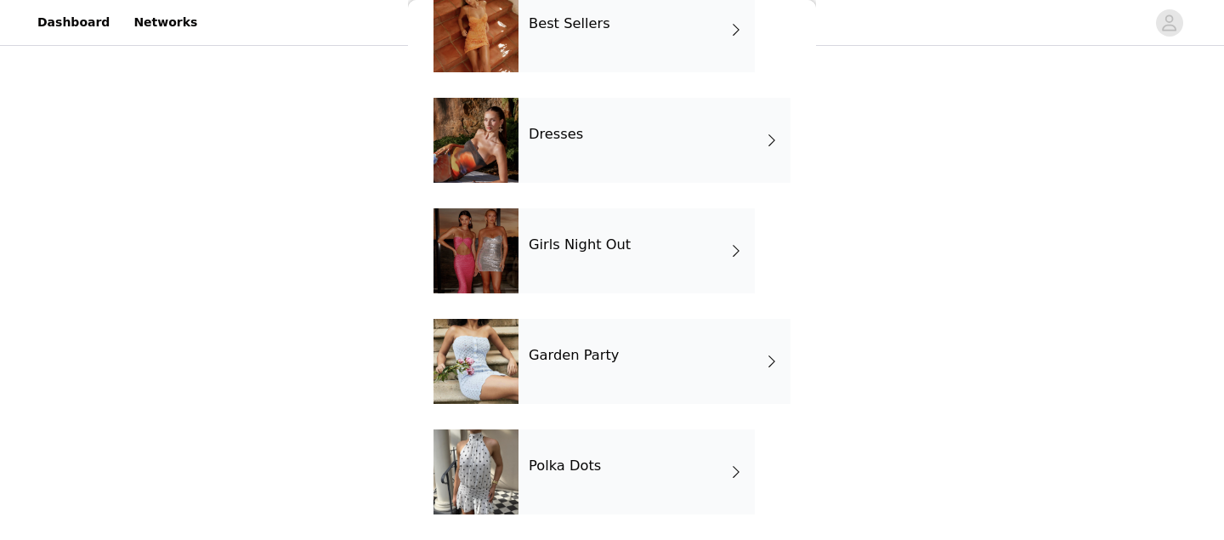
click at [625, 386] on div "Garden Party" at bounding box center [655, 361] width 272 height 85
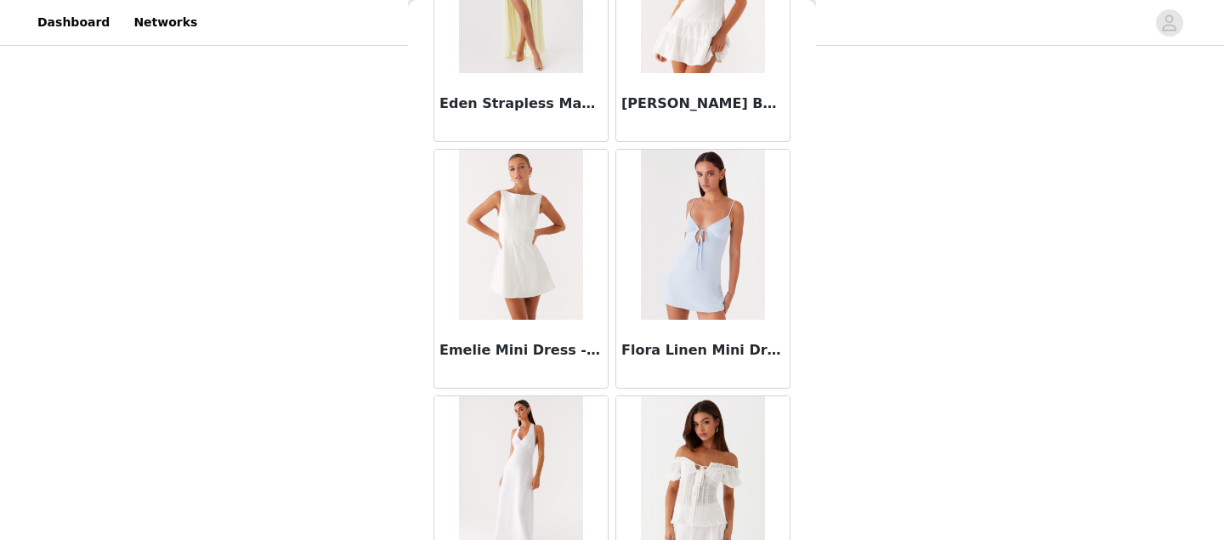
scroll to position [2062, 0]
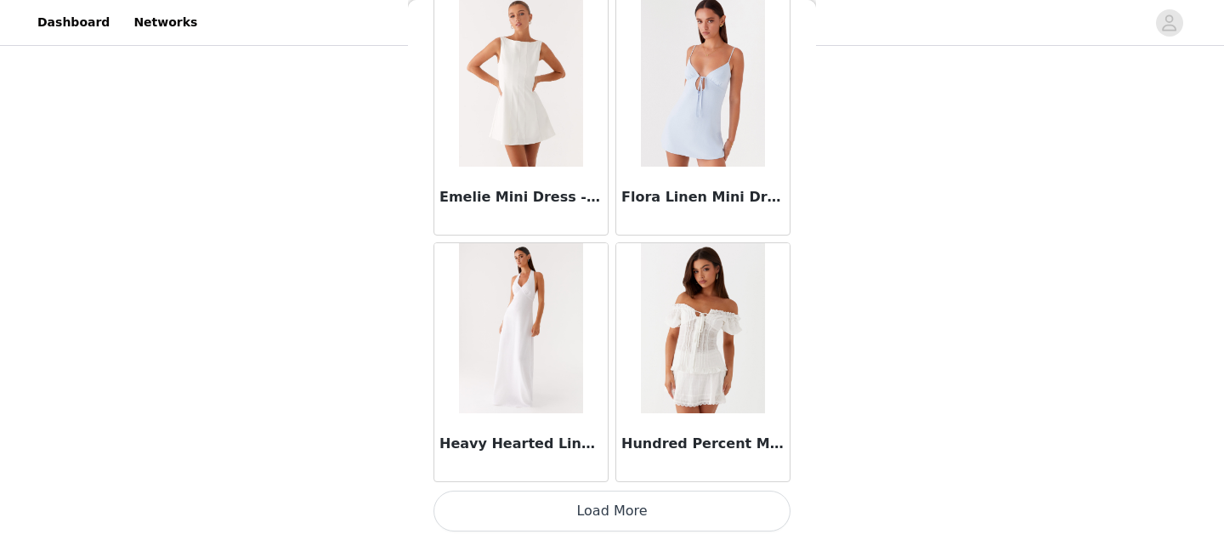
click at [632, 505] on button "Load More" at bounding box center [612, 511] width 357 height 41
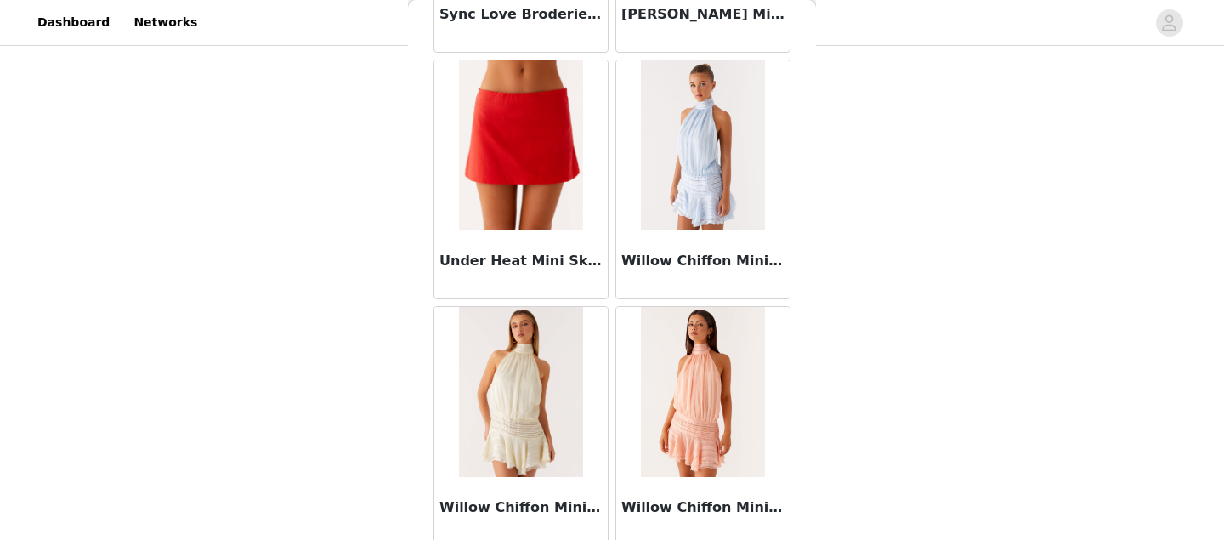
scroll to position [4226, 0]
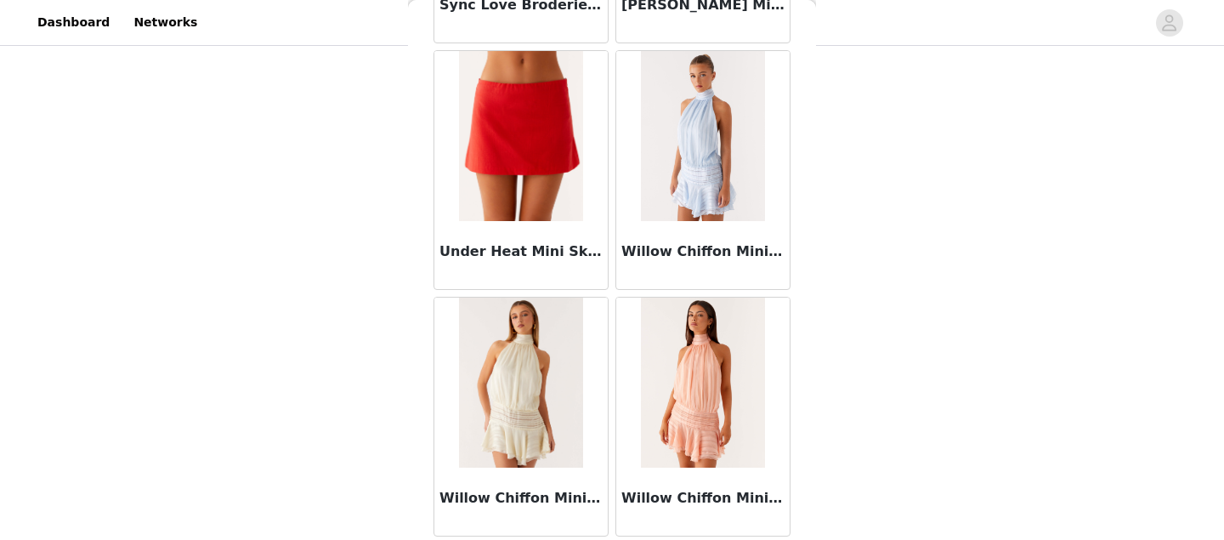
click at [537, 416] on img at bounding box center [520, 383] width 123 height 170
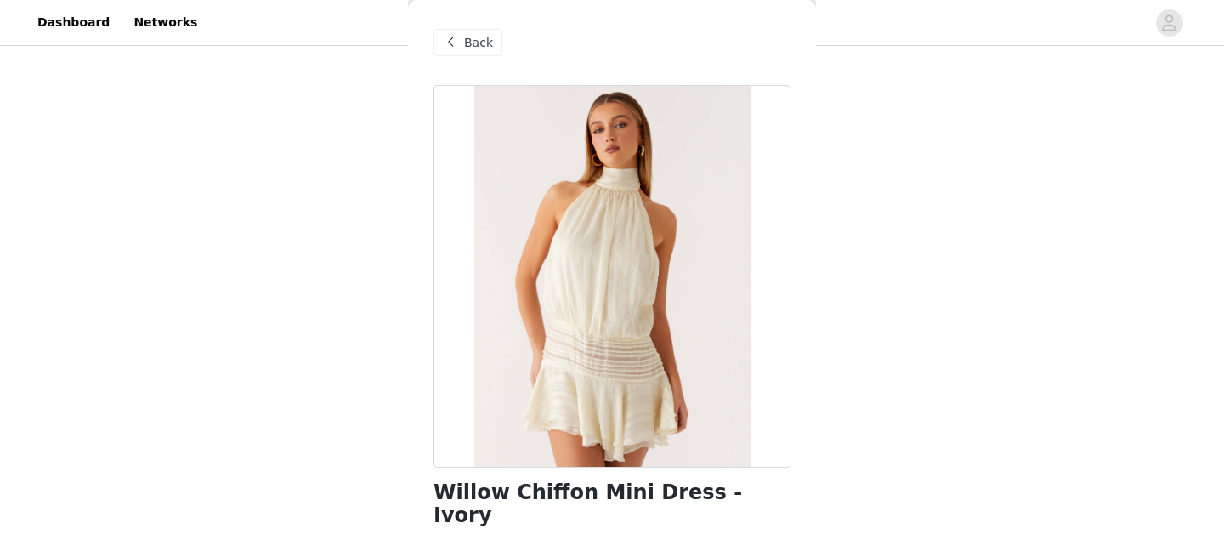
scroll to position [392, 0]
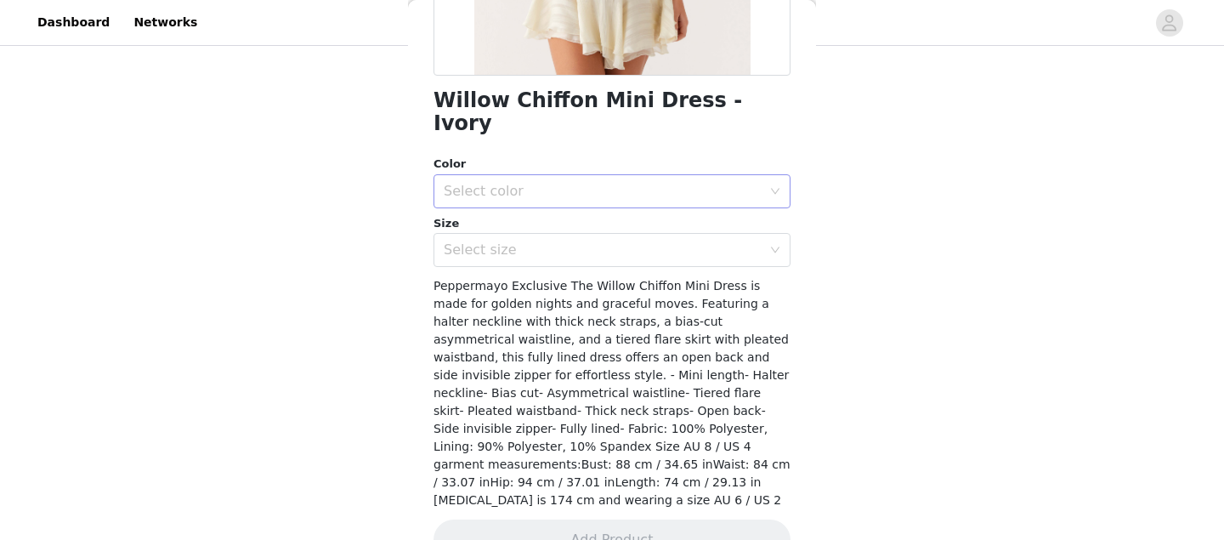
click at [564, 183] on div "Select color" at bounding box center [603, 191] width 318 height 17
click at [519, 219] on ul "Ivory" at bounding box center [612, 206] width 357 height 34
click at [513, 208] on li "Ivory" at bounding box center [612, 205] width 357 height 27
click at [517, 241] on div "Select size" at bounding box center [603, 249] width 318 height 17
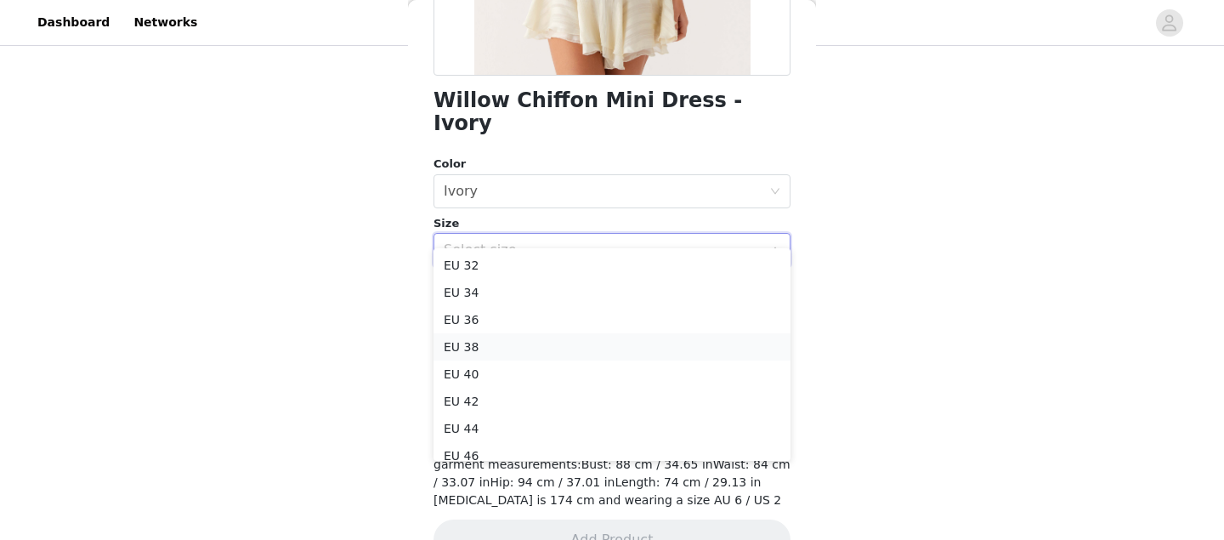
click at [484, 338] on li "EU 38" at bounding box center [612, 346] width 357 height 27
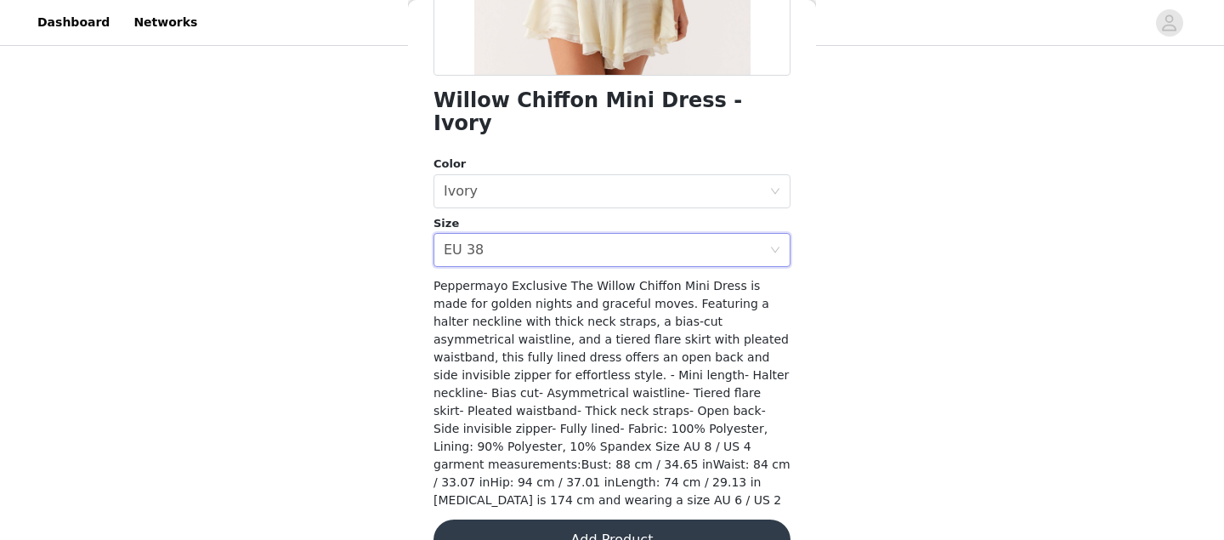
click at [579, 519] on button "Add Product" at bounding box center [612, 539] width 357 height 41
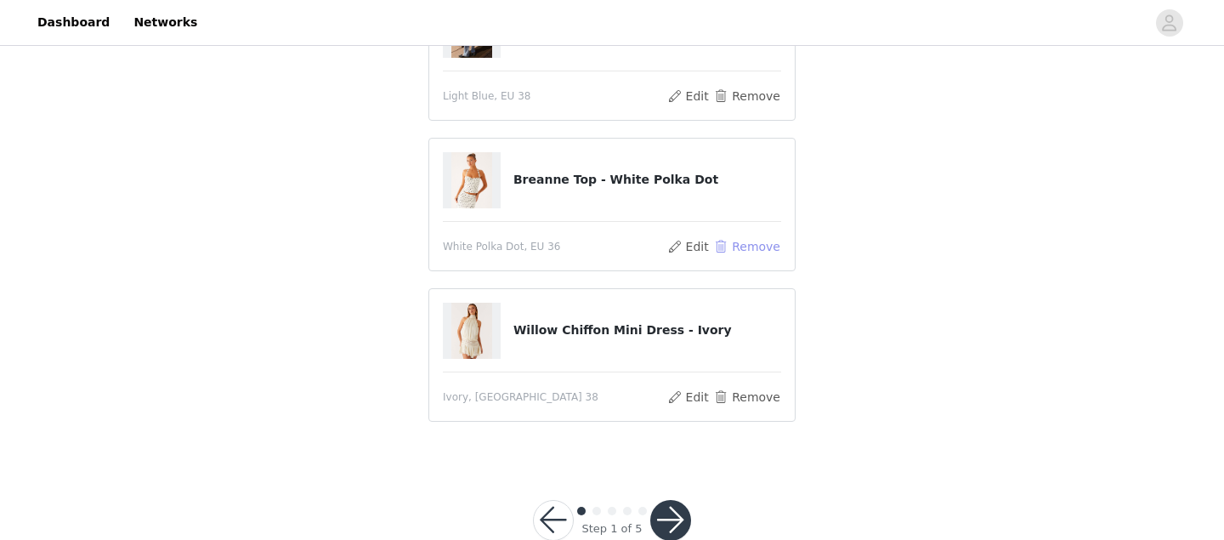
click at [757, 243] on button "Remove" at bounding box center [747, 246] width 68 height 20
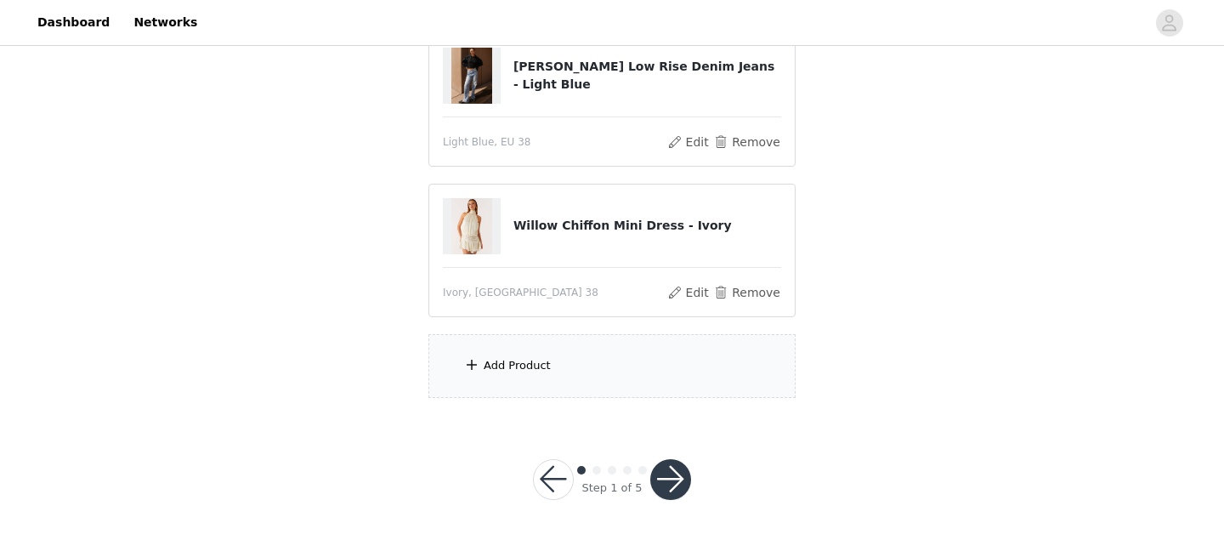
click at [520, 349] on div "Add Product" at bounding box center [611, 366] width 367 height 64
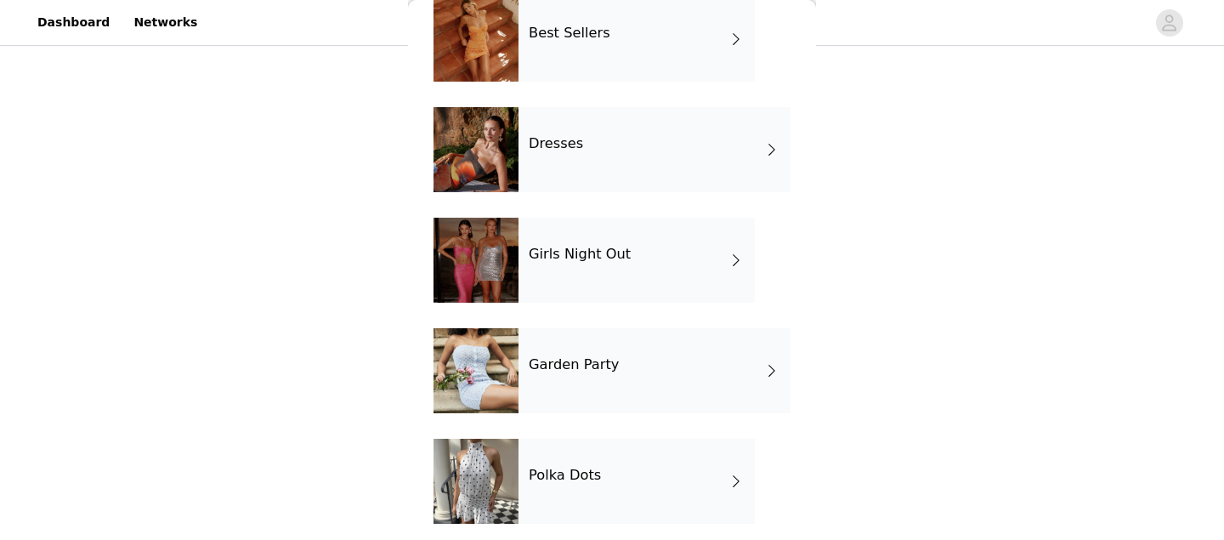
scroll to position [319, 0]
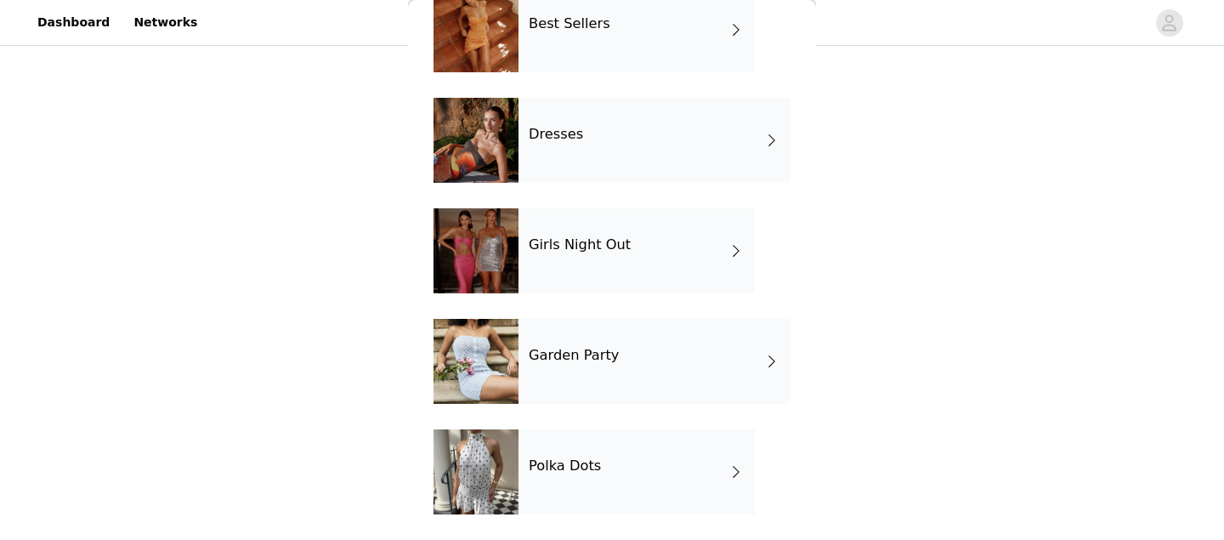
click at [559, 460] on h4 "Polka Dots" at bounding box center [565, 465] width 72 height 15
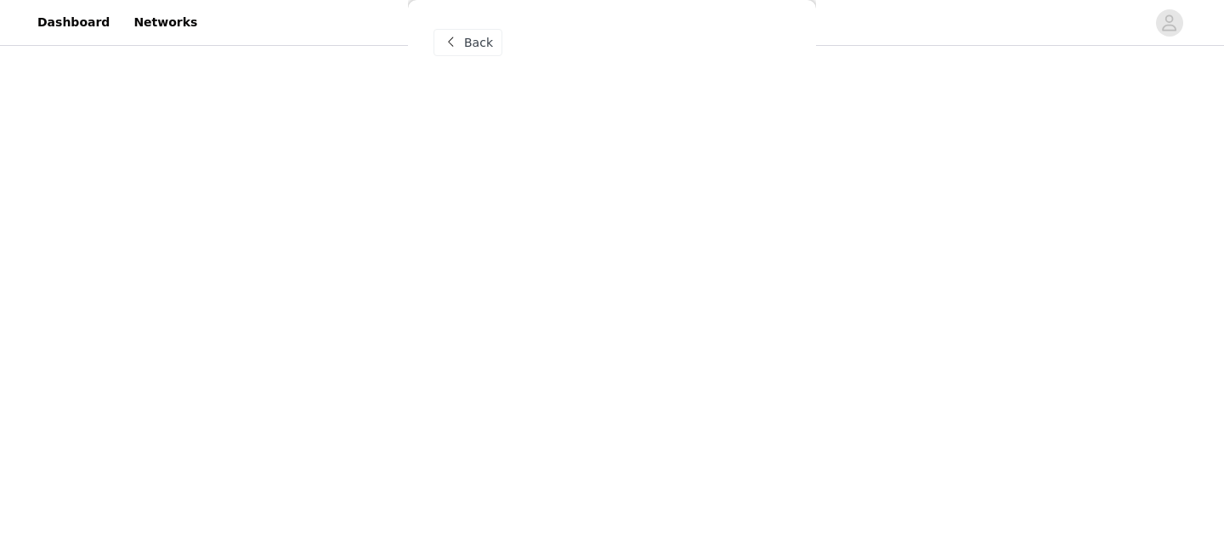
scroll to position [0, 0]
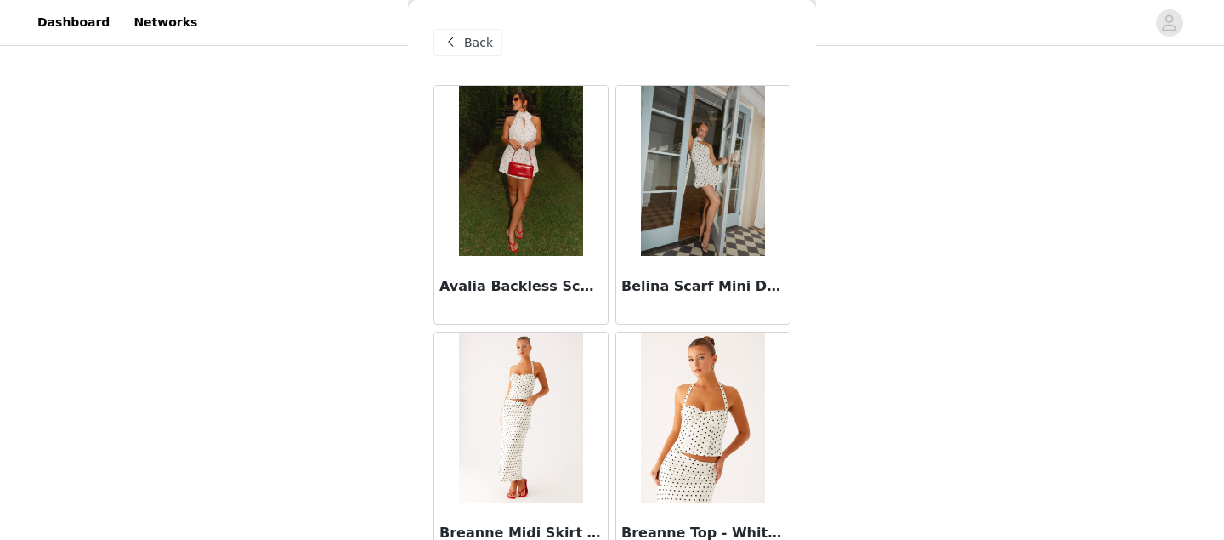
click at [513, 159] on img at bounding box center [520, 171] width 123 height 170
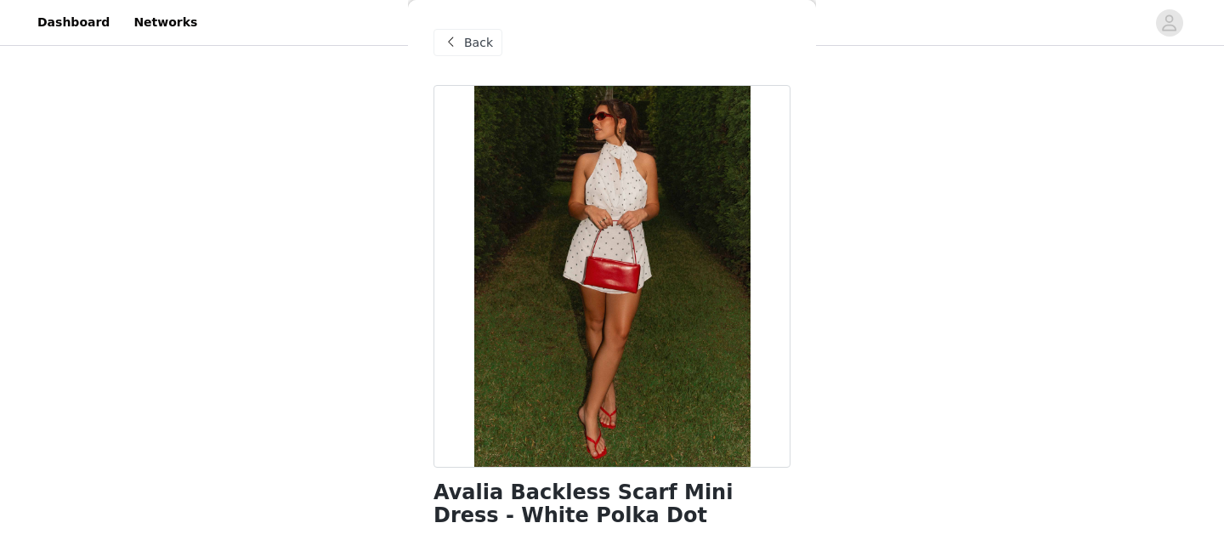
click at [463, 31] on div "Back" at bounding box center [468, 42] width 69 height 27
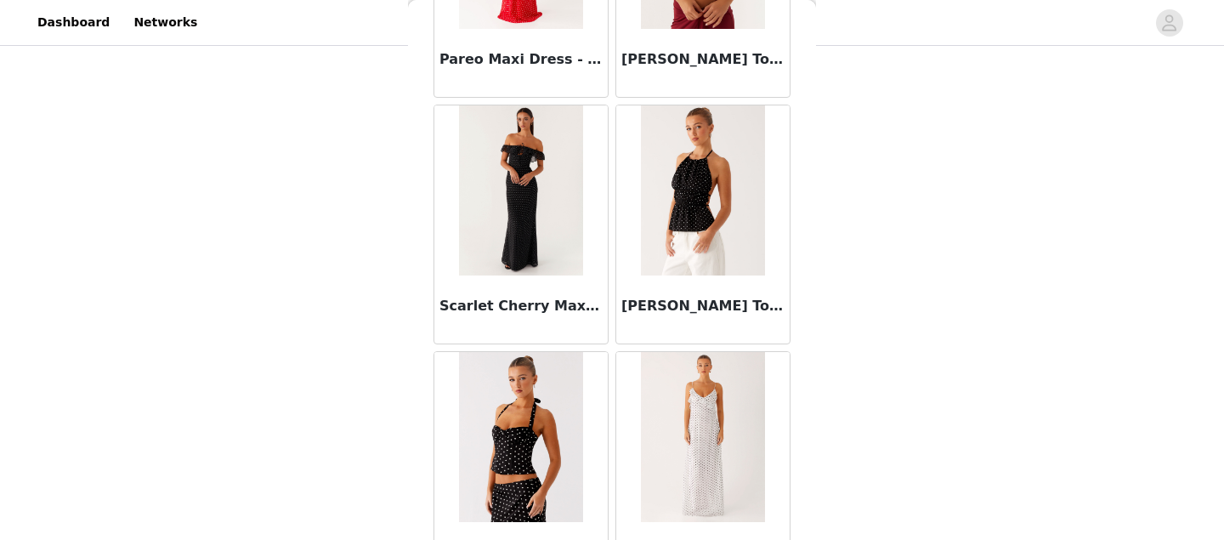
scroll to position [1021, 0]
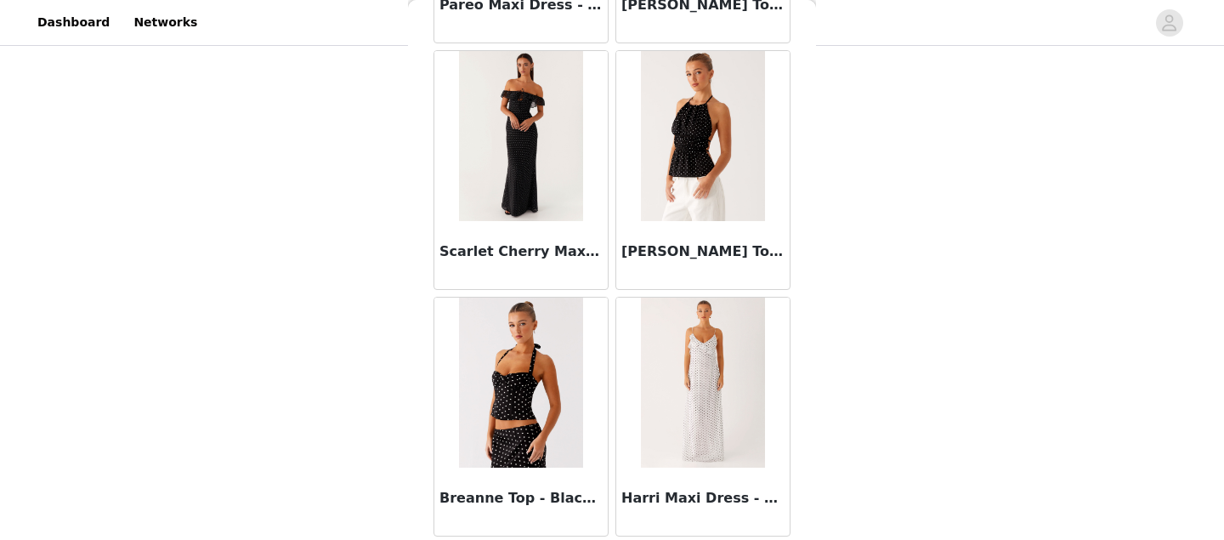
click at [544, 381] on img at bounding box center [520, 383] width 123 height 170
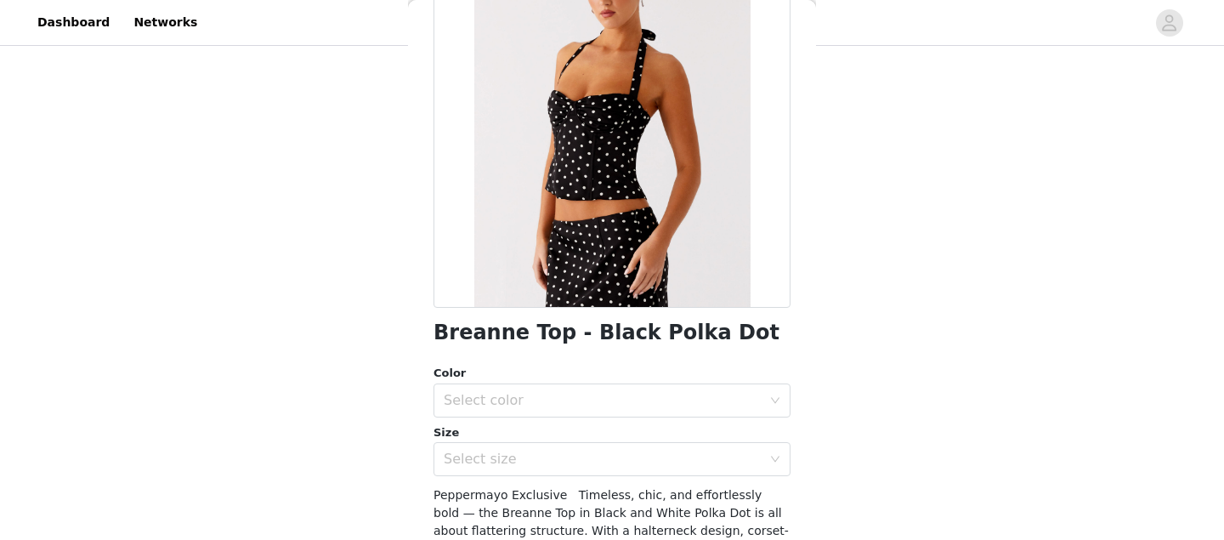
scroll to position [356, 0]
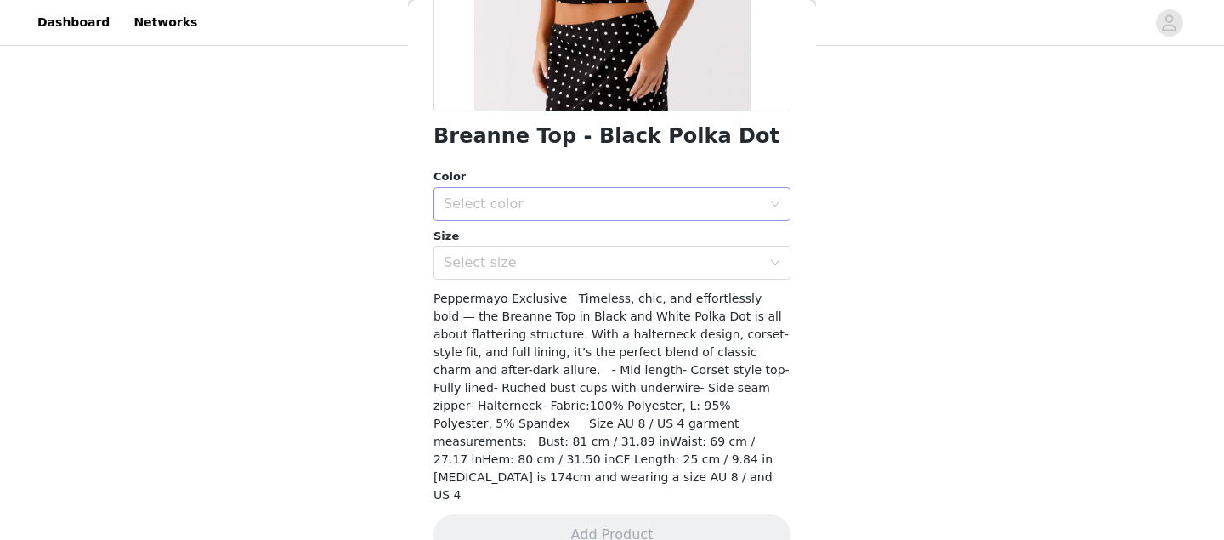
click at [520, 208] on div "Select color" at bounding box center [603, 204] width 318 height 17
click at [502, 244] on li "Black Polka Dot" at bounding box center [612, 241] width 357 height 27
click at [504, 266] on div "Select size" at bounding box center [603, 262] width 318 height 17
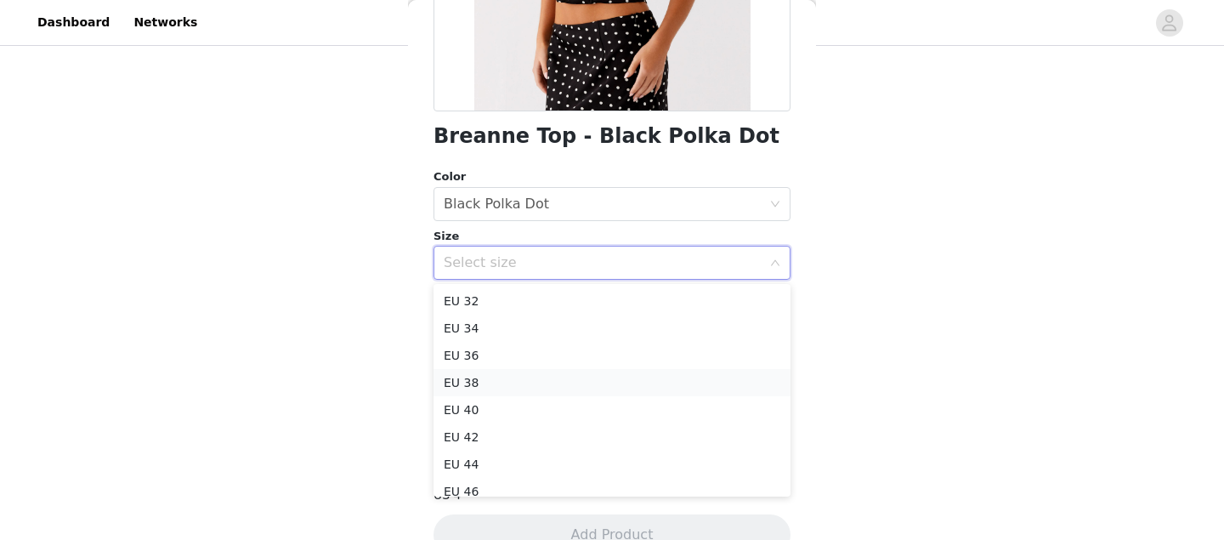
click at [502, 386] on li "EU 38" at bounding box center [612, 382] width 357 height 27
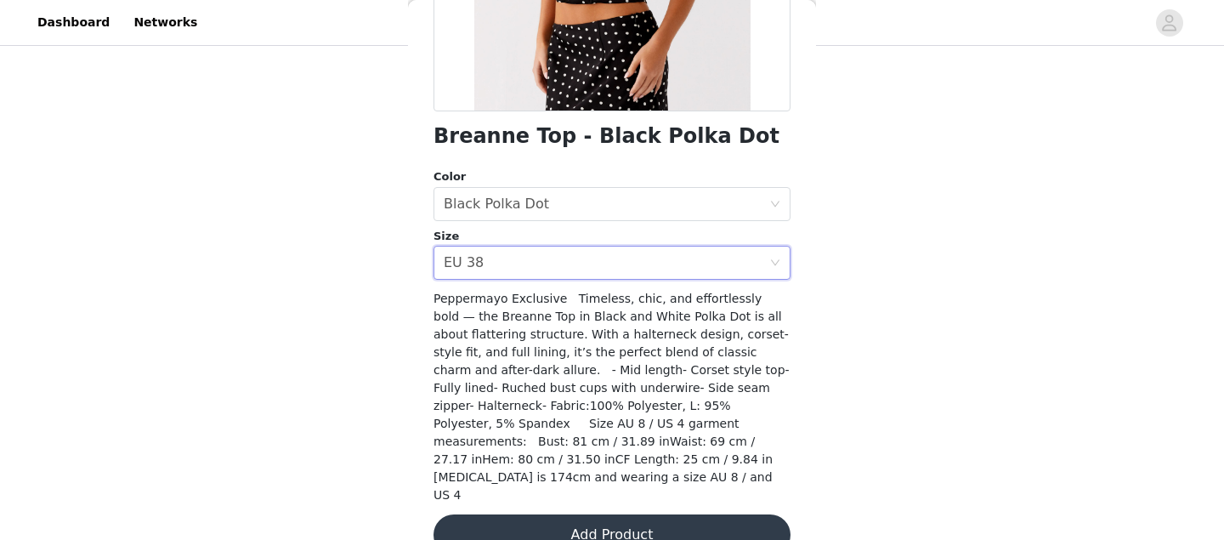
click at [615, 514] on button "Add Product" at bounding box center [612, 534] width 357 height 41
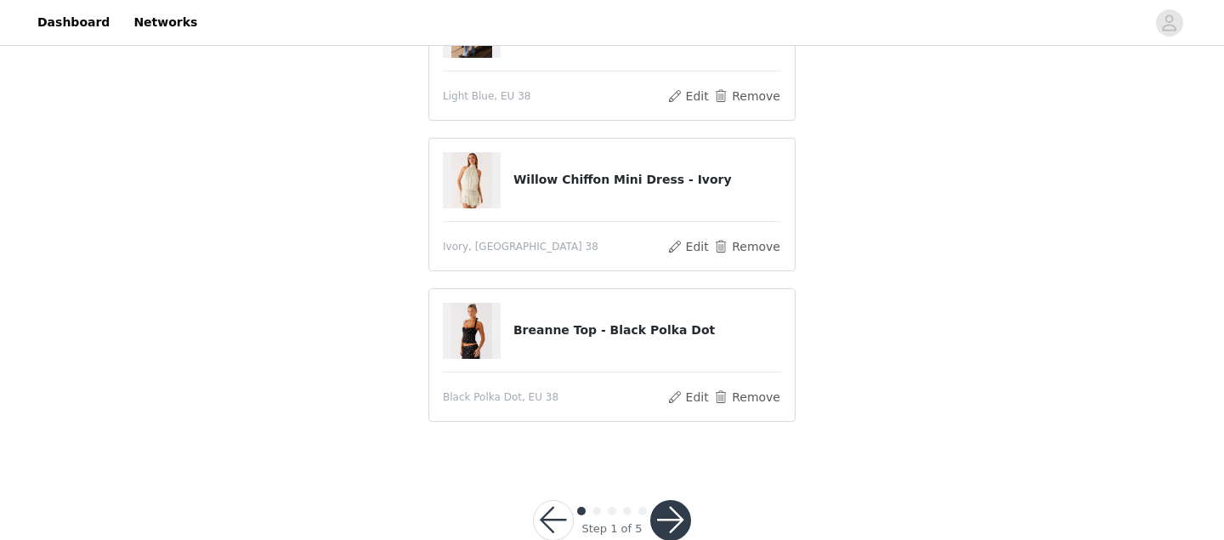
click at [677, 519] on button "button" at bounding box center [670, 520] width 41 height 41
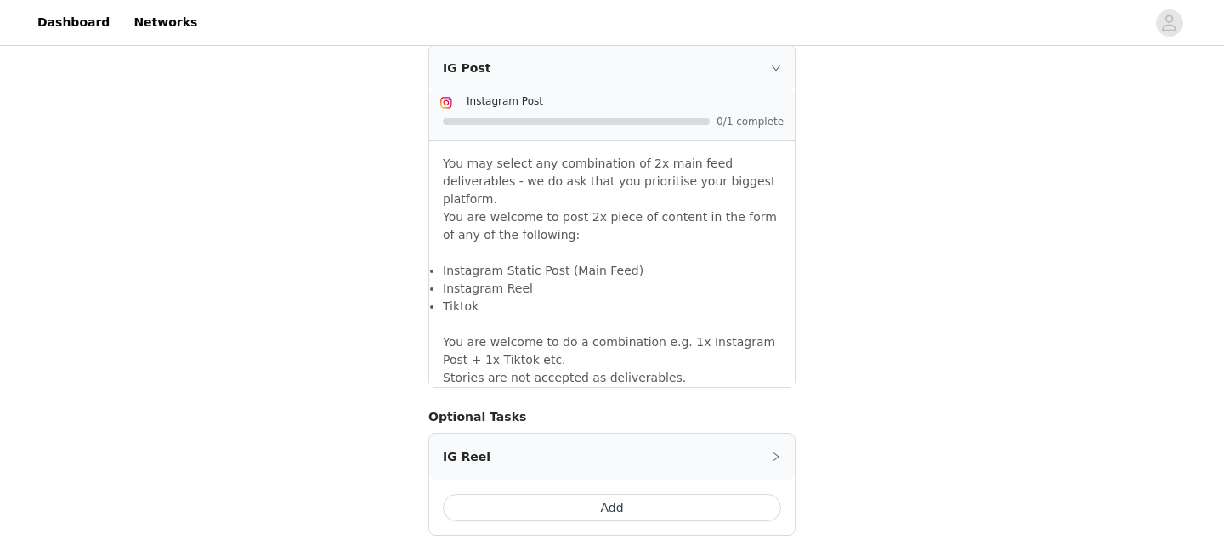
scroll to position [1601, 0]
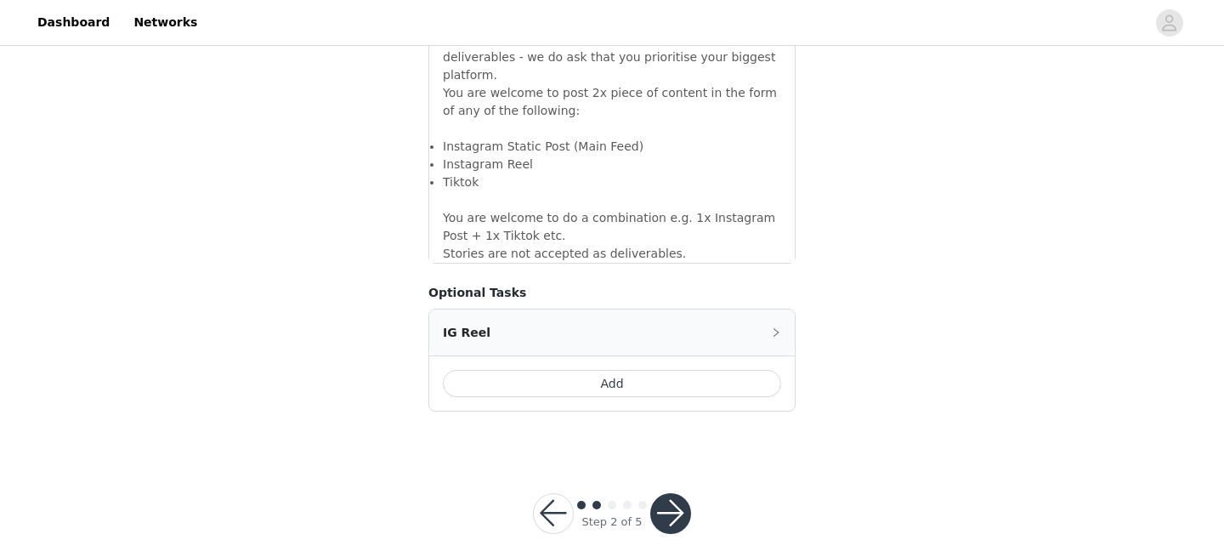
click at [666, 506] on div "Step 2 of 5" at bounding box center [612, 514] width 199 height 82
click at [667, 493] on button "button" at bounding box center [670, 513] width 41 height 41
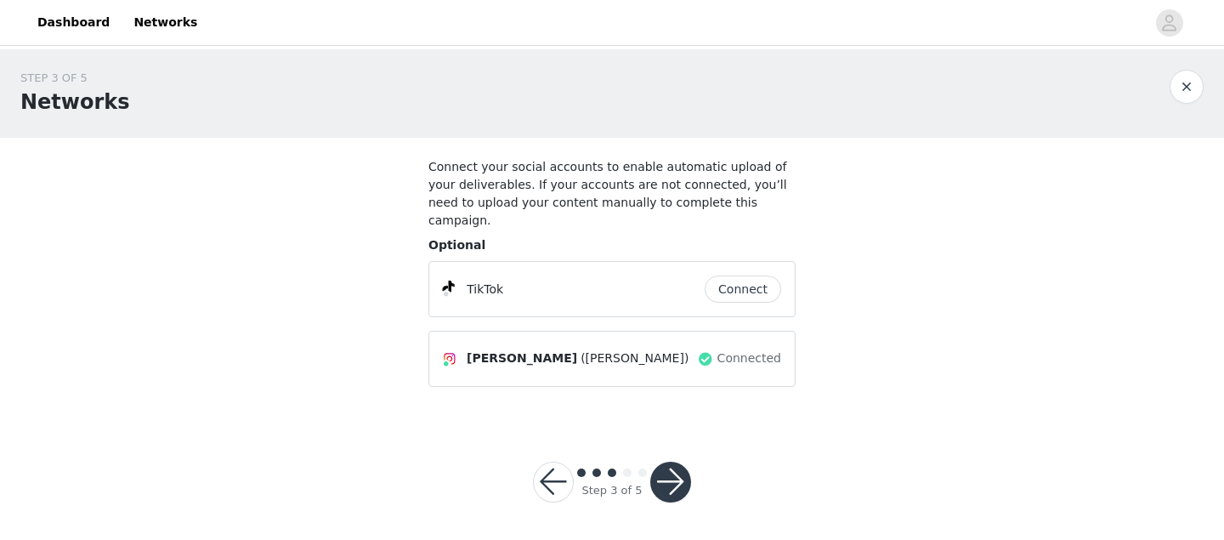
click at [675, 462] on button "button" at bounding box center [670, 482] width 41 height 41
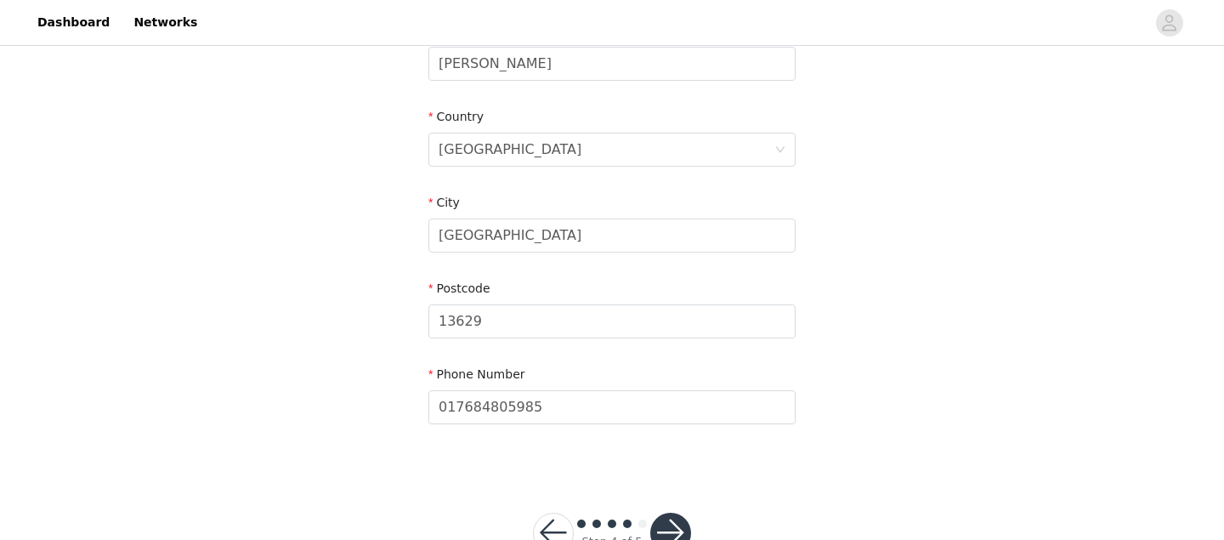
scroll to position [569, 0]
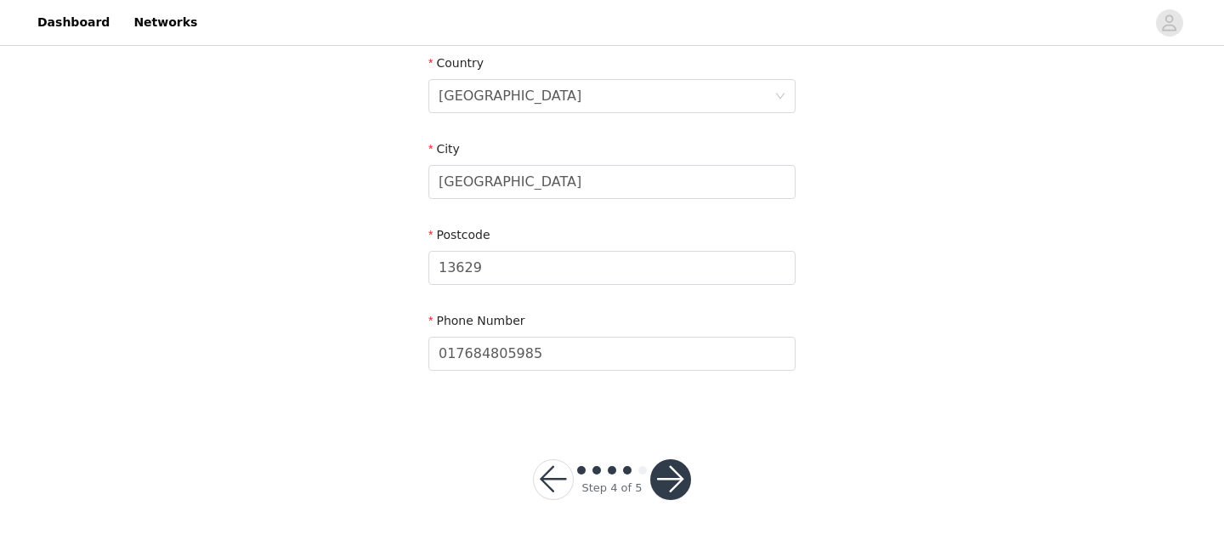
click at [683, 465] on button "button" at bounding box center [670, 479] width 41 height 41
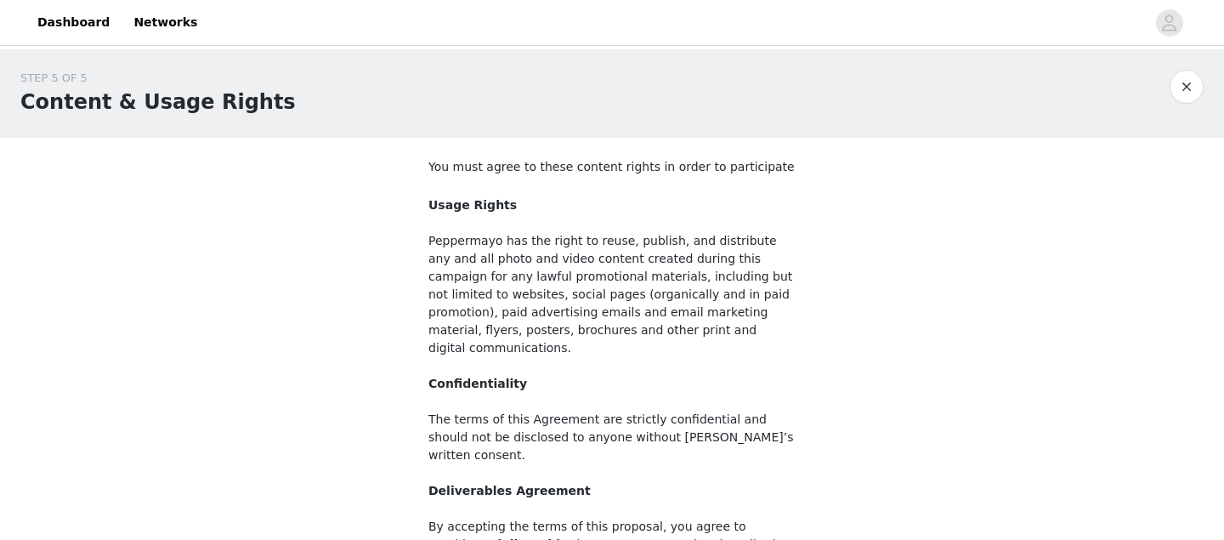
scroll to position [246, 0]
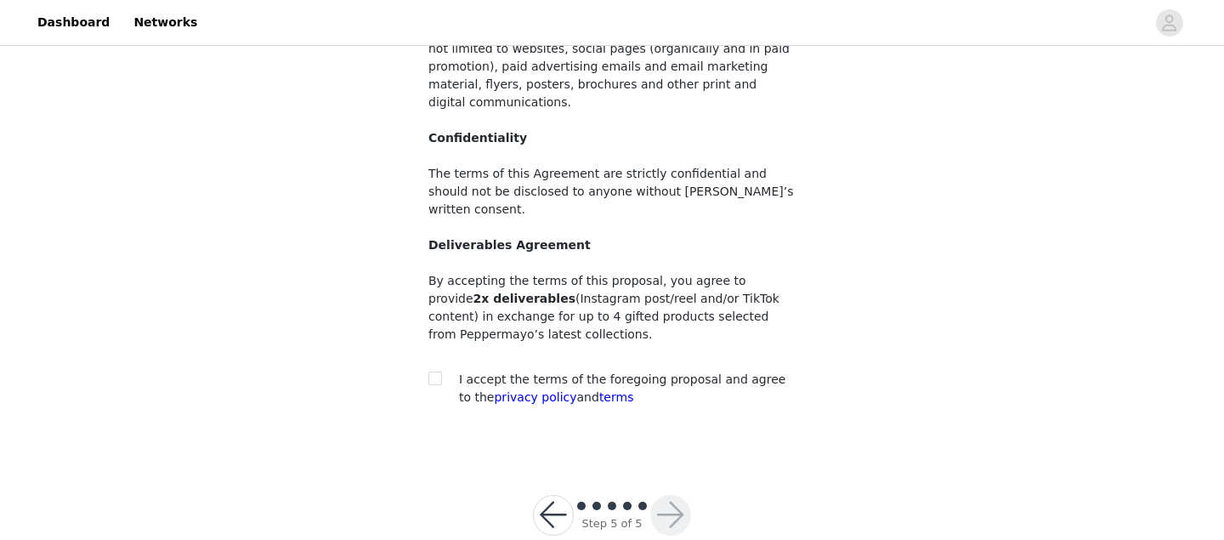
click at [570, 372] on span "I accept the terms of the foregoing proposal and agree to the privacy policy an…" at bounding box center [622, 387] width 326 height 31
click at [431, 371] on input "checkbox" at bounding box center [434, 377] width 12 height 12
checkbox input "true"
click at [680, 500] on div "Step 5 of 5" at bounding box center [612, 515] width 199 height 82
click at [679, 495] on button "button" at bounding box center [670, 515] width 41 height 41
